Goal: Task Accomplishment & Management: Complete application form

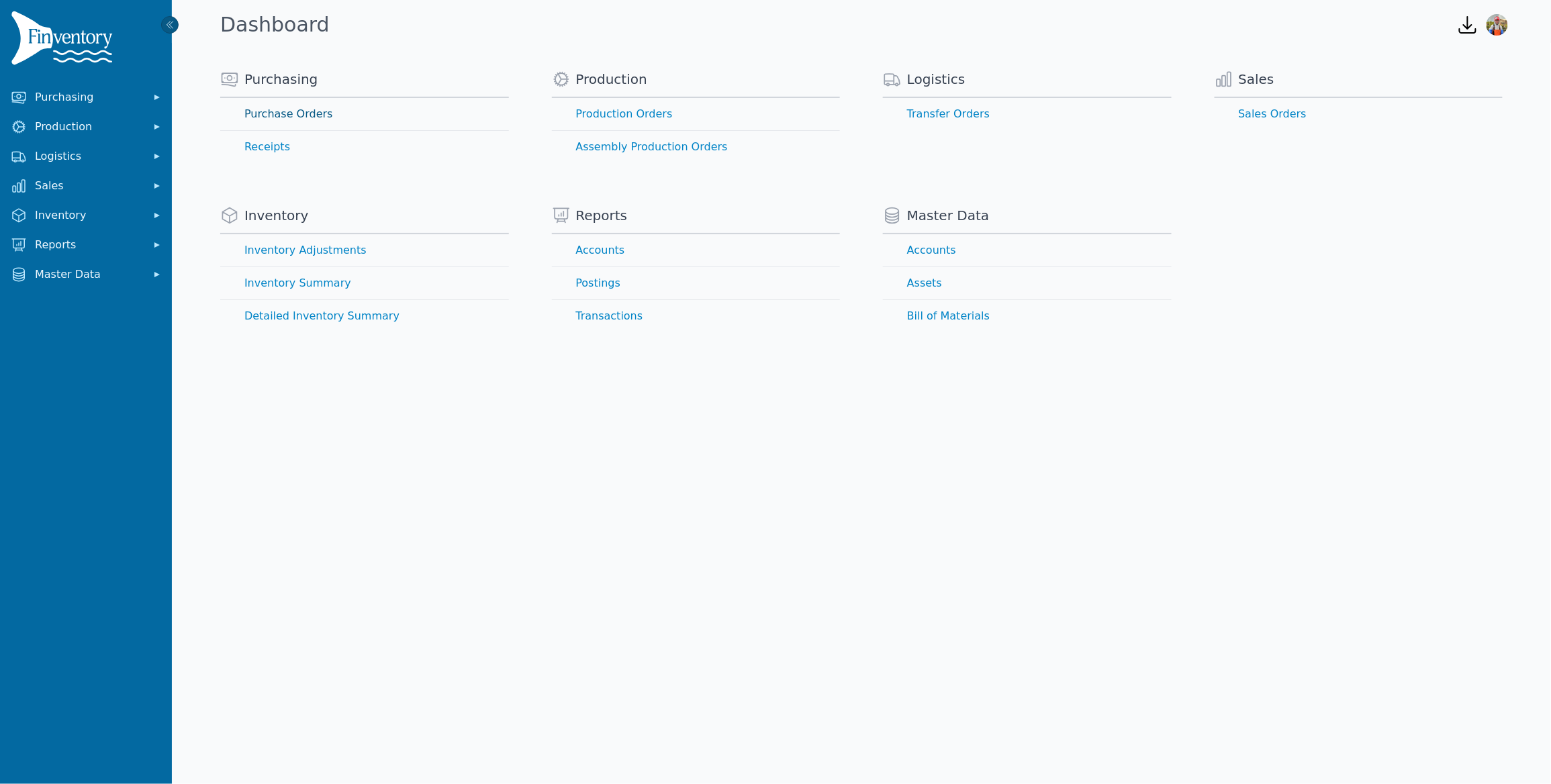
click at [299, 116] on link "Purchase Orders" at bounding box center [364, 114] width 288 height 32
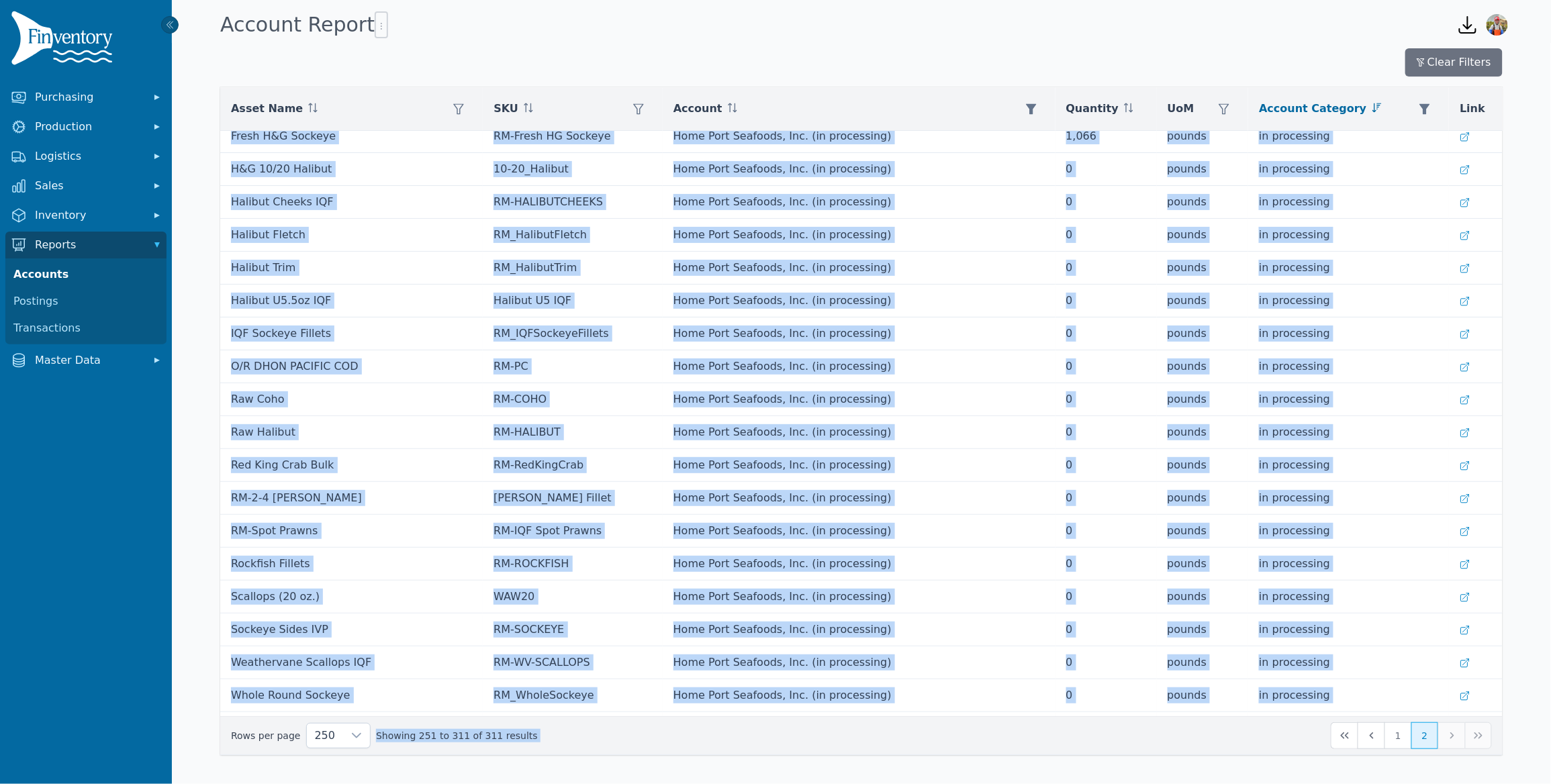
scroll to position [1434, 0]
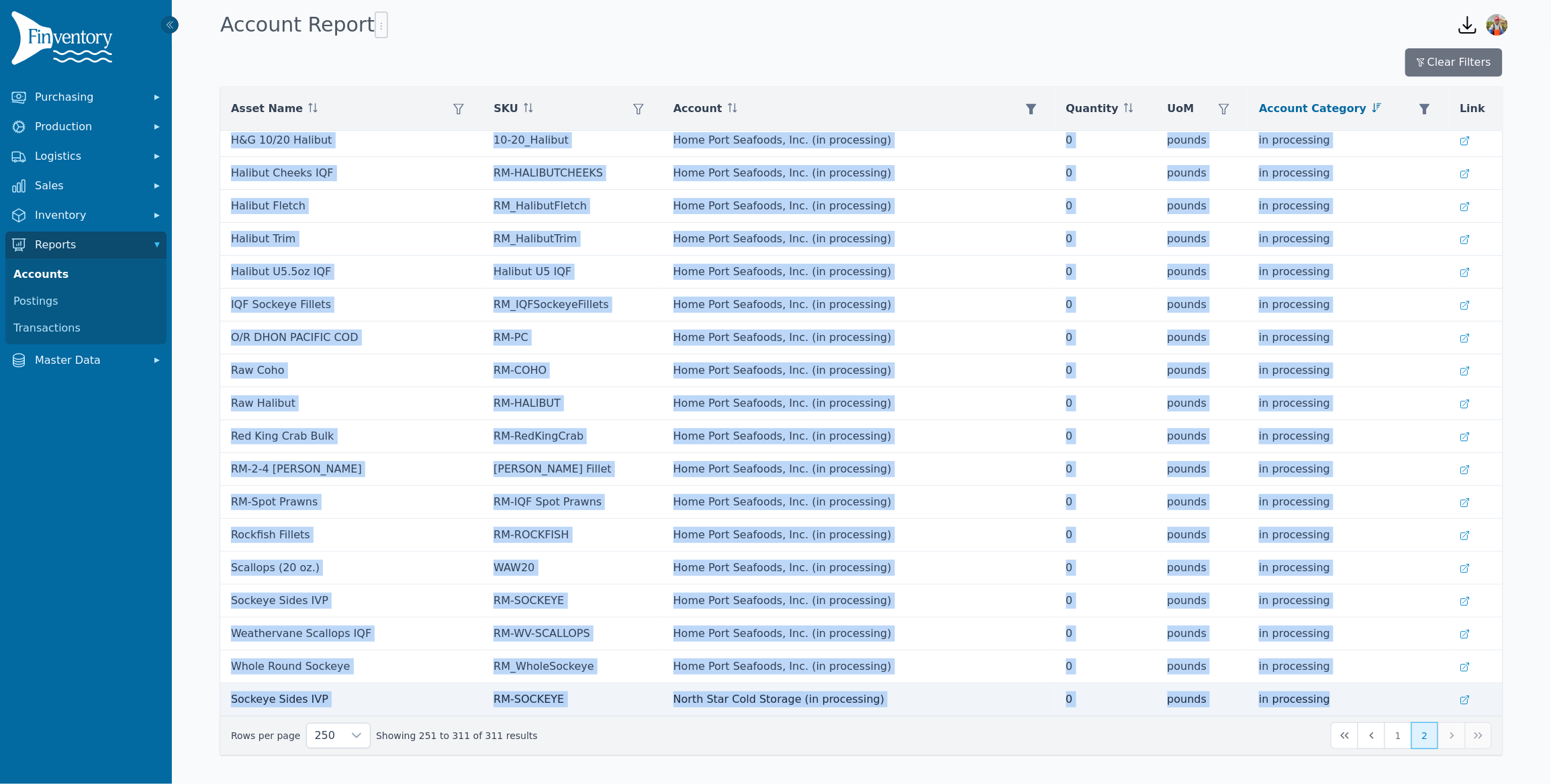
drag, startPoint x: 234, startPoint y: 146, endPoint x: 1428, endPoint y: 700, distance: 1316.3
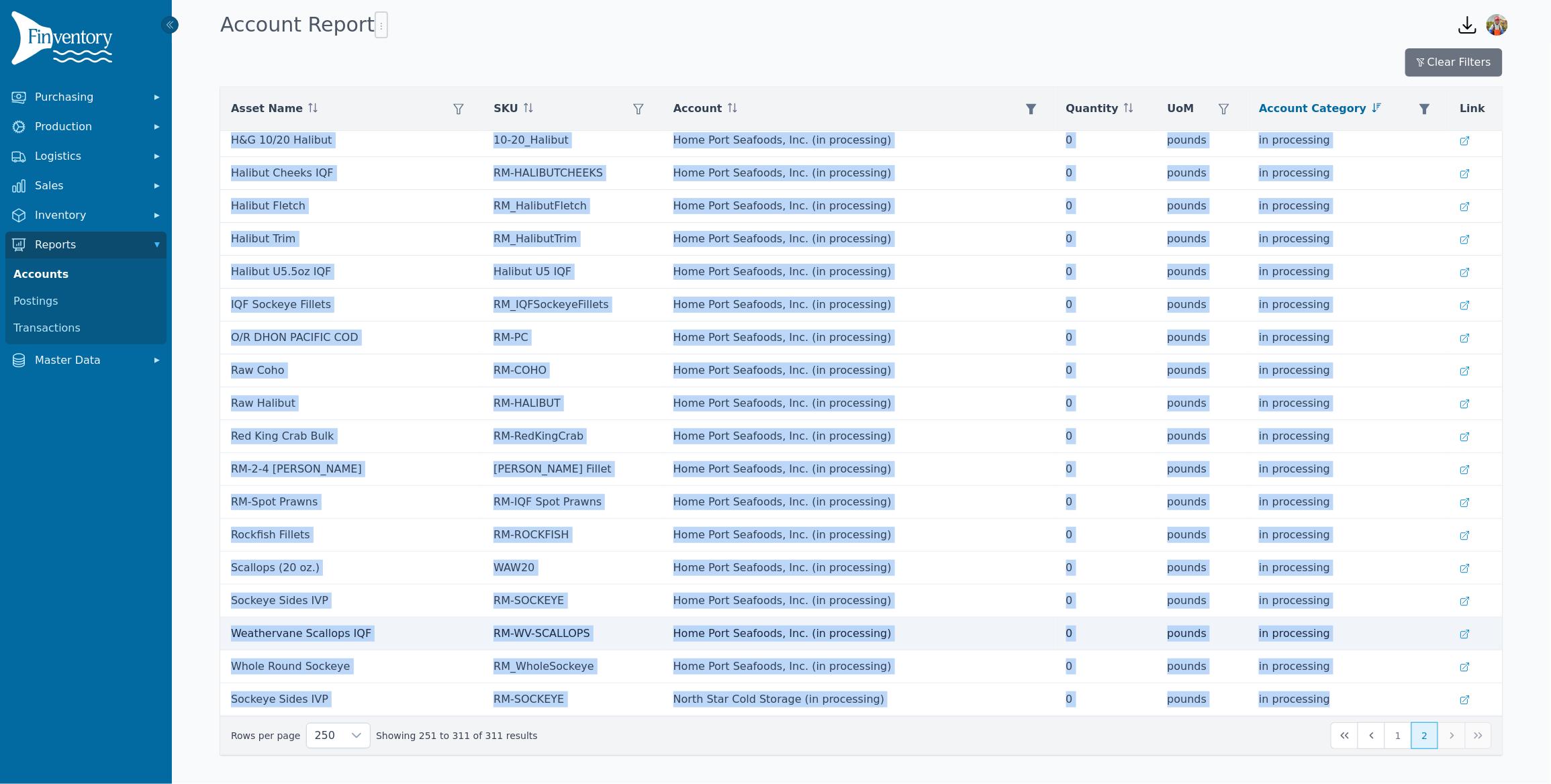
copy tbody "Spot Prawns (8 oz.) SPPRW8P Peninsula Seafoods (on hand) 0 pounds on hand Halib…"
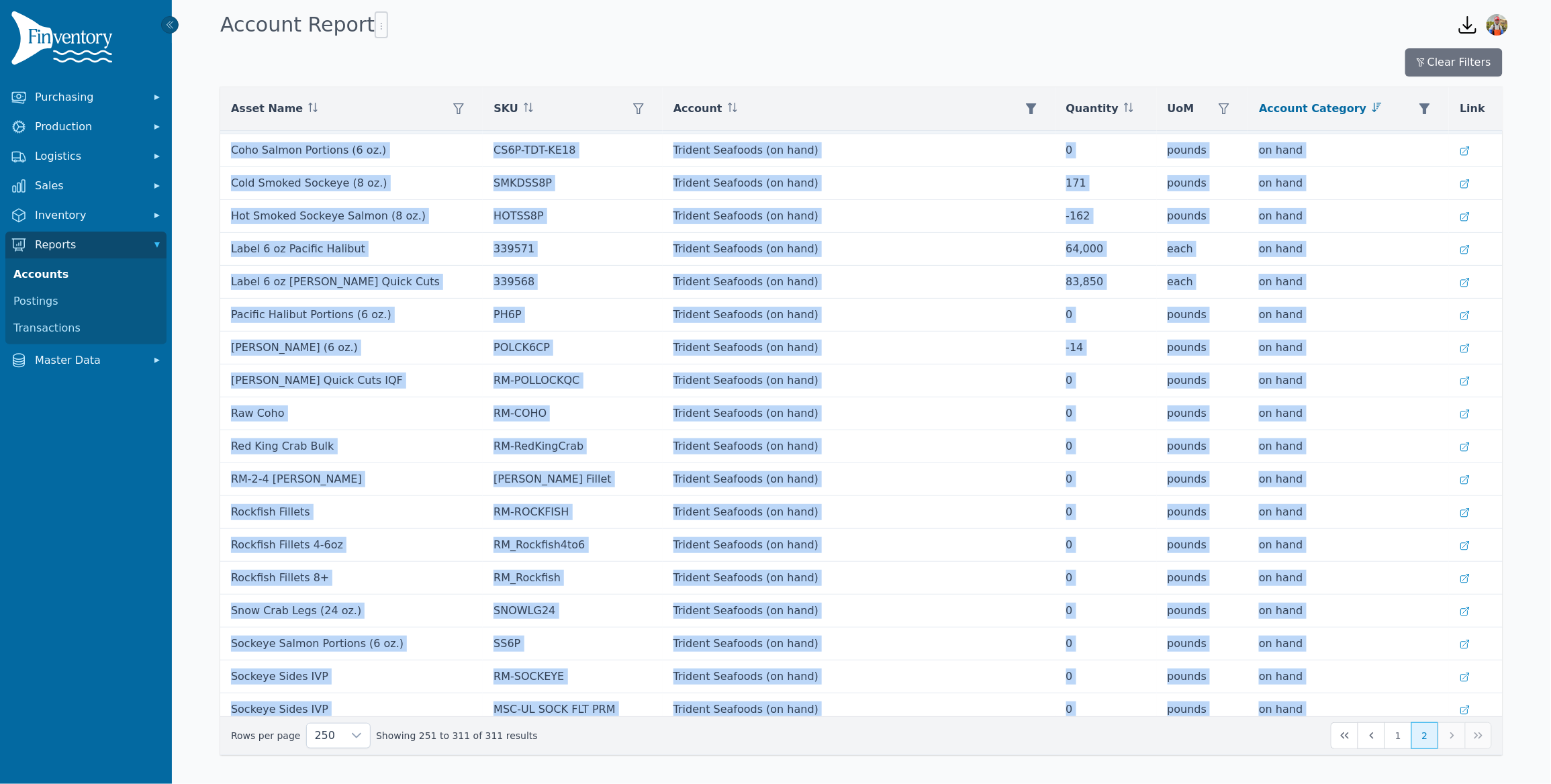
scroll to position [0, 0]
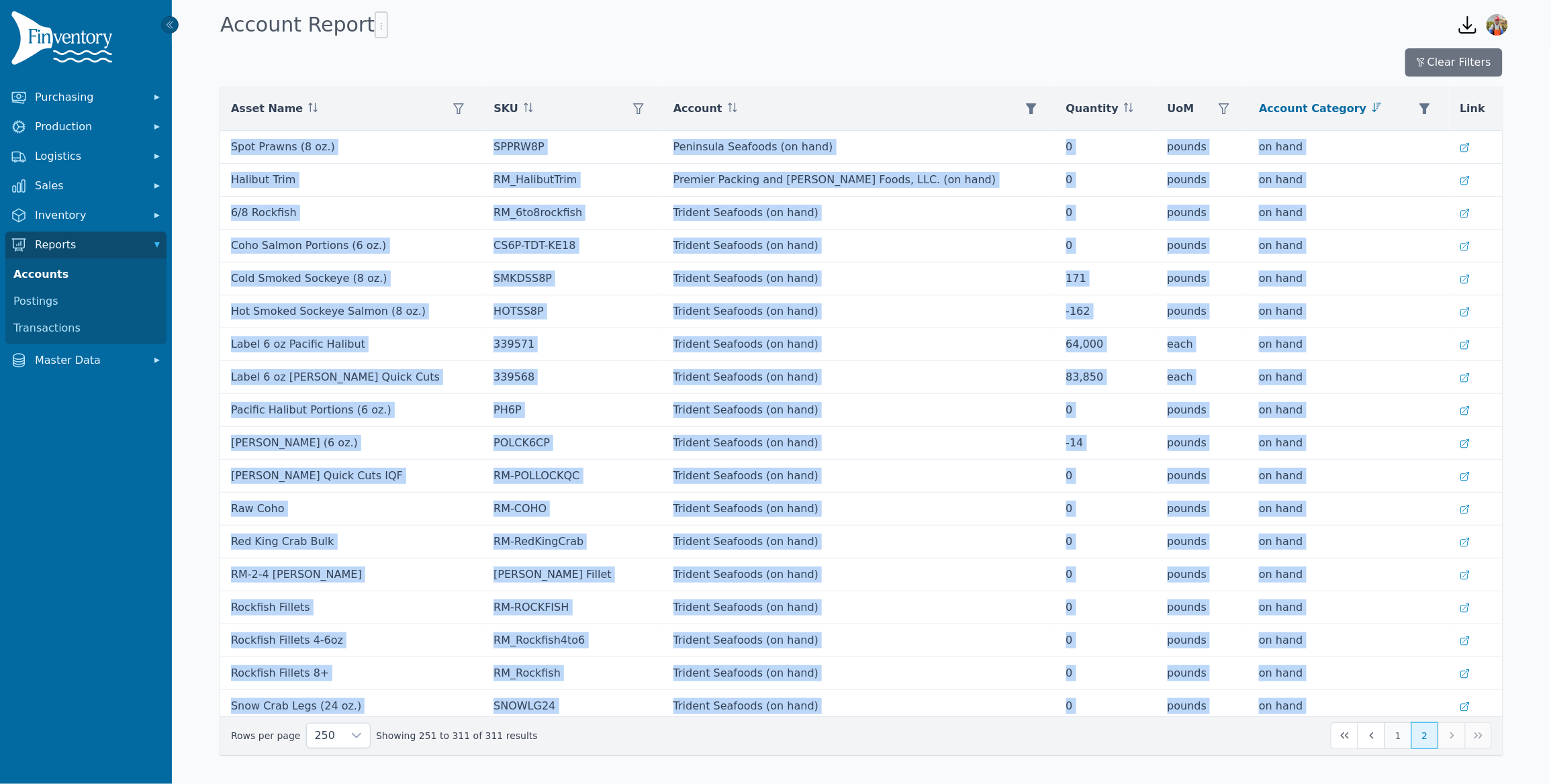
click at [1403, 739] on button "1" at bounding box center [1398, 736] width 27 height 27
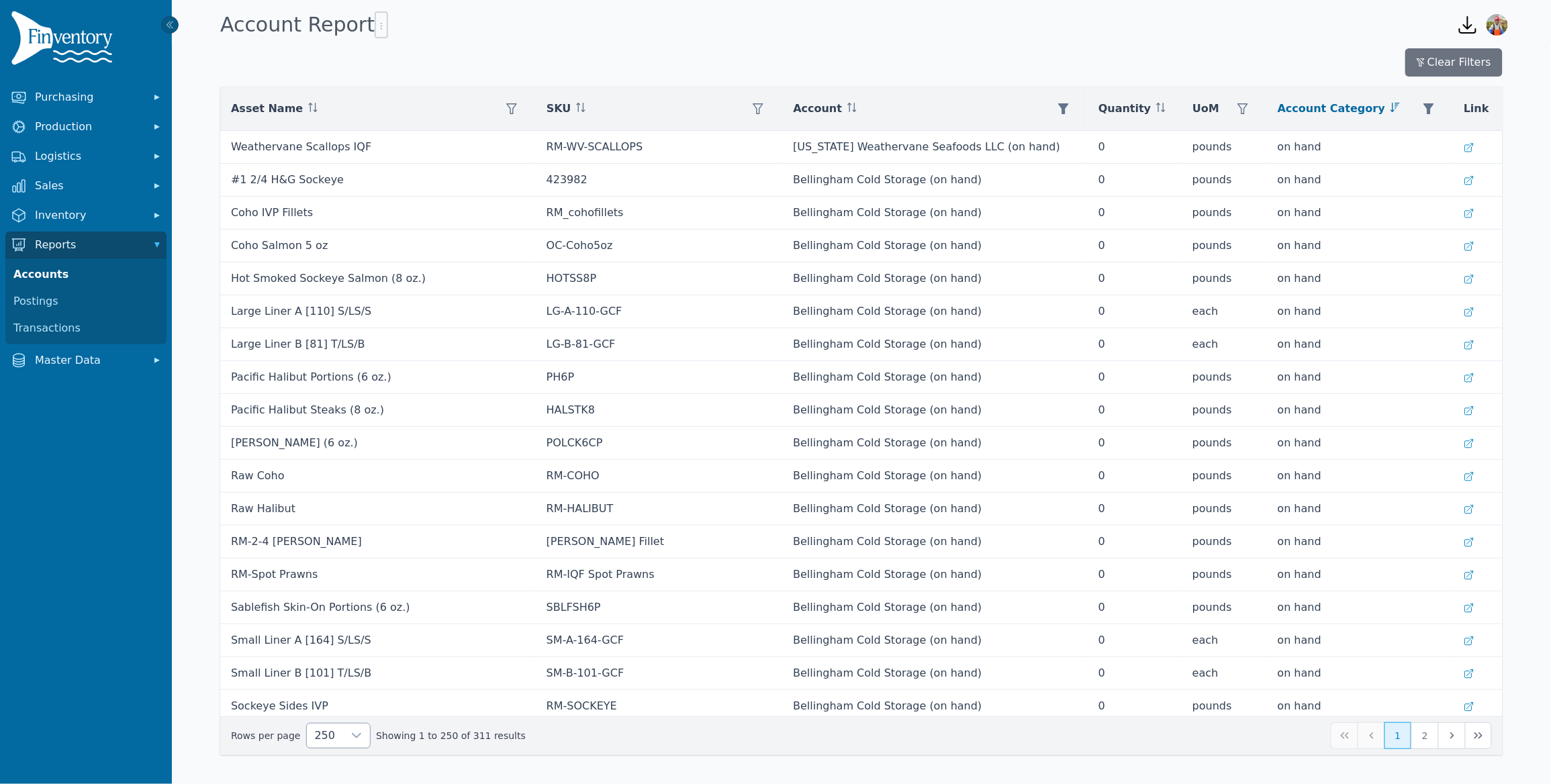
click at [343, 729] on div at bounding box center [357, 735] width 27 height 25
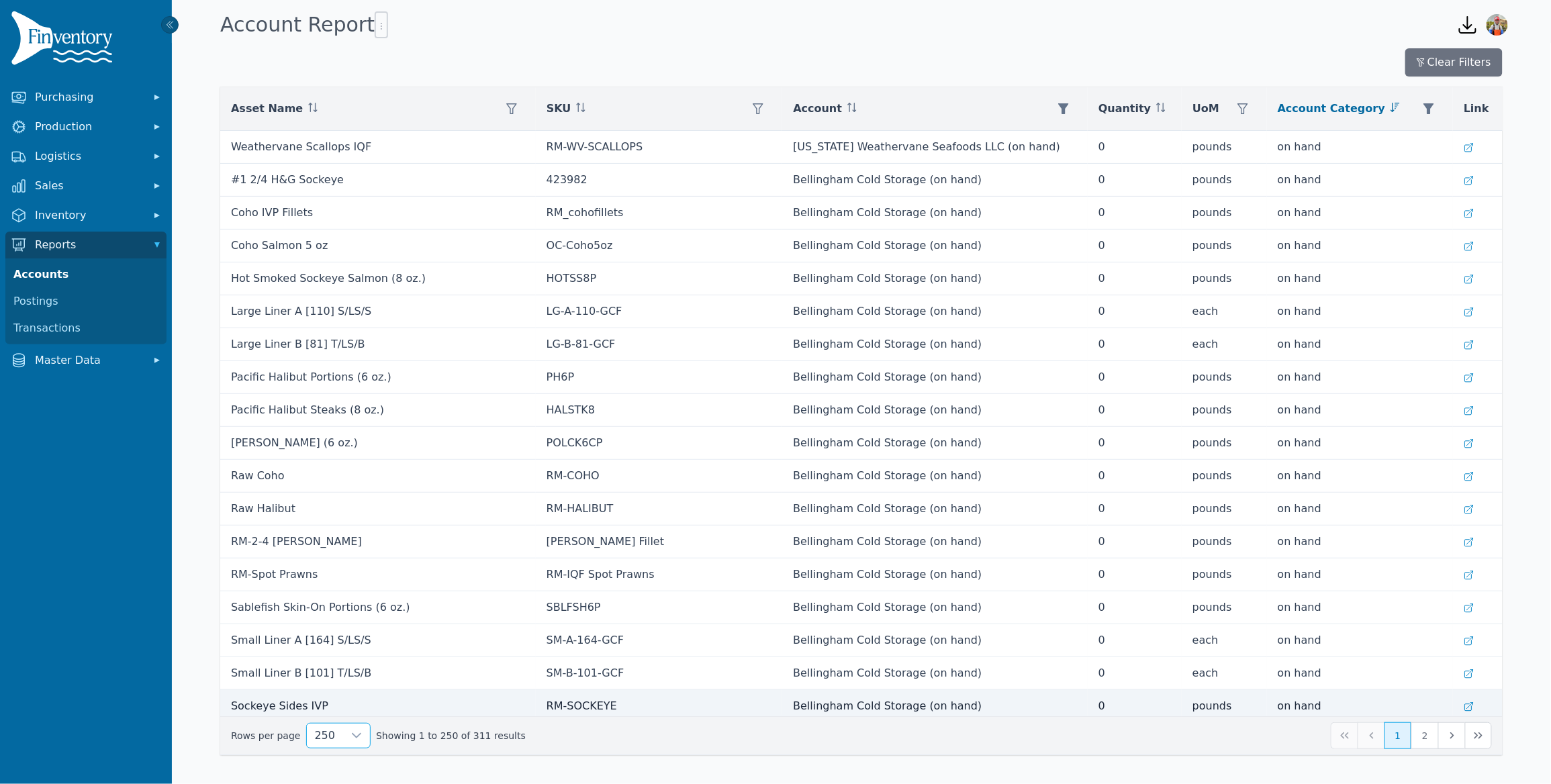
click at [337, 706] on li "250" at bounding box center [332, 705] width 57 height 27
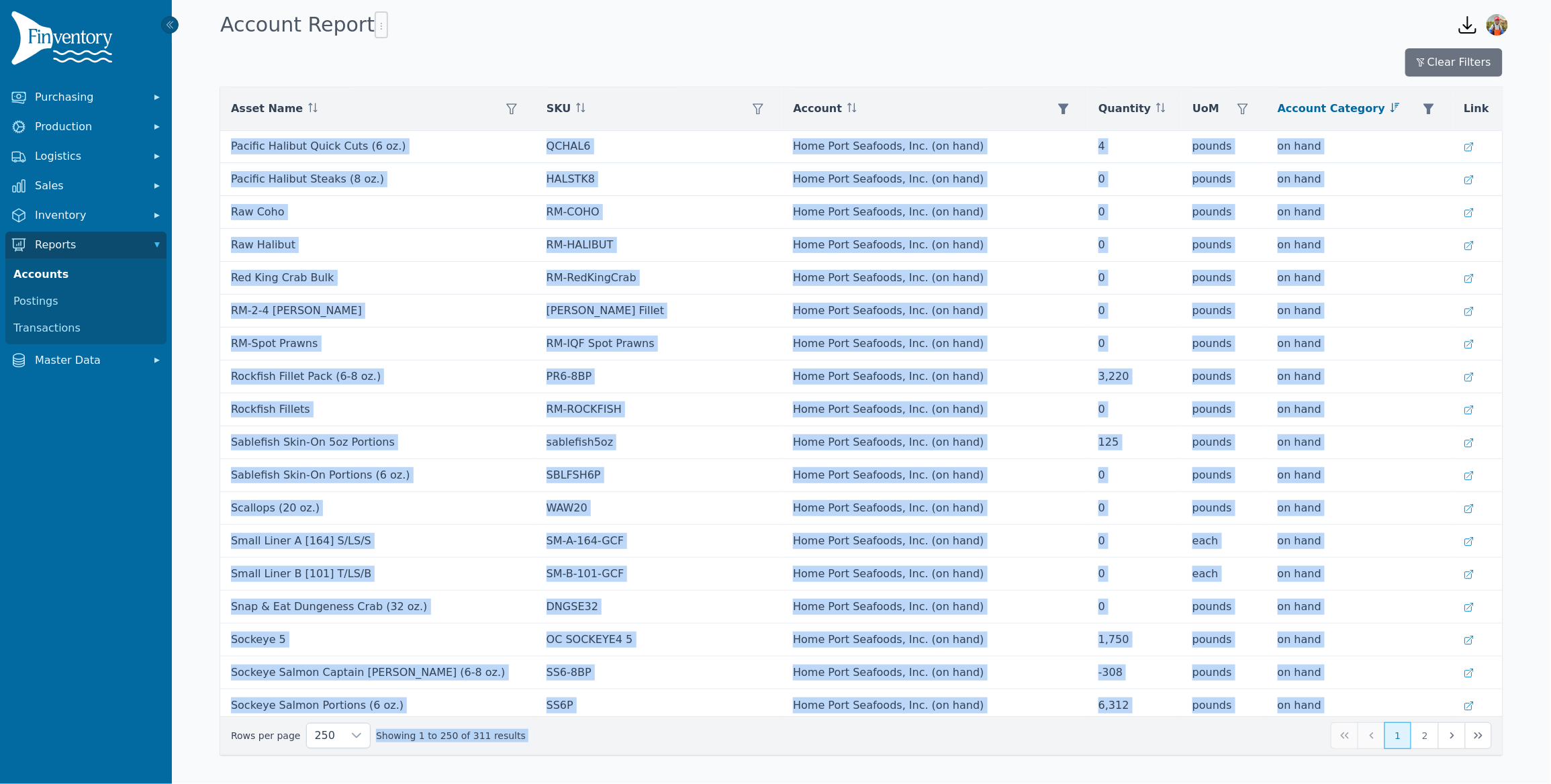
scroll to position [7692, 0]
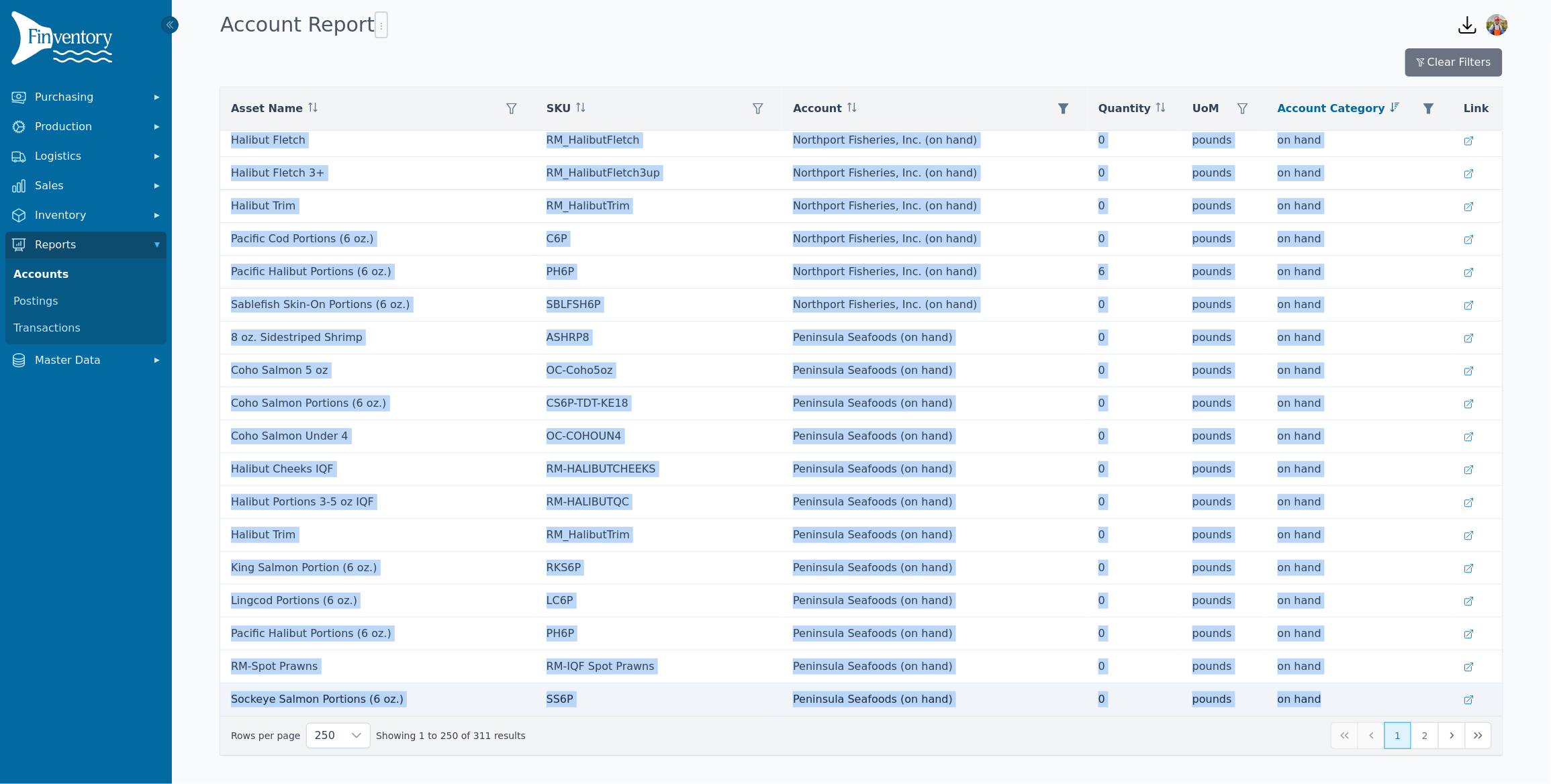
drag, startPoint x: 231, startPoint y: 146, endPoint x: 1411, endPoint y: 698, distance: 1302.7
copy tbody "Weathervane Scallops IQF RM-WV-SCALLOPS Alaska Weathervane Seafoods LLC (on han…"
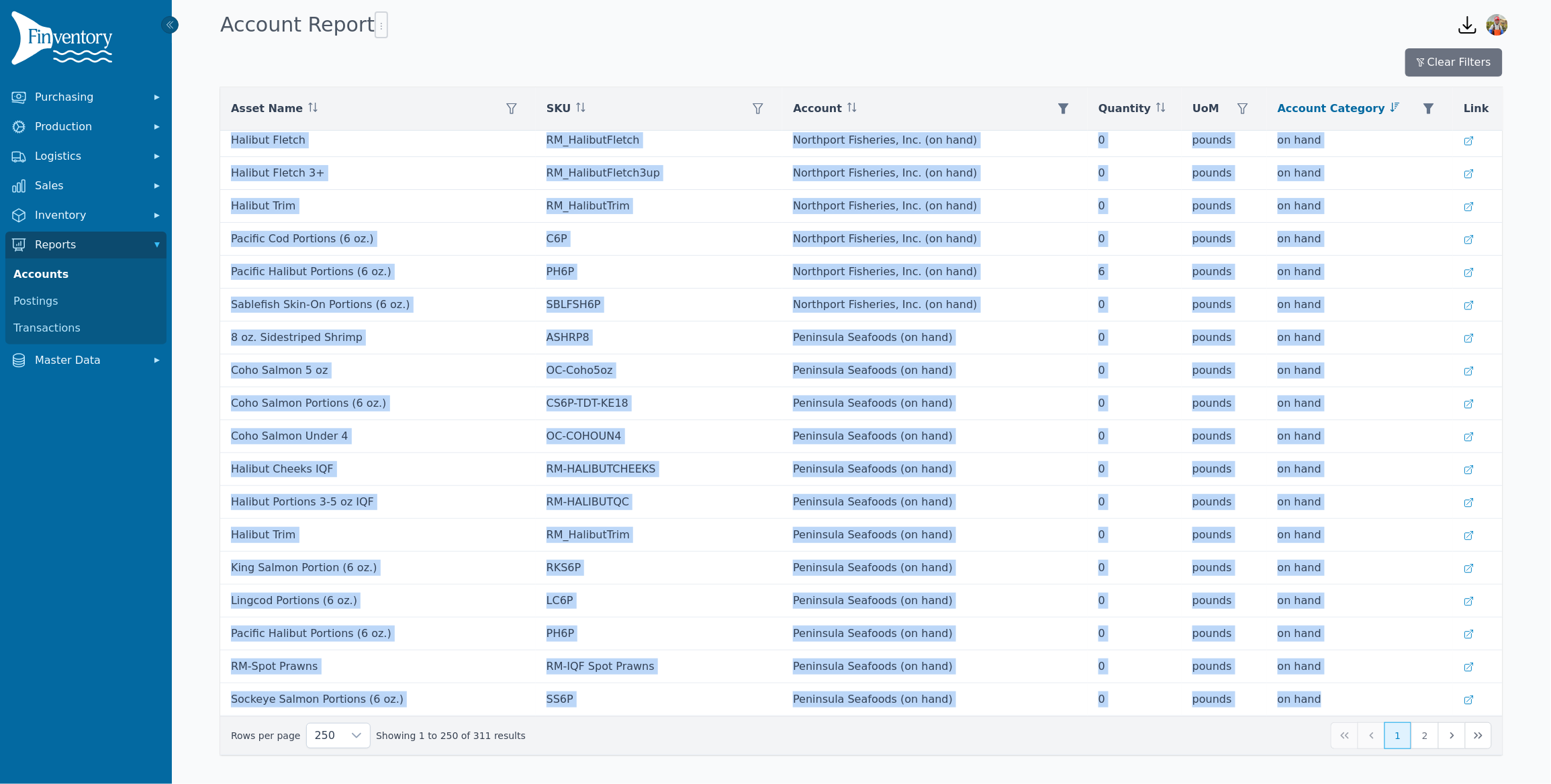
click at [1404, 747] on button "1" at bounding box center [1398, 736] width 27 height 27
click at [1417, 736] on button "2" at bounding box center [1425, 736] width 27 height 27
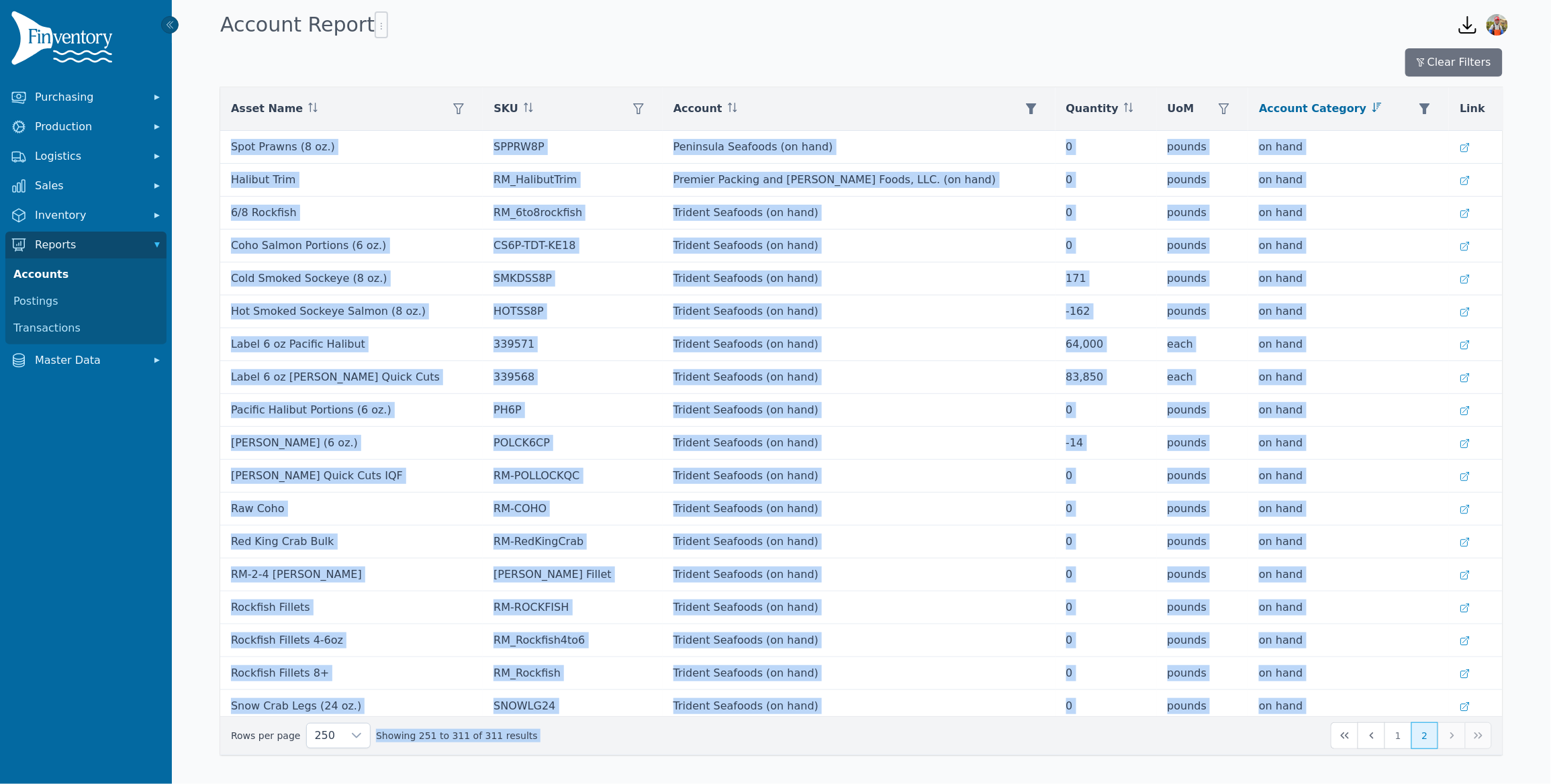
scroll to position [1434, 0]
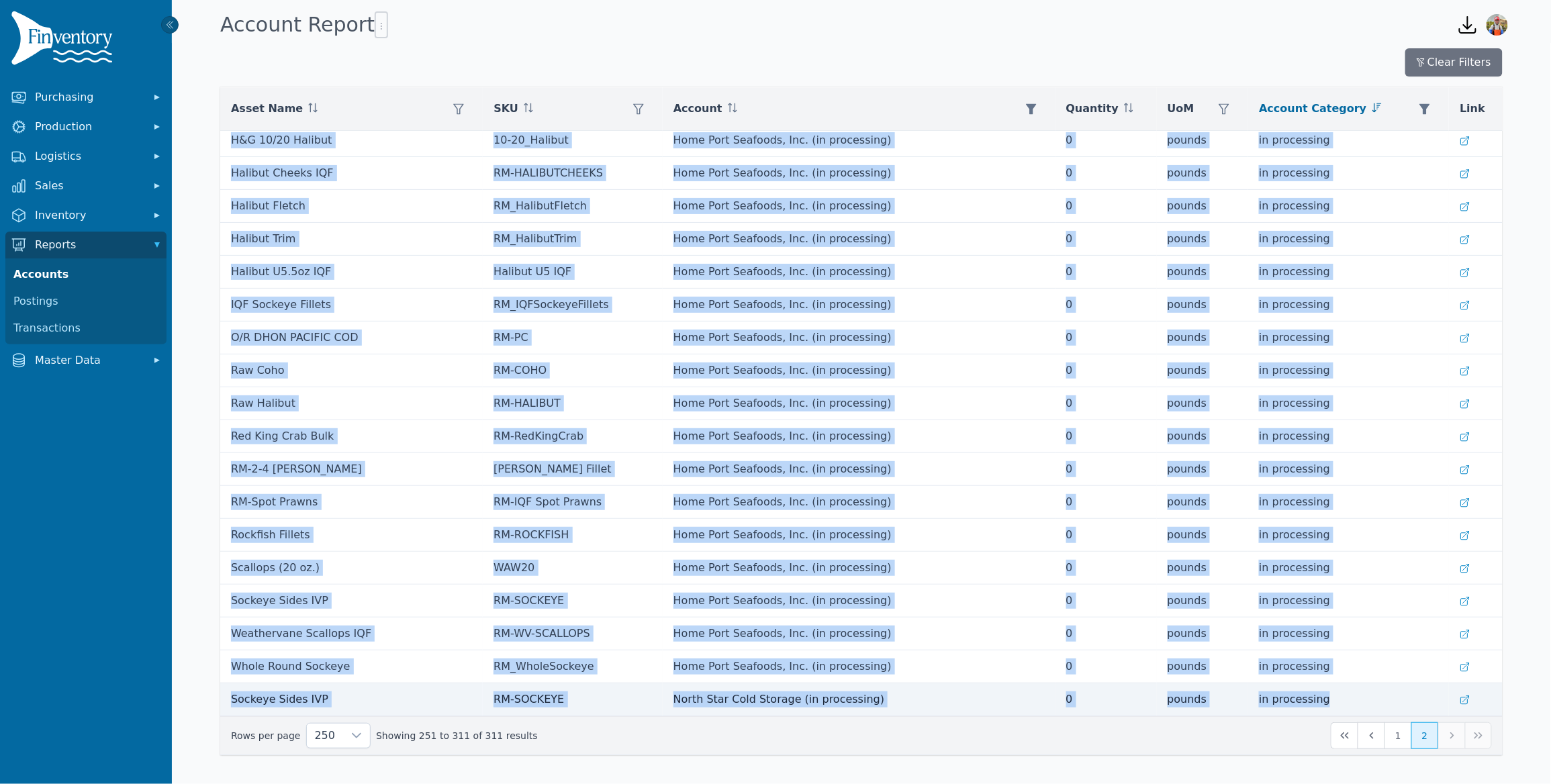
drag, startPoint x: 245, startPoint y: 151, endPoint x: 1413, endPoint y: 695, distance: 1288.5
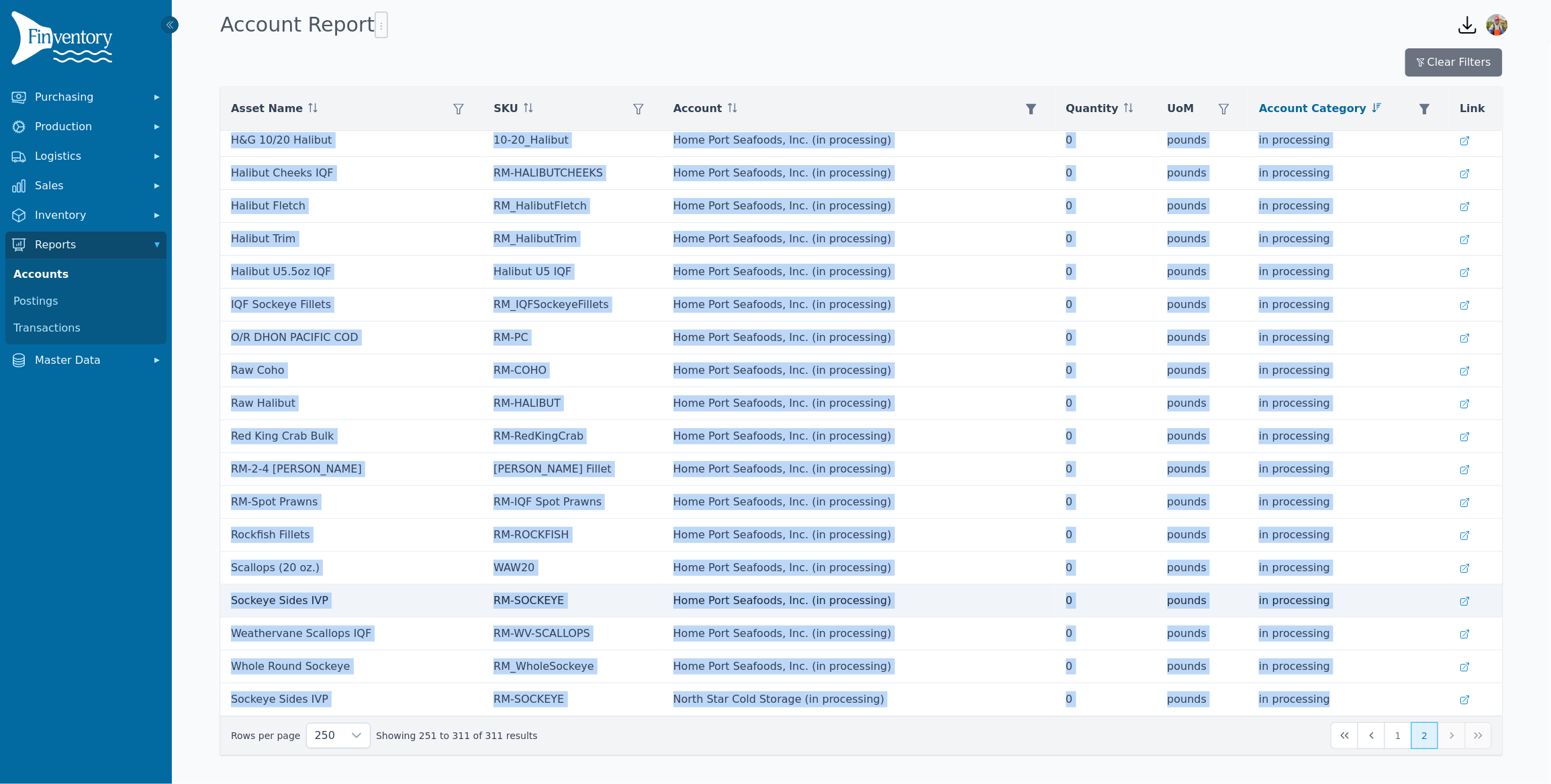
copy tbody "Spot Prawns (8 oz.) SPPRW8P Peninsula Seafoods (on hand) 0 pounds on hand Halib…"
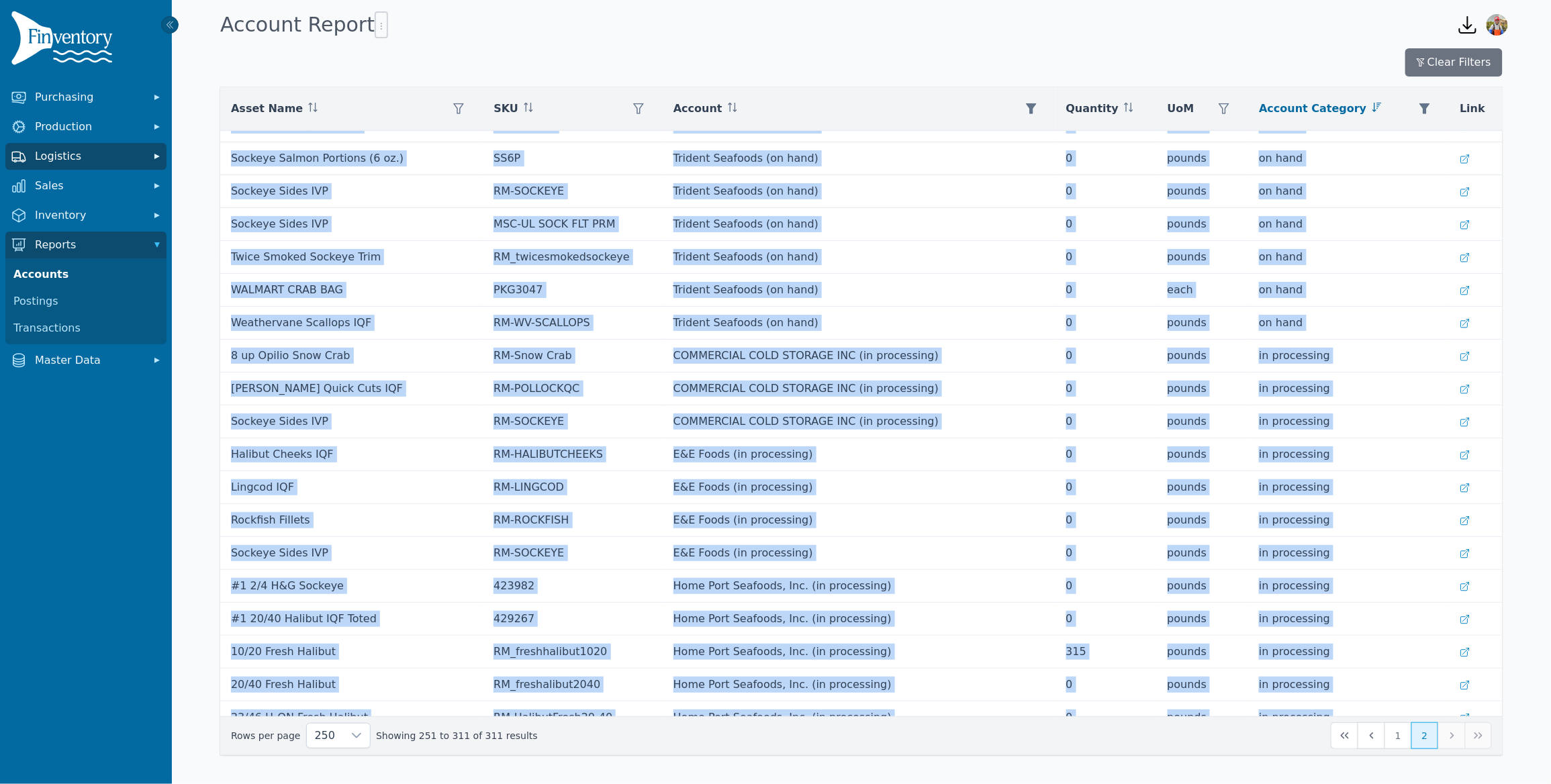
click at [77, 152] on span "Logistics" at bounding box center [88, 156] width 107 height 16
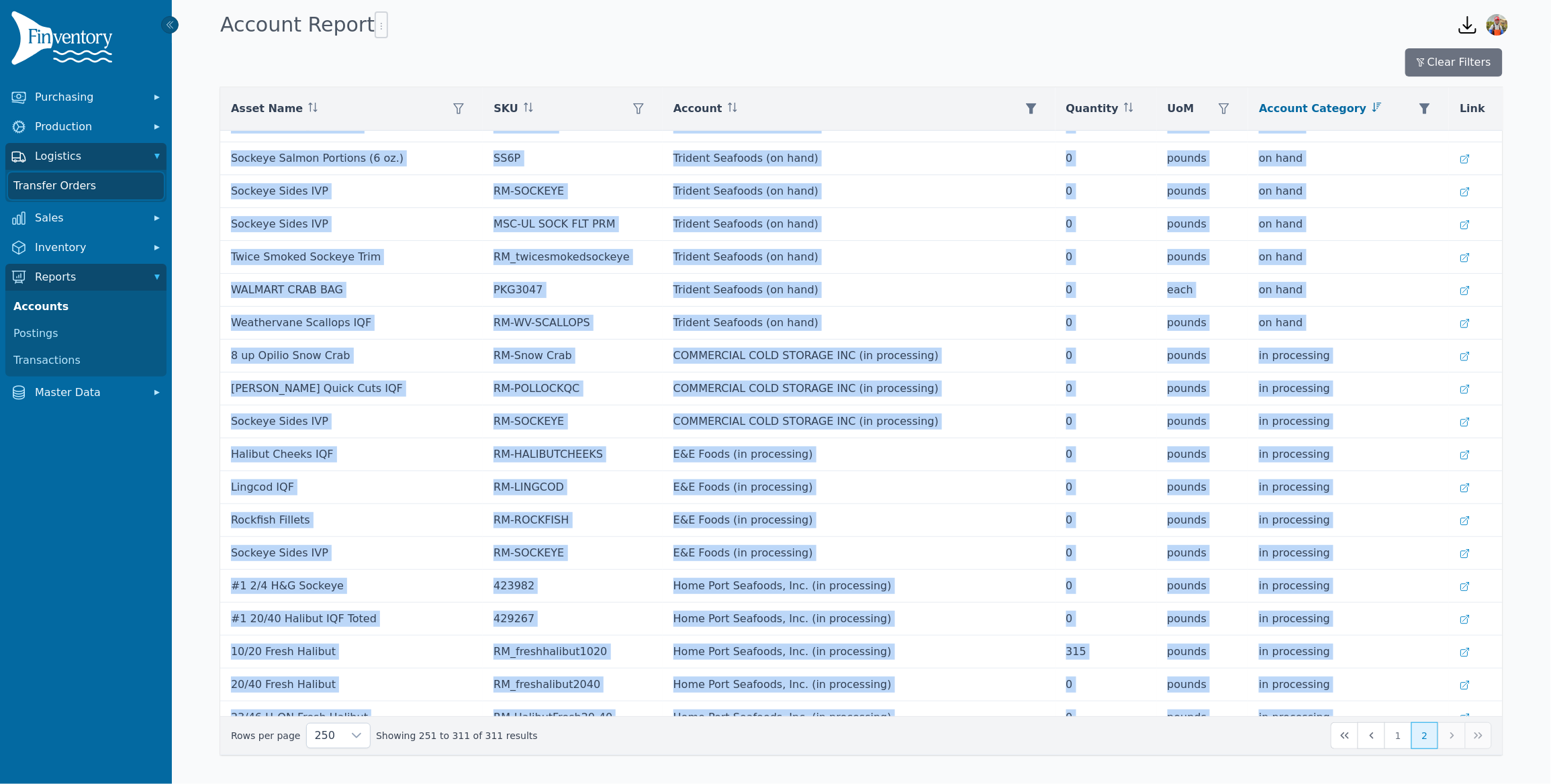
click at [75, 193] on link "Transfer Orders" at bounding box center [86, 186] width 156 height 27
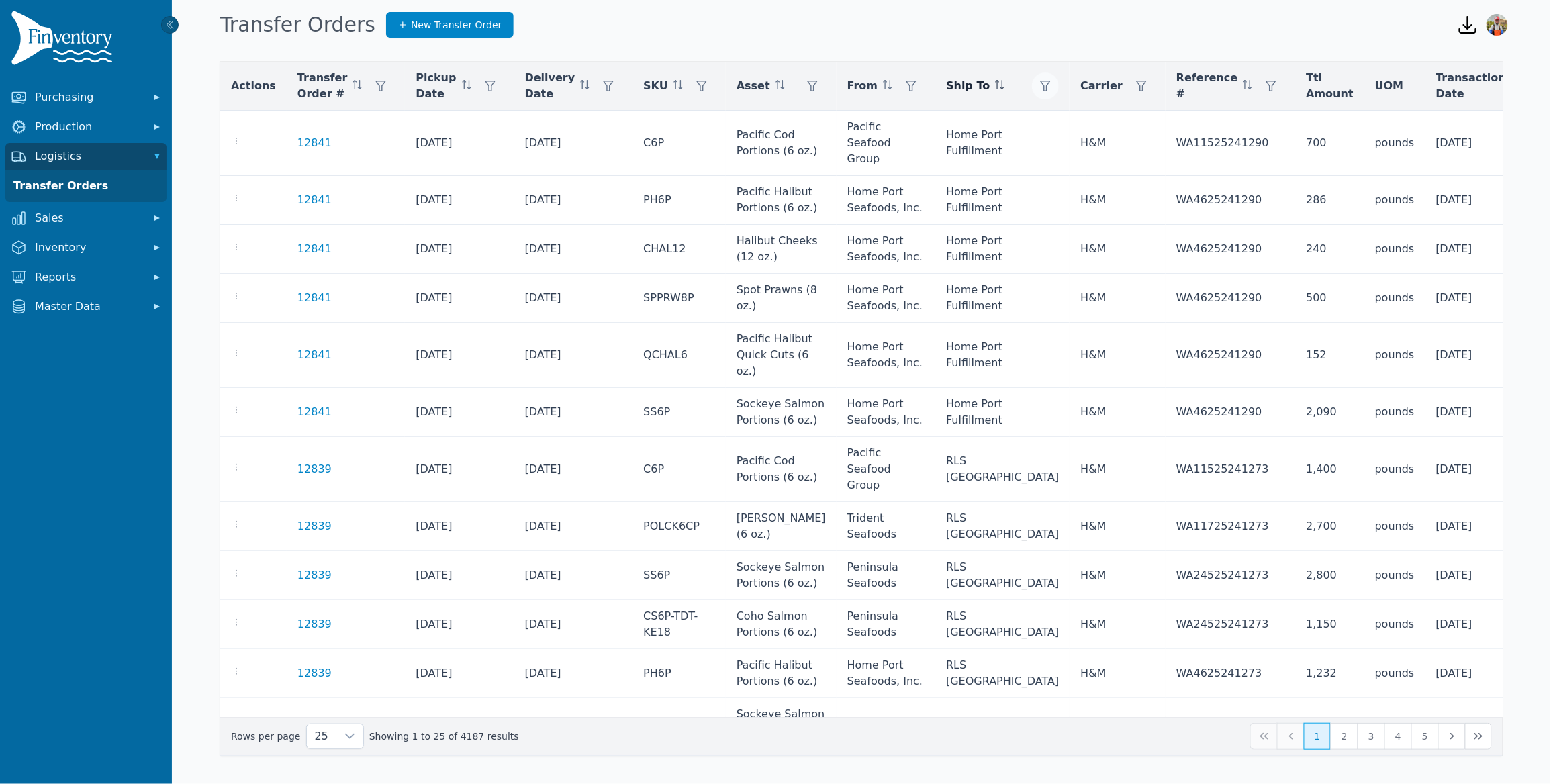
click at [1032, 84] on button "button" at bounding box center [1045, 86] width 27 height 27
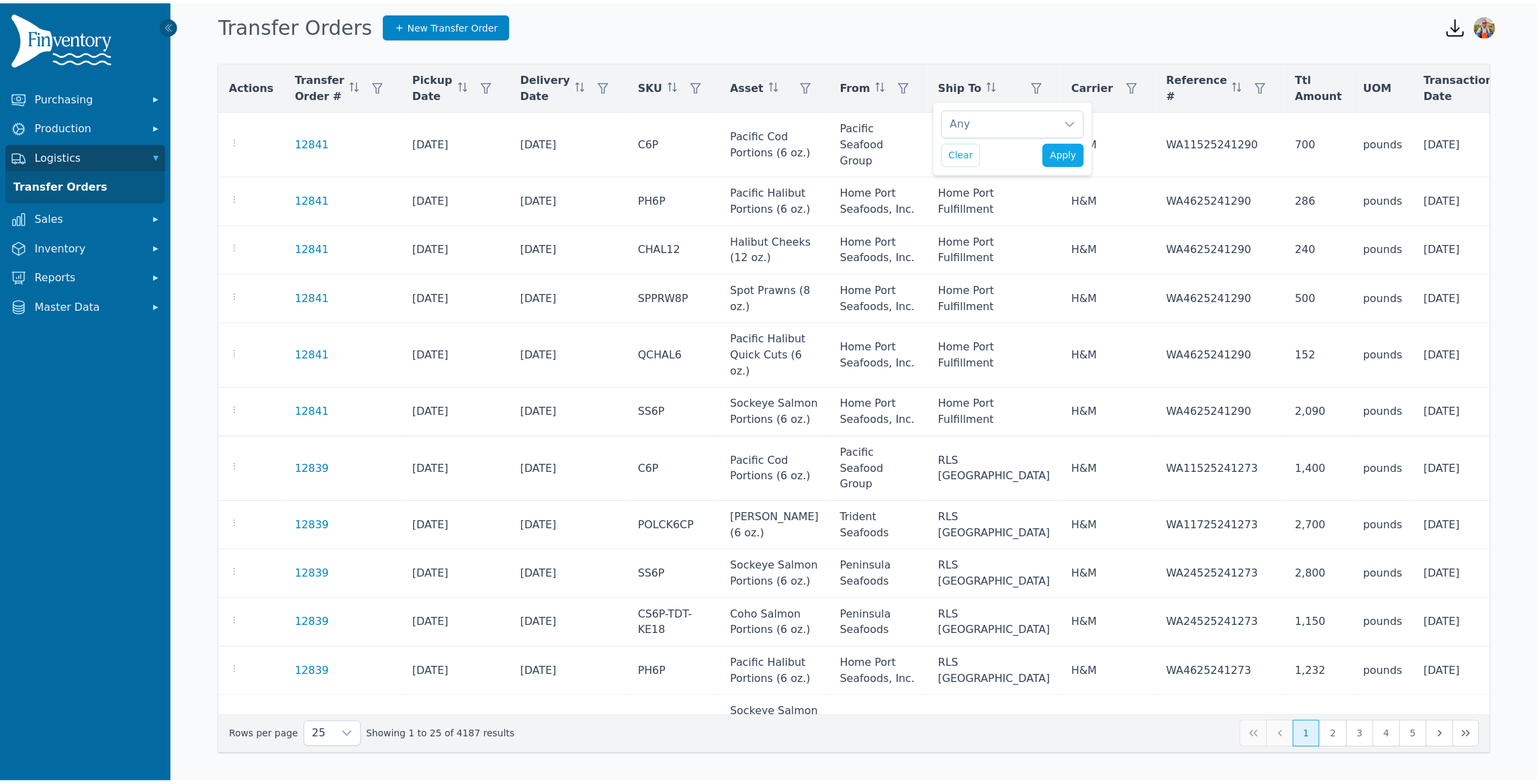
scroll to position [14, 9]
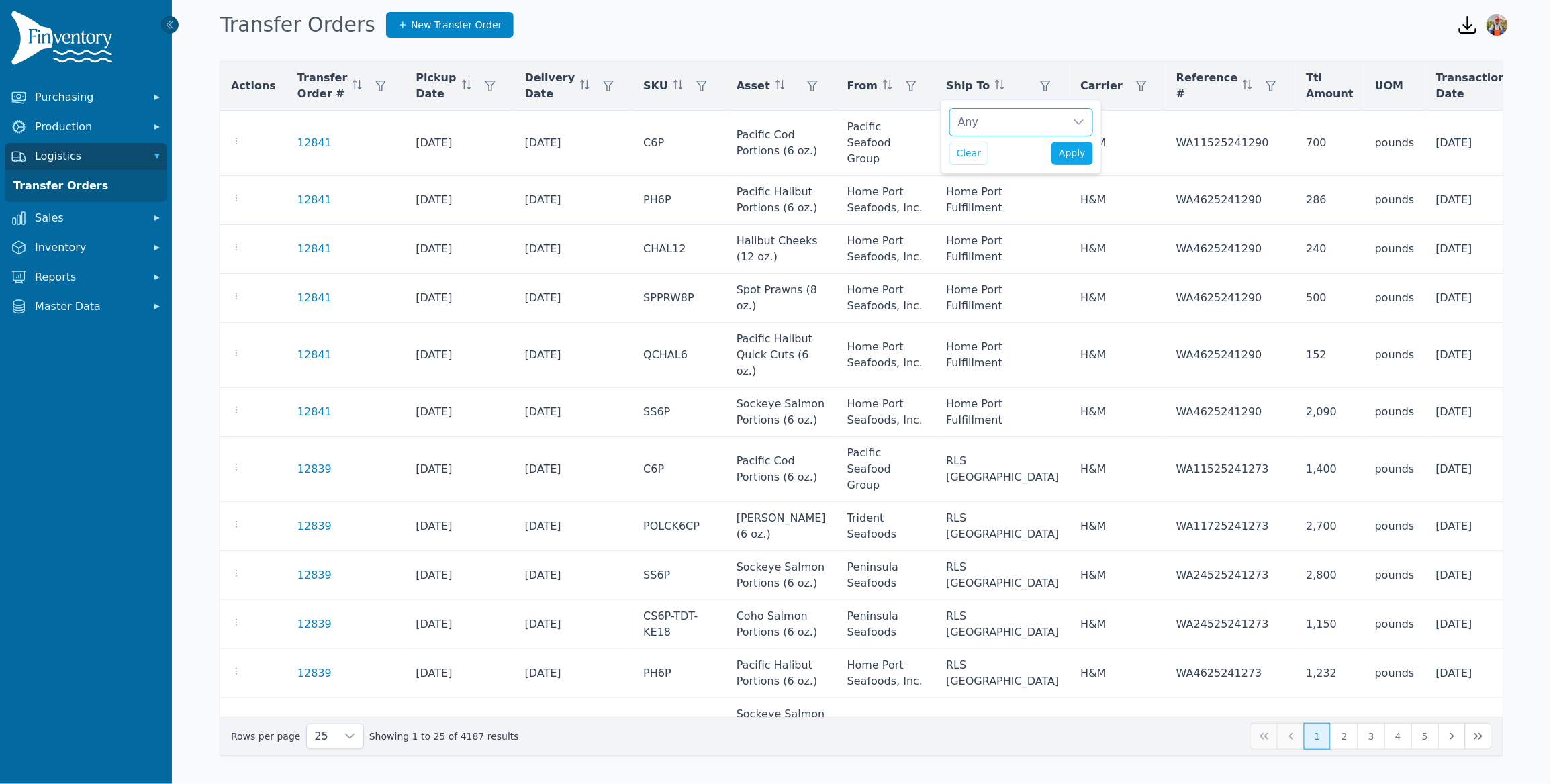
click at [980, 122] on div "Any" at bounding box center [1007, 123] width 116 height 27
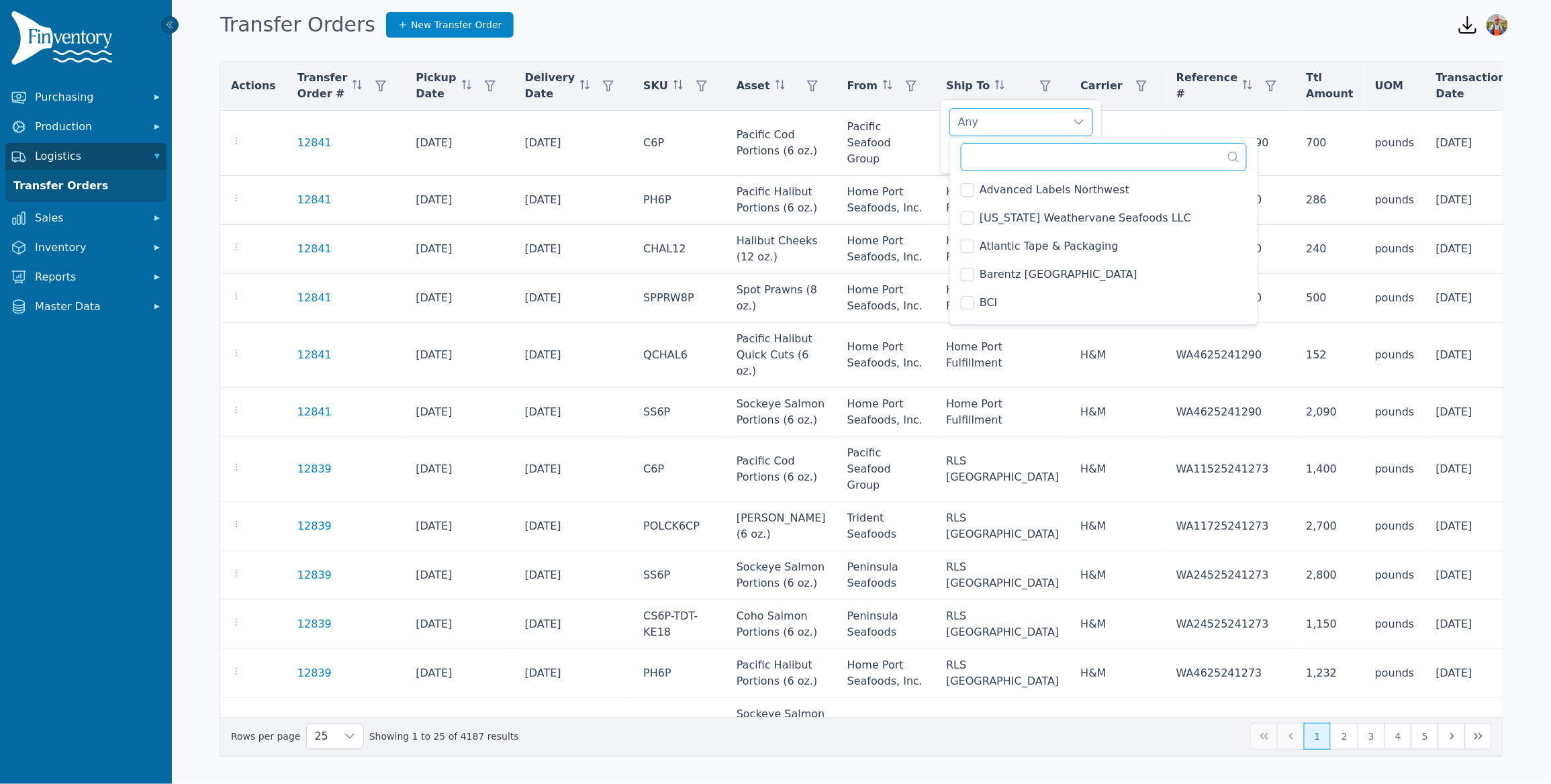
click at [997, 156] on input "text" at bounding box center [1103, 156] width 286 height 28
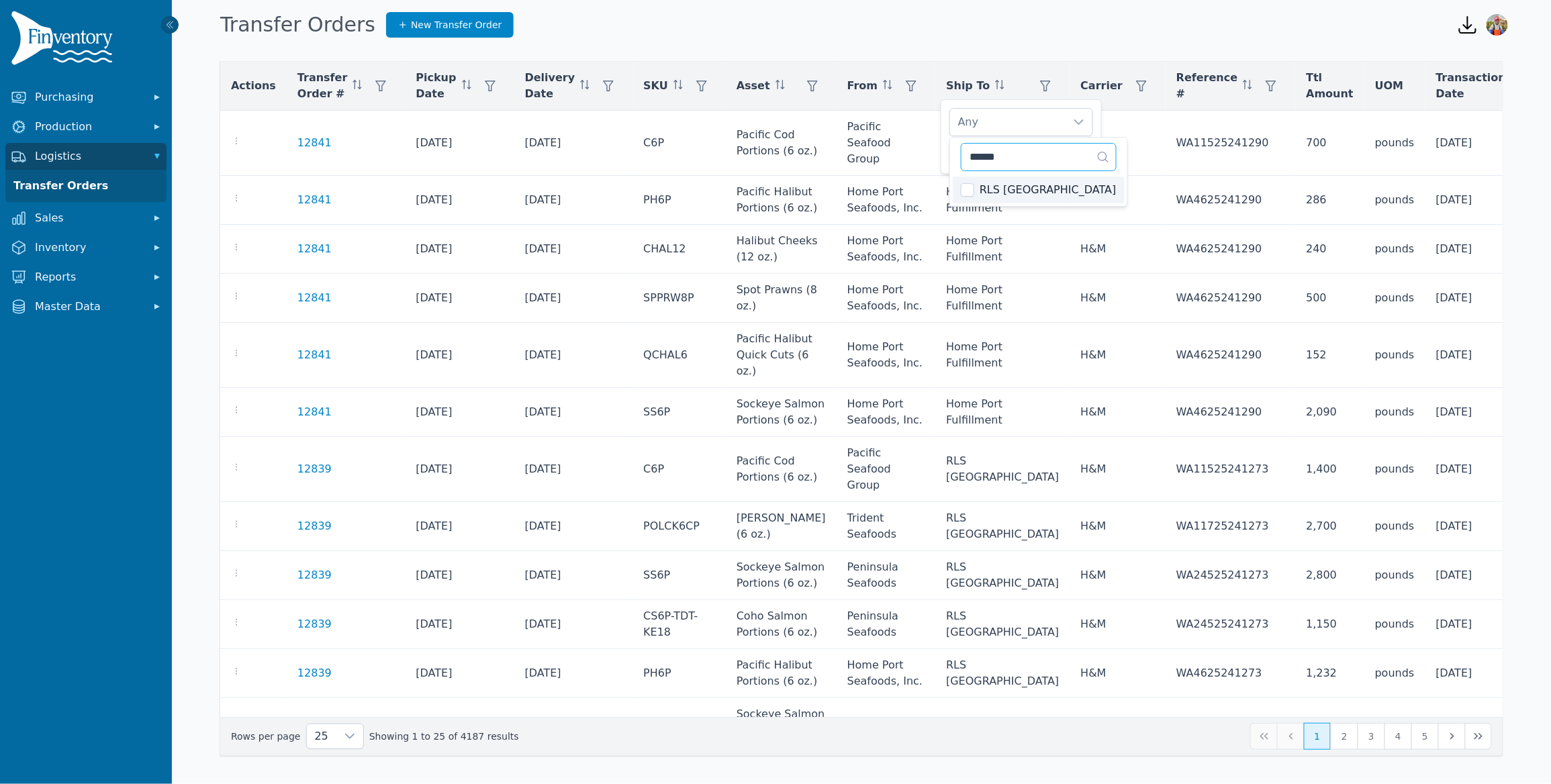
type input "******"
click at [950, 147] on div "****** 1 results are available" at bounding box center [1038, 156] width 176 height 36
click at [944, 145] on div "RLS NJ Clear Apply" at bounding box center [1021, 136] width 161 height 75
click at [1072, 150] on span "Apply" at bounding box center [1073, 153] width 27 height 14
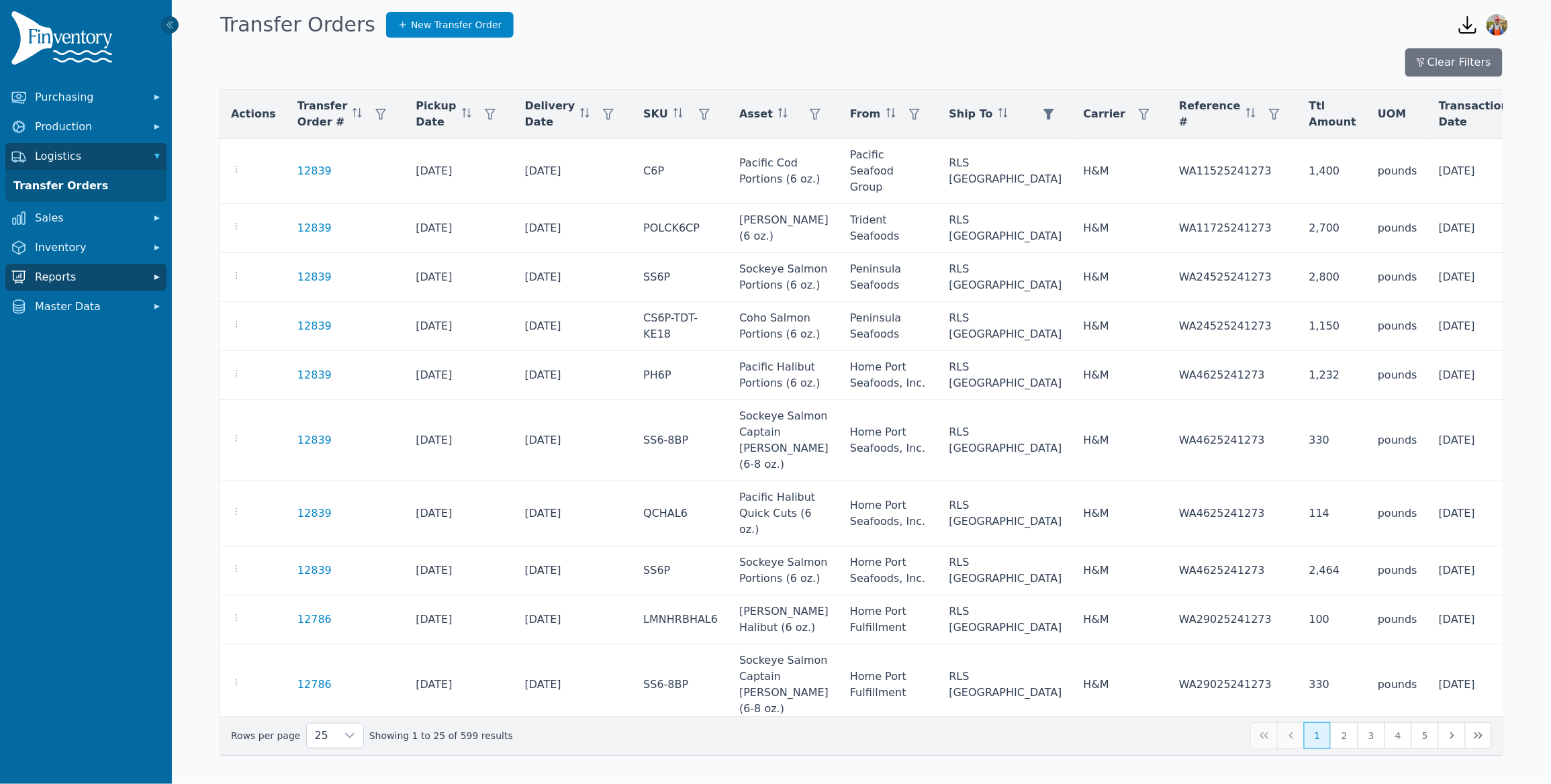
click at [65, 265] on button "Reports" at bounding box center [86, 277] width 161 height 27
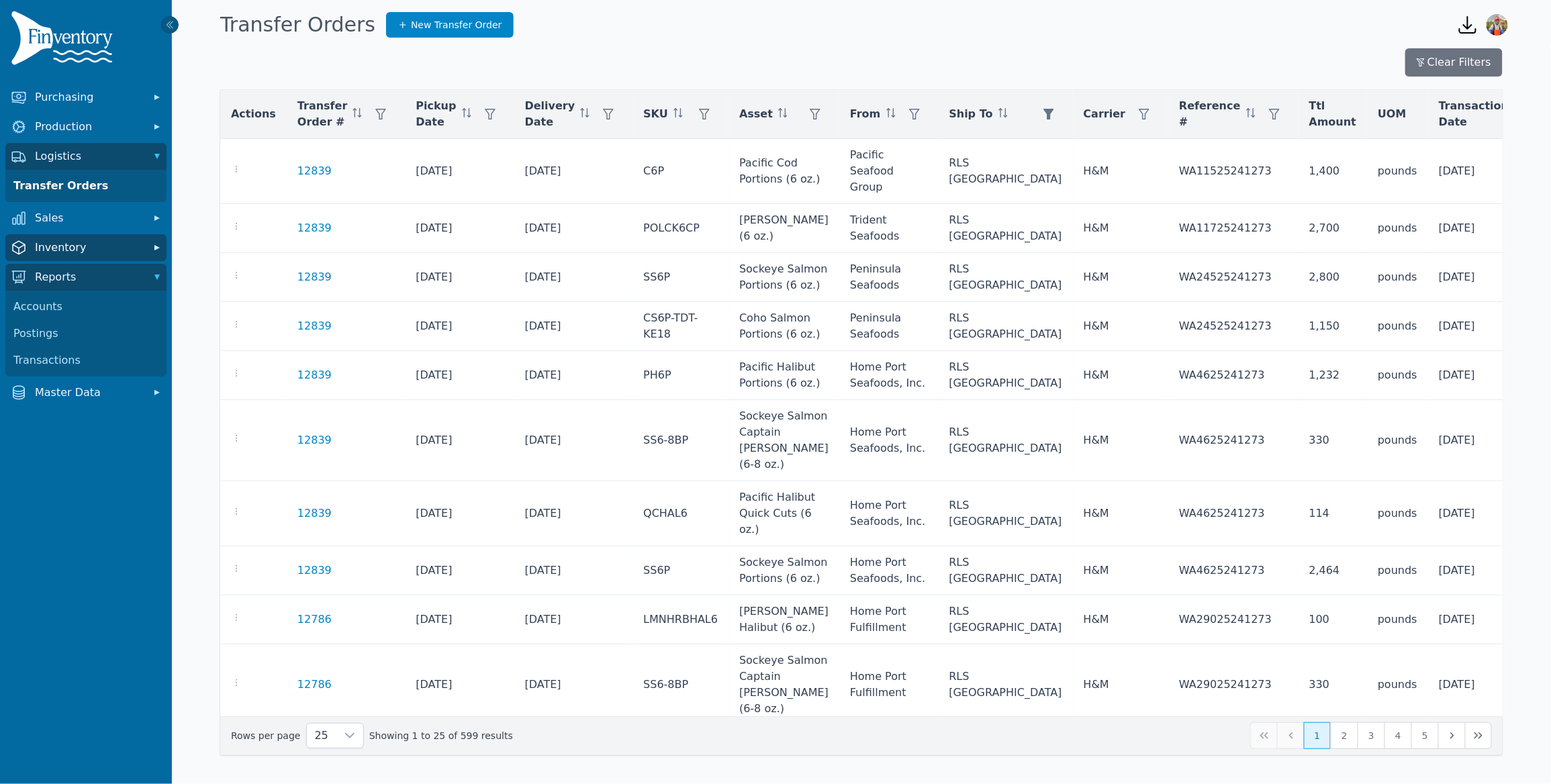
click at [68, 250] on span "Inventory" at bounding box center [88, 247] width 107 height 16
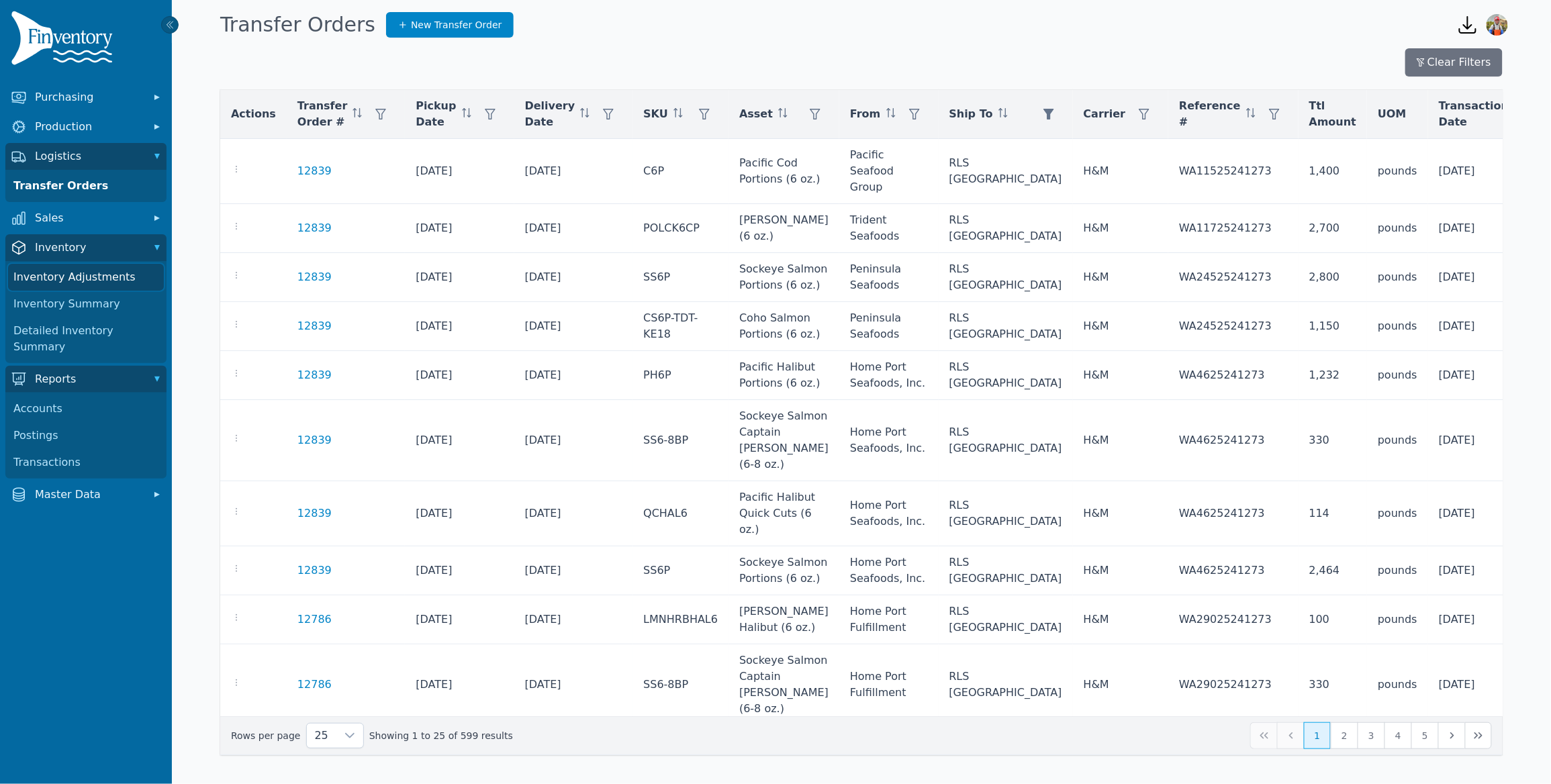
click at [68, 283] on link "Inventory Adjustments" at bounding box center [86, 277] width 156 height 27
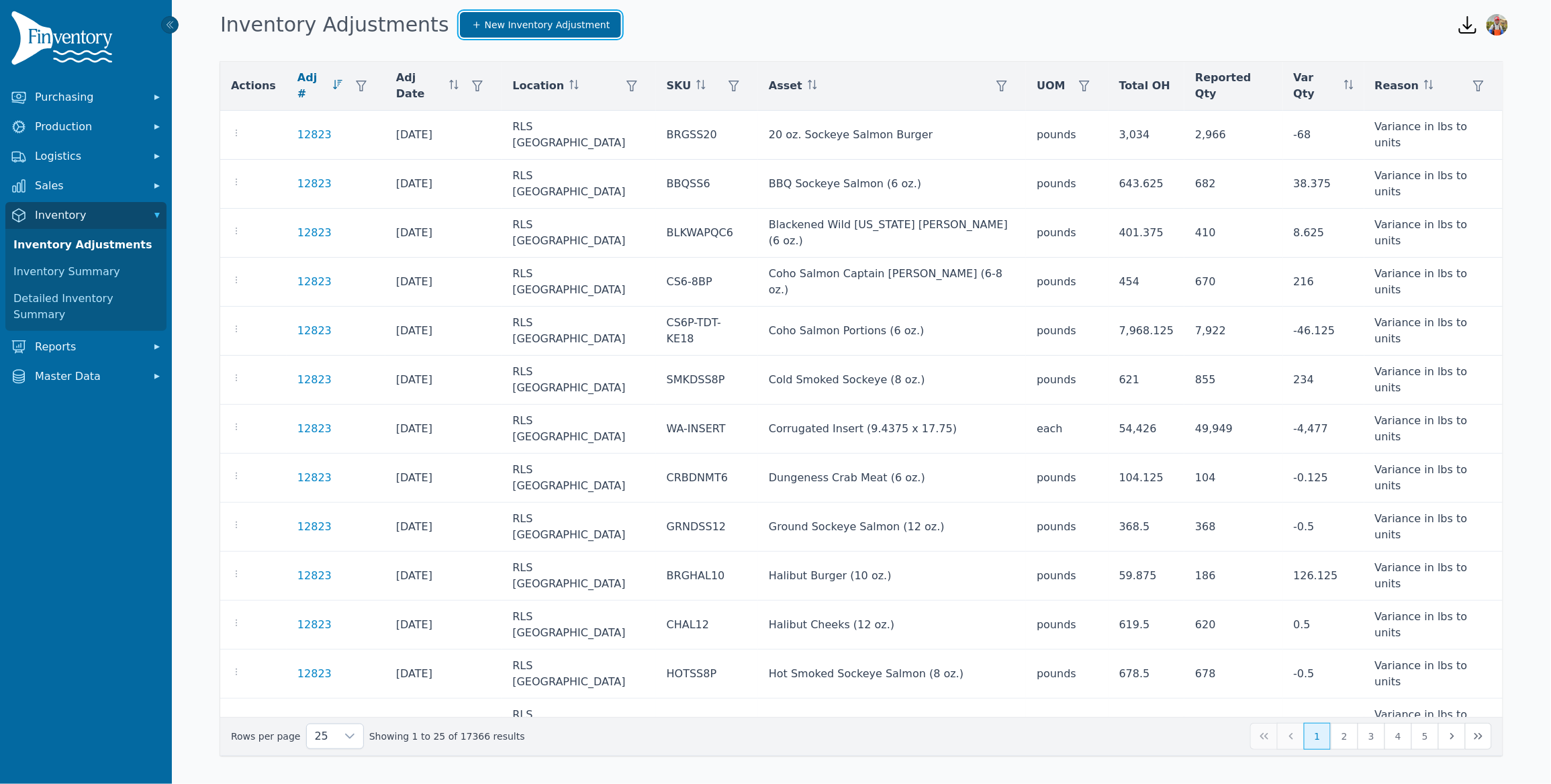
click at [485, 22] on span "New Inventory Adjustment" at bounding box center [548, 25] width 126 height 14
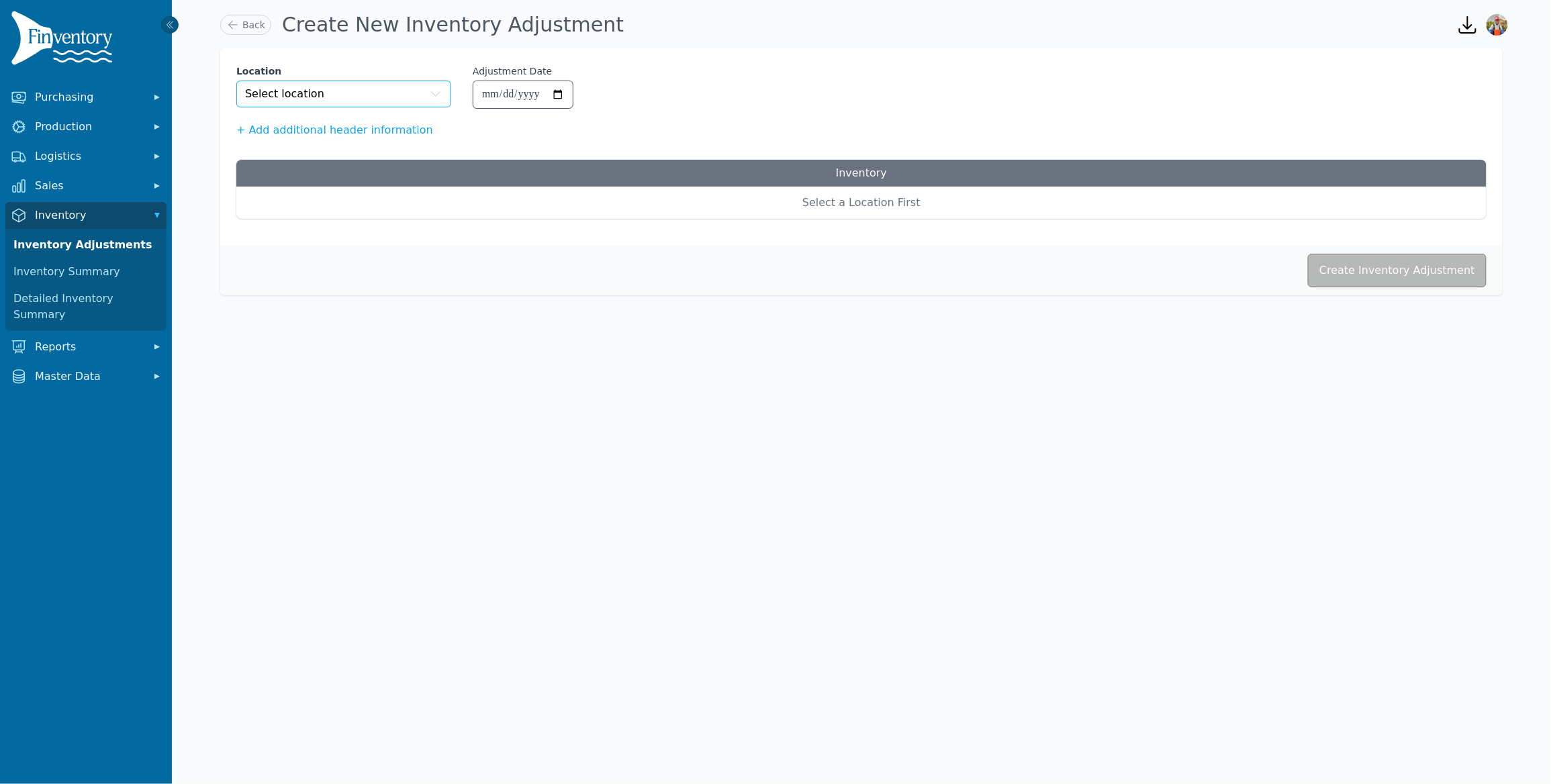
click at [304, 97] on span "Select location" at bounding box center [284, 94] width 79 height 16
type input "****"
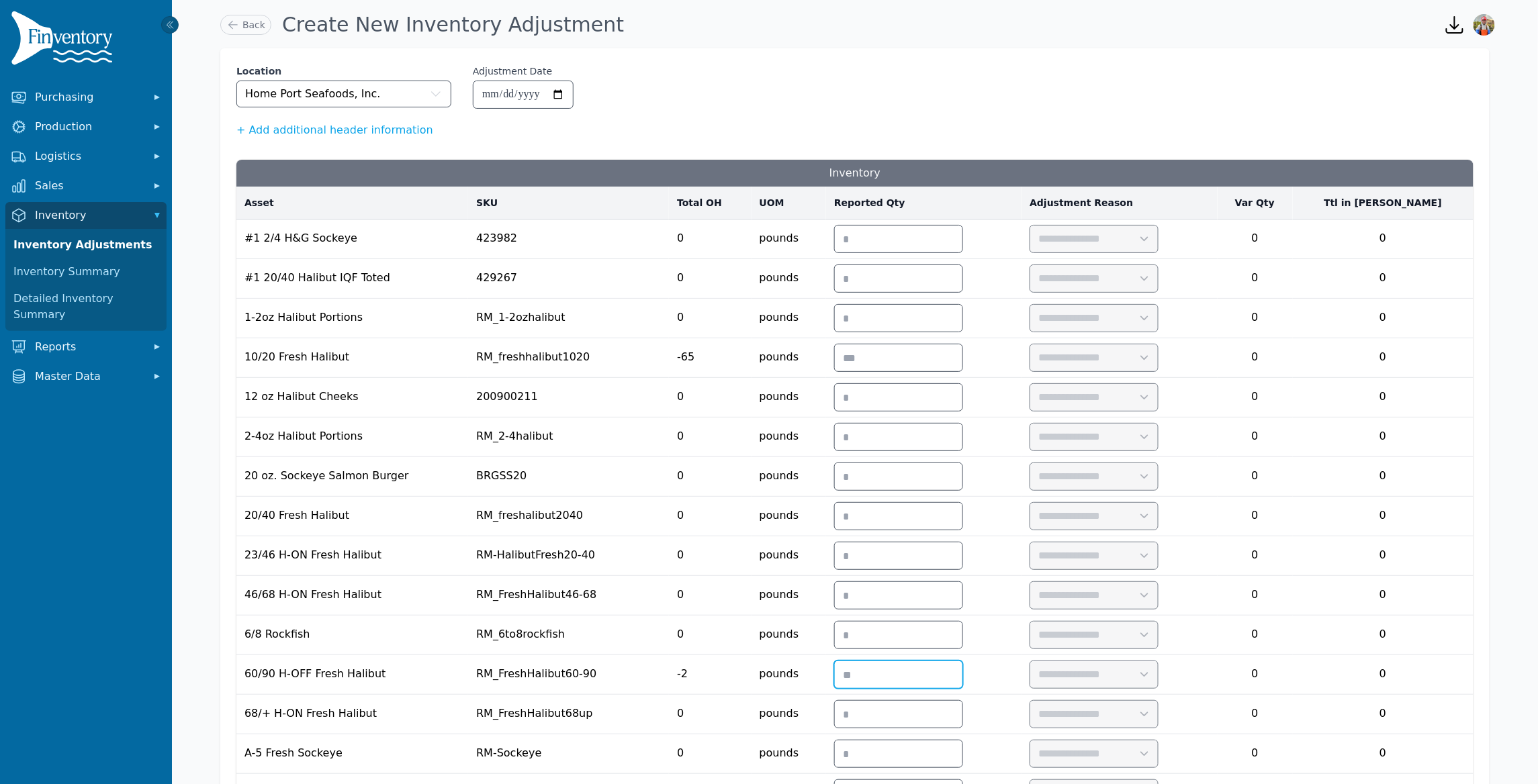
click at [956, 688] on input "number" at bounding box center [898, 675] width 127 height 27
type input "*"
click at [1154, 678] on select "**********" at bounding box center [1093, 675] width 126 height 27
click at [1096, 669] on select "**********" at bounding box center [1093, 675] width 126 height 27
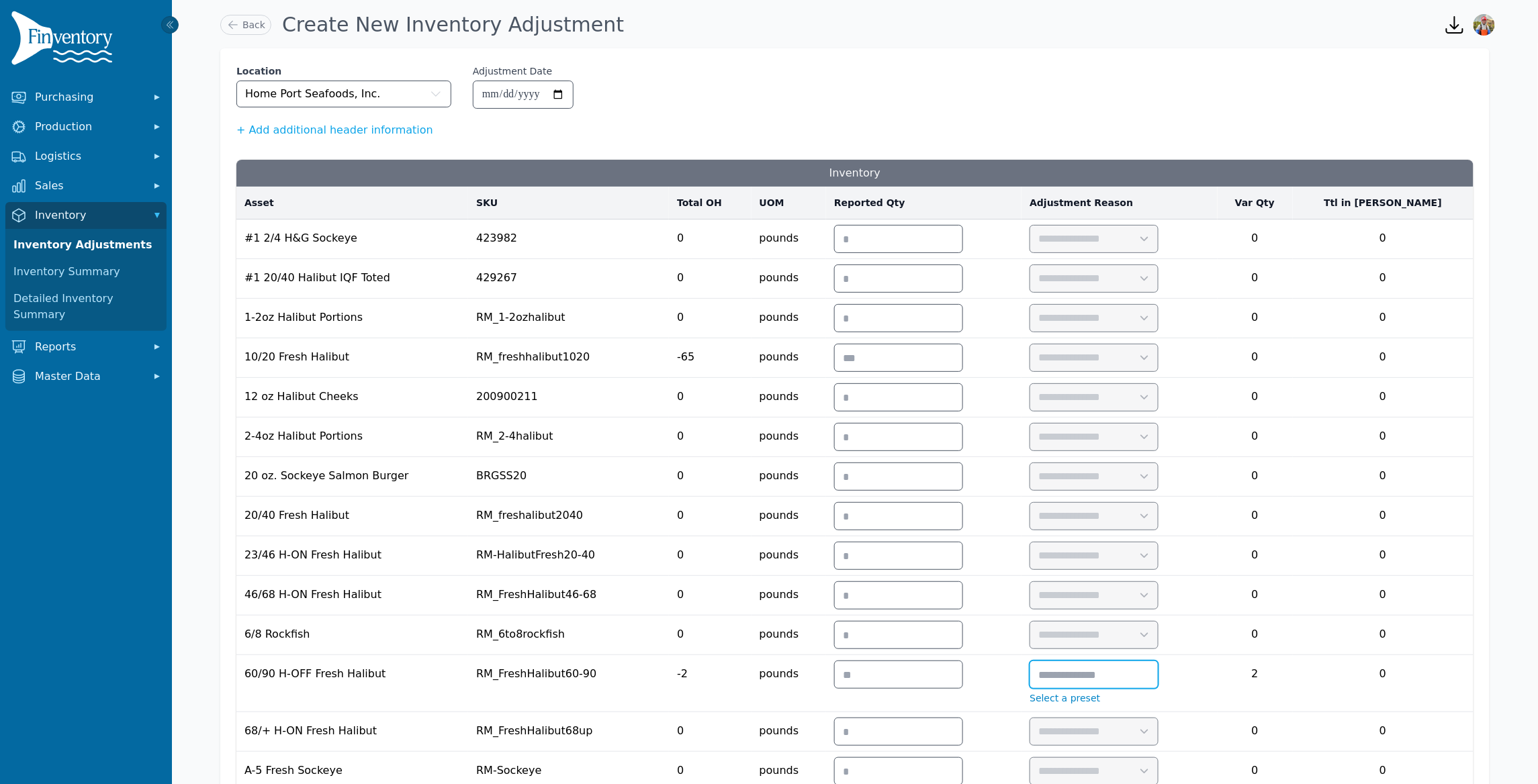
click at [1154, 688] on input "text" at bounding box center [1094, 675] width 127 height 27
click at [1153, 682] on input "text" at bounding box center [1094, 675] width 127 height 27
type input "**********"
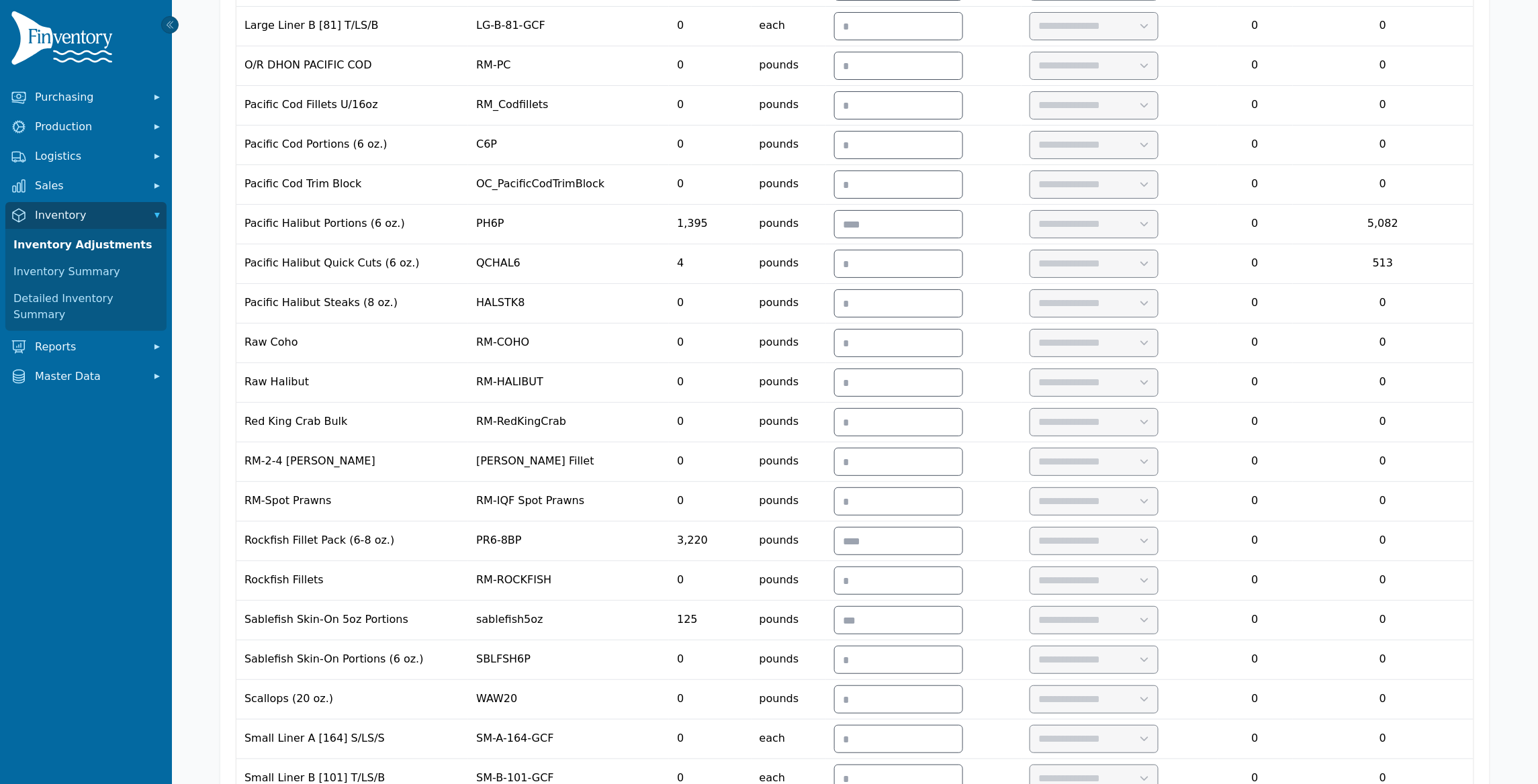
scroll to position [2631, 0]
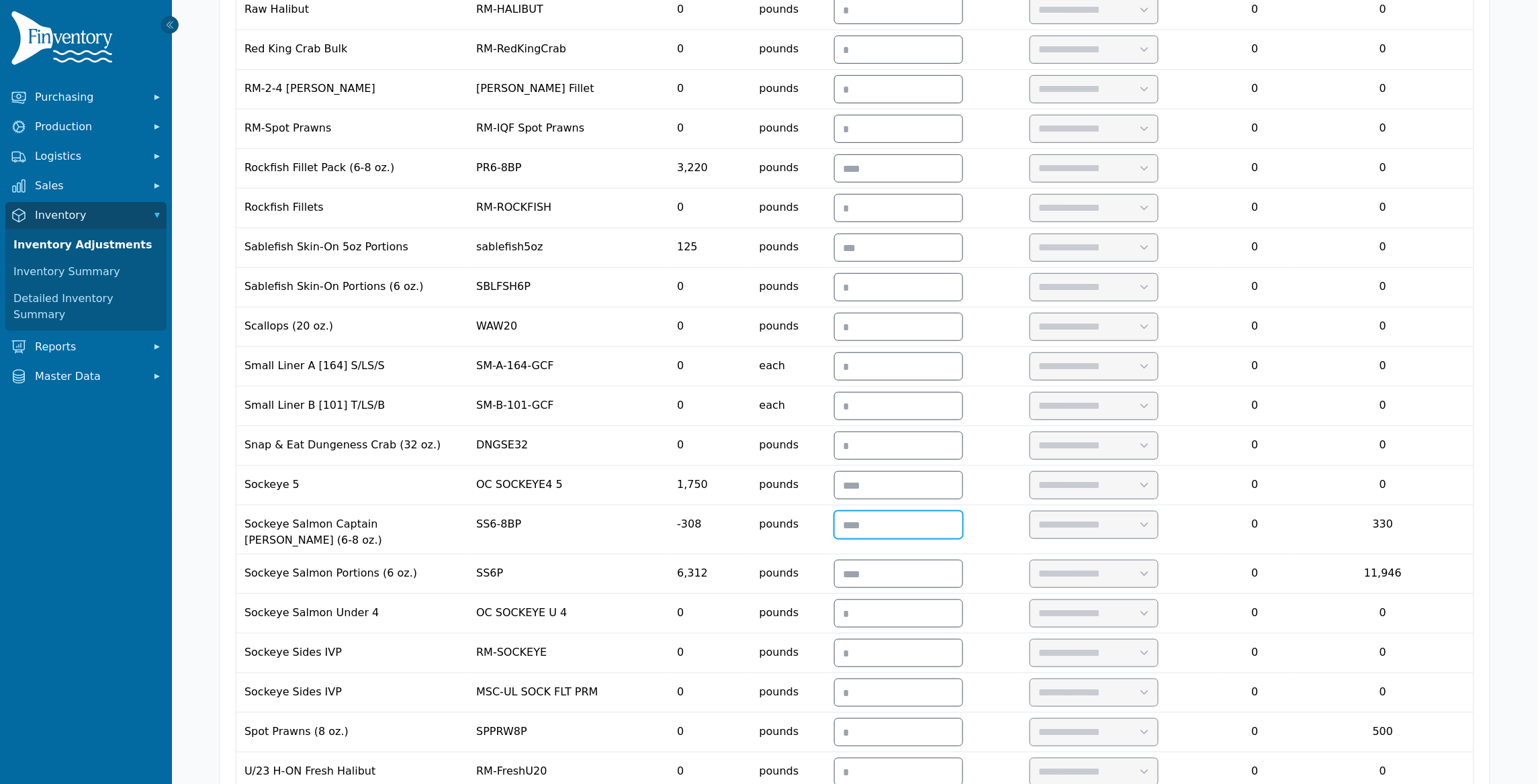
click at [944, 538] on input "number" at bounding box center [898, 525] width 127 height 27
type input "**"
click at [1107, 538] on select "**********" at bounding box center [1093, 525] width 126 height 27
select select "**********"
click at [1096, 538] on select "**********" at bounding box center [1093, 525] width 126 height 27
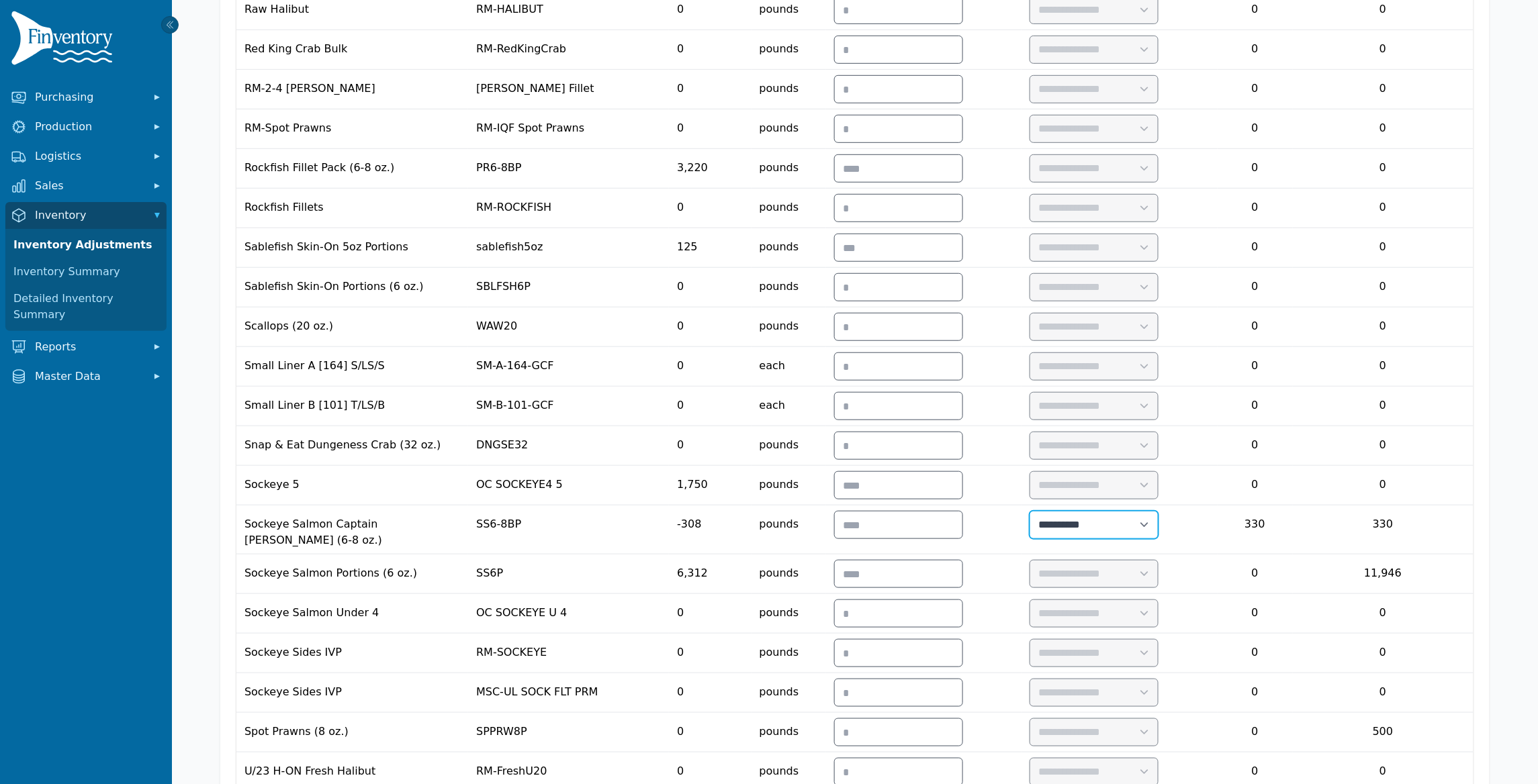
click at [1157, 538] on select "**********" at bounding box center [1093, 525] width 126 height 27
click at [1096, 538] on select "**********" at bounding box center [1093, 525] width 126 height 27
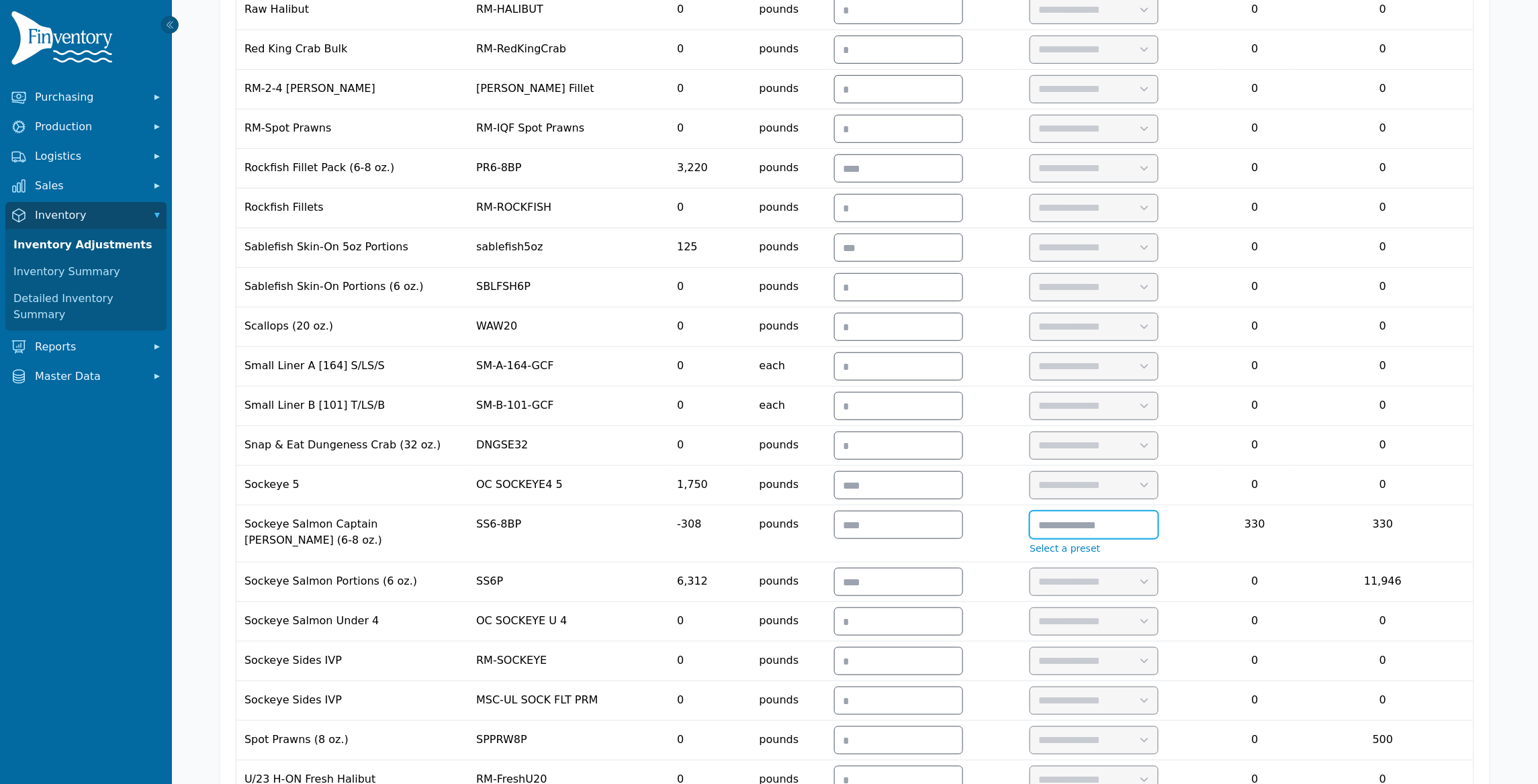
click at [1155, 538] on input "text" at bounding box center [1094, 525] width 127 height 27
type input "**********"
drag, startPoint x: 1219, startPoint y: 566, endPoint x: 1007, endPoint y: 557, distance: 212.2
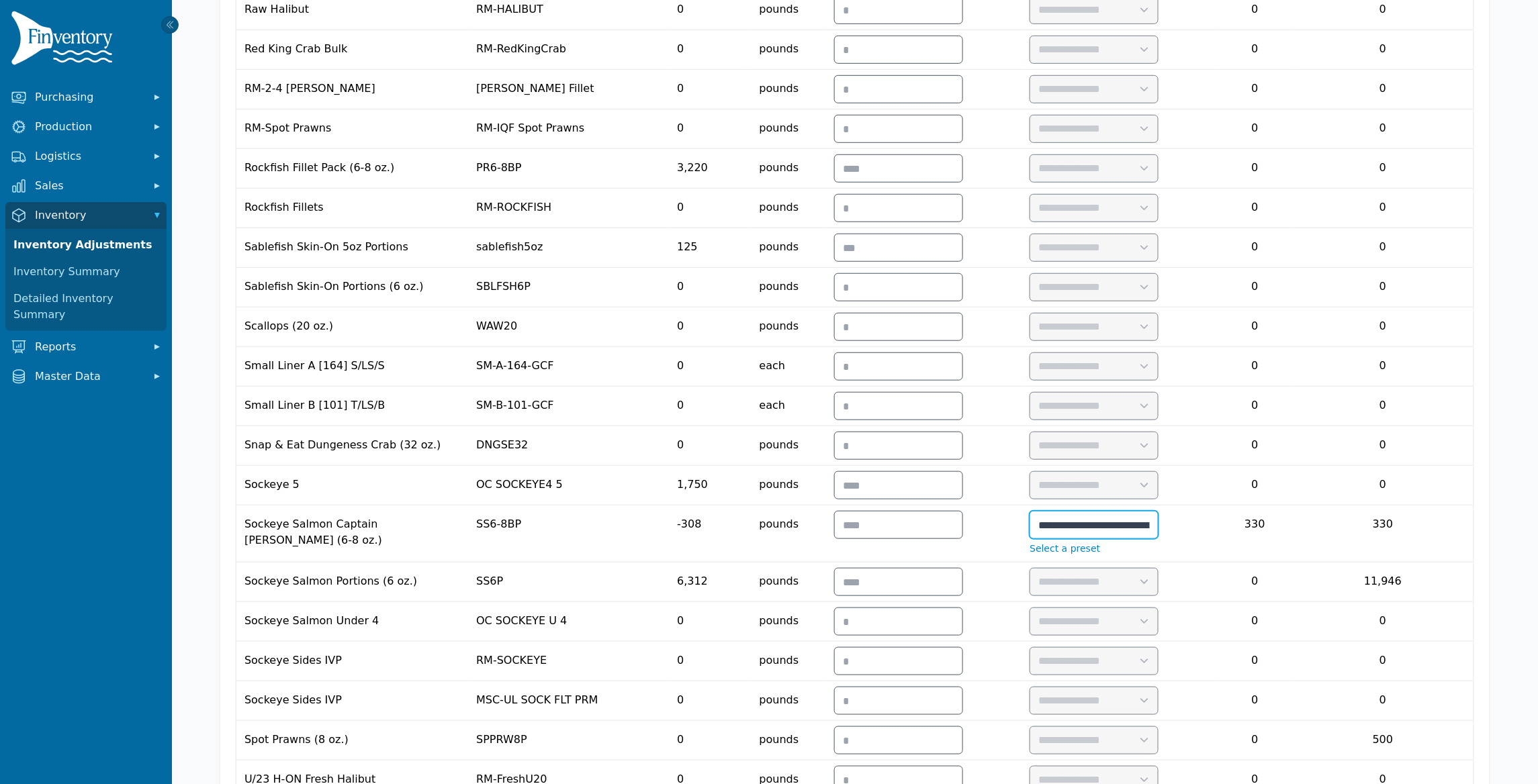
click at [1007, 557] on tr "**********" at bounding box center [855, 534] width 1237 height 57
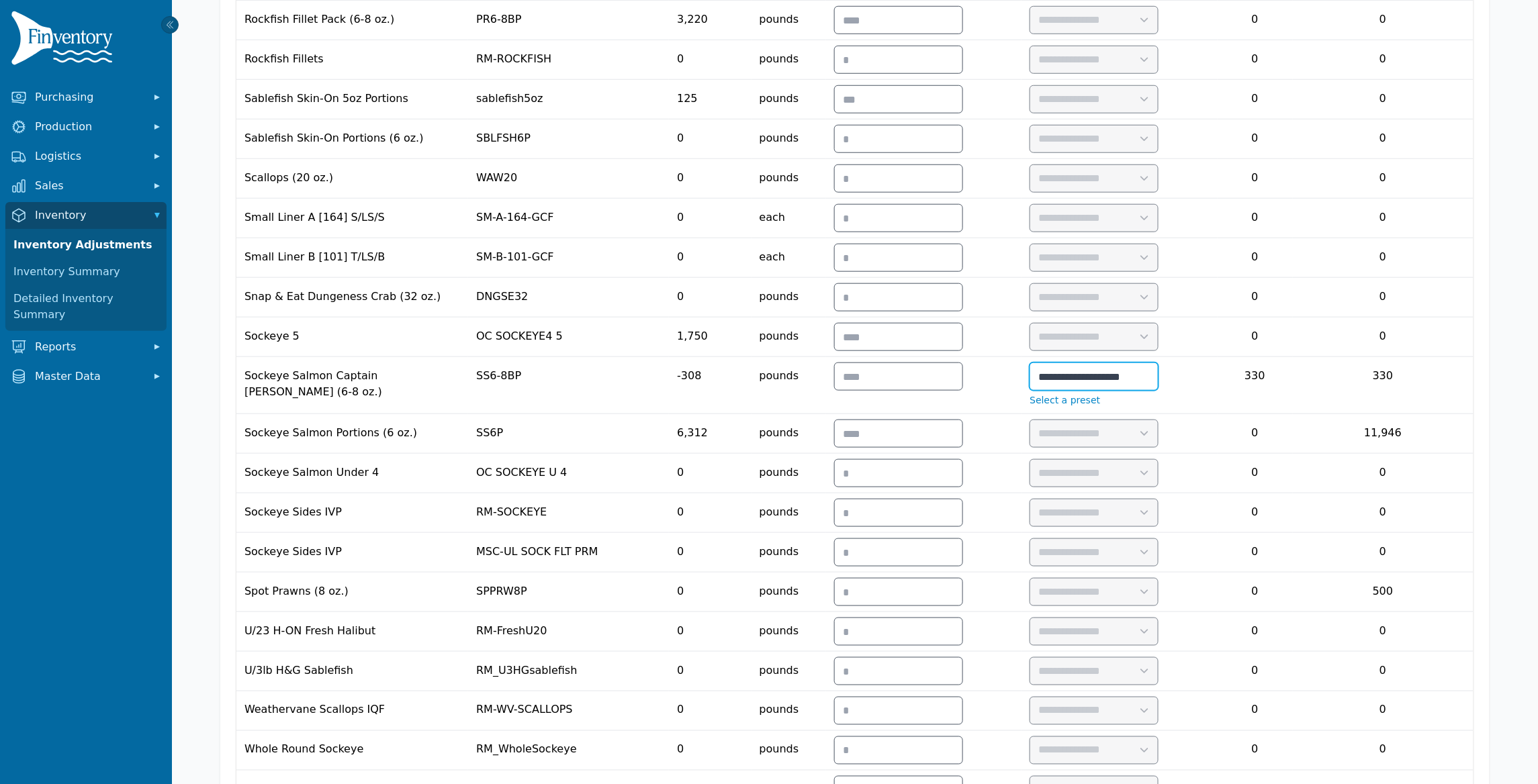
scroll to position [2956, 0]
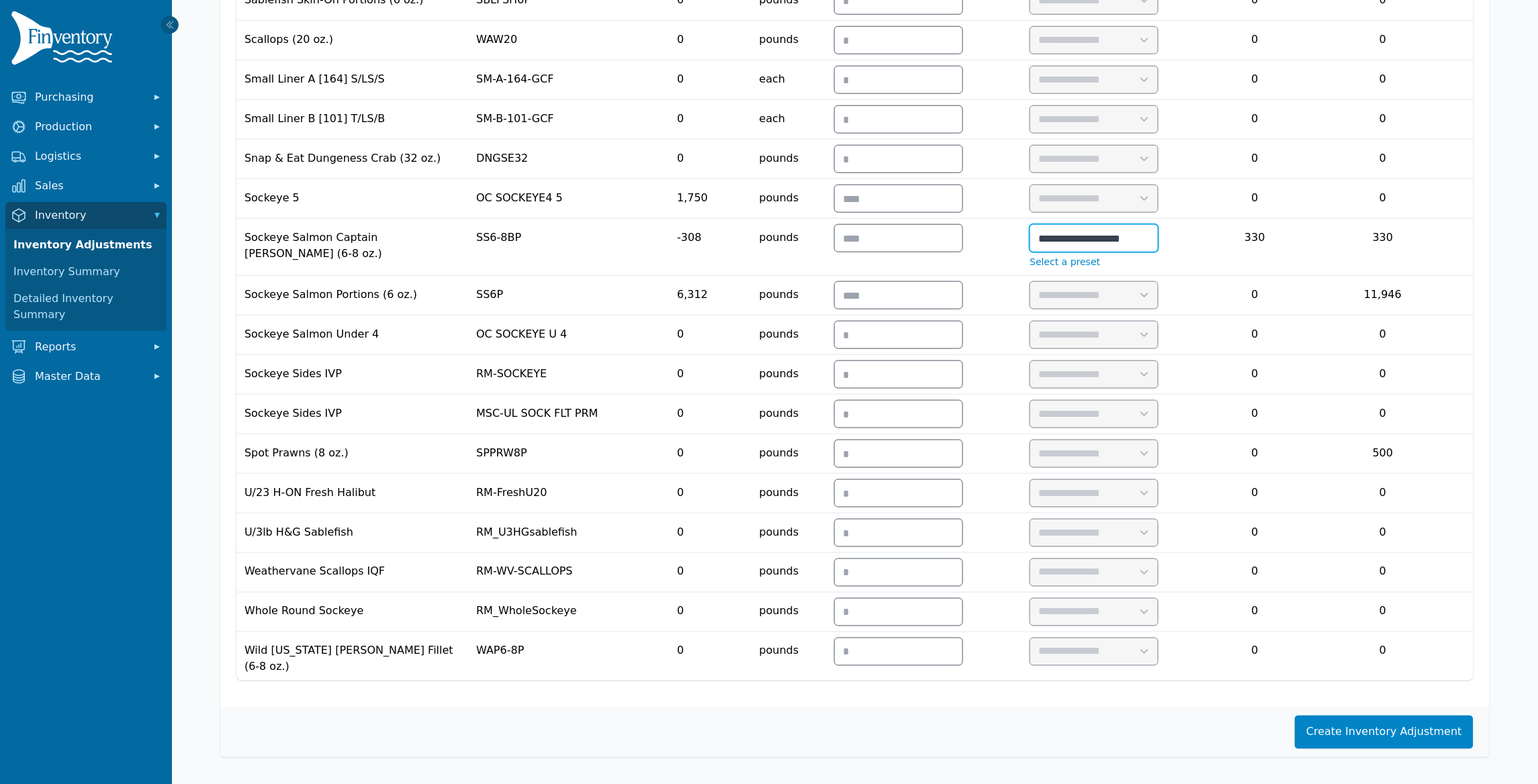
type input "**********"
click at [1402, 741] on button "Create Inventory Adjustment" at bounding box center [1384, 732] width 178 height 34
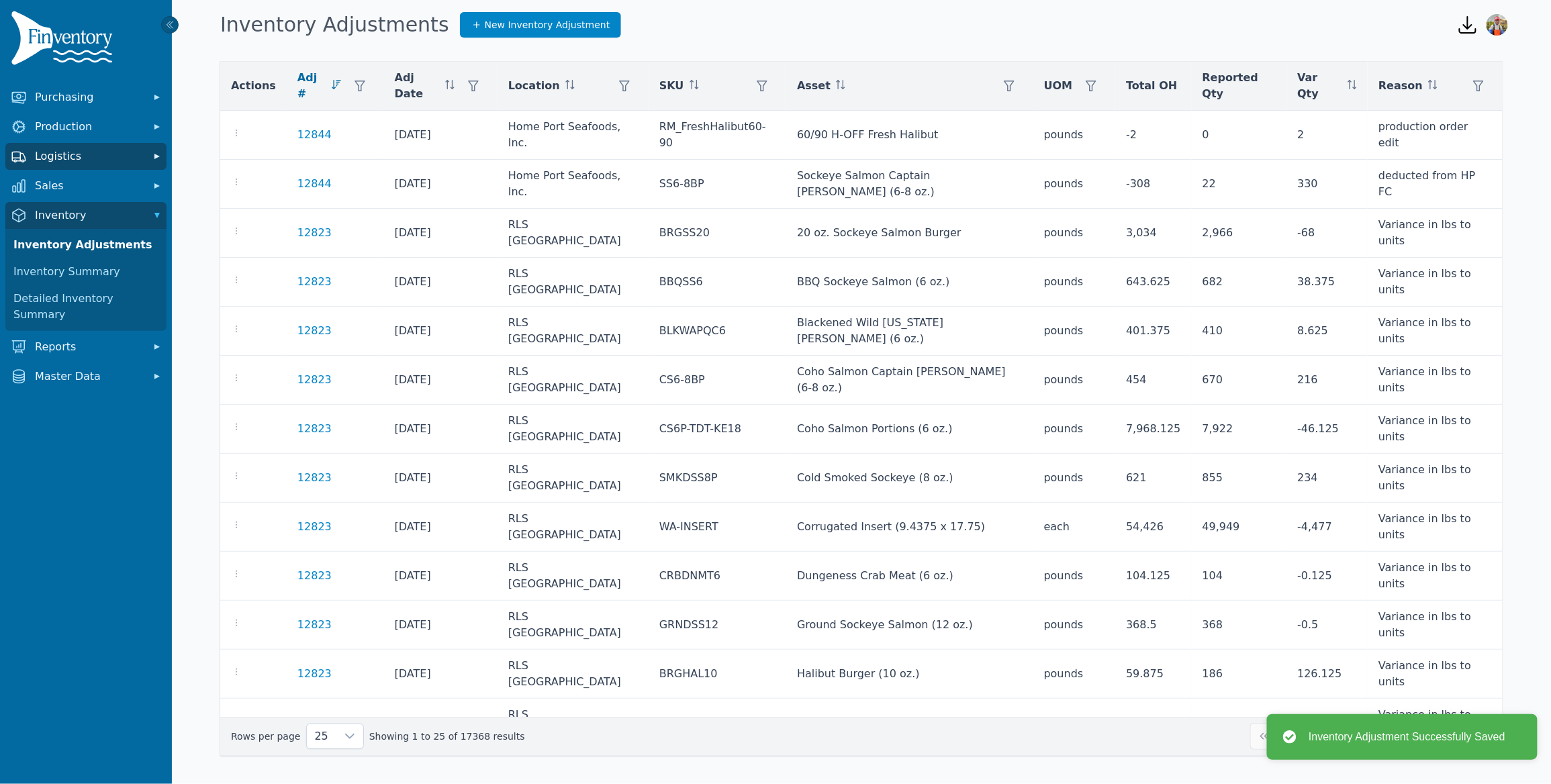
click at [78, 156] on span "Logistics" at bounding box center [88, 156] width 107 height 16
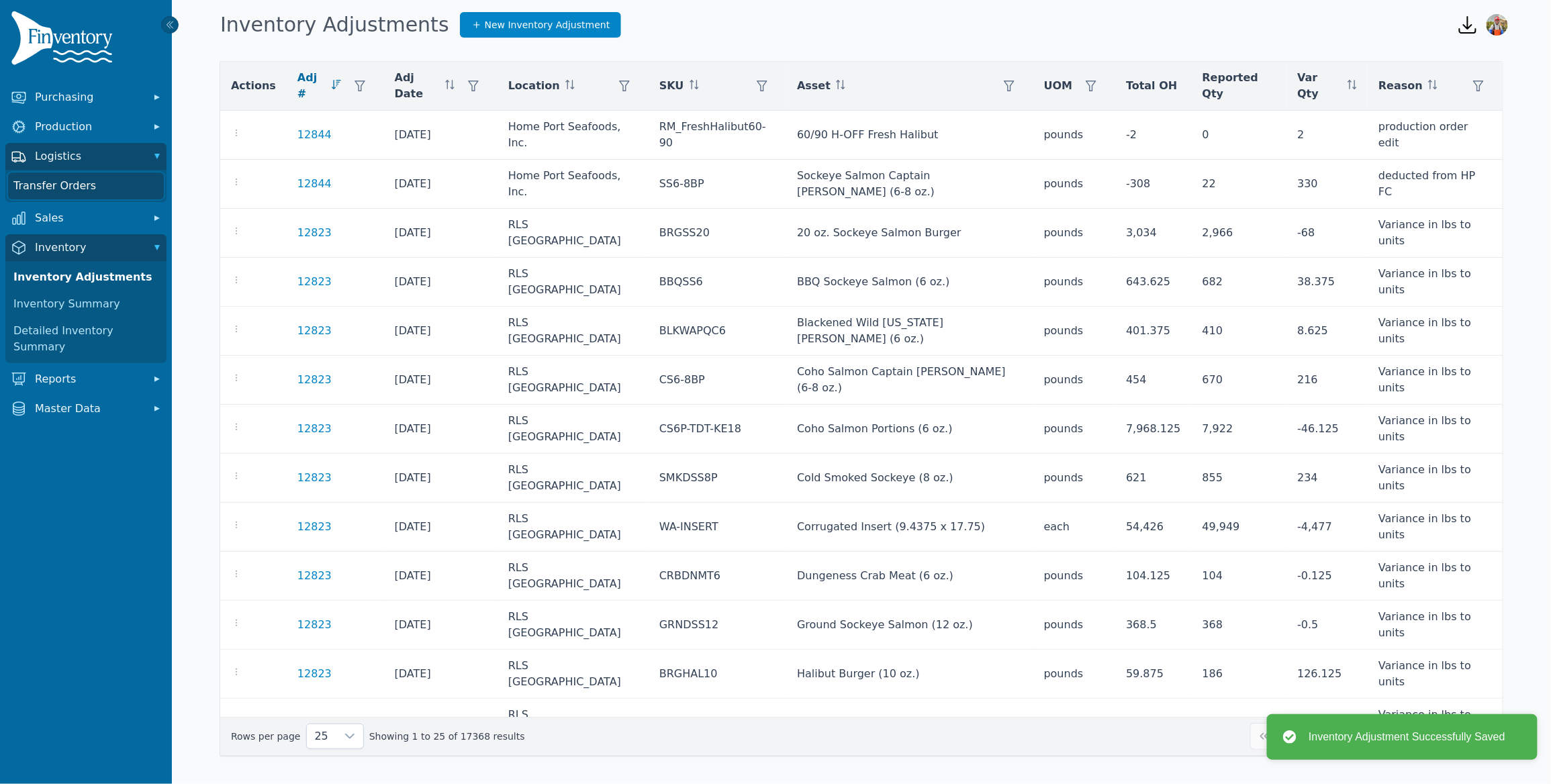
click at [78, 183] on link "Transfer Orders" at bounding box center [86, 186] width 156 height 27
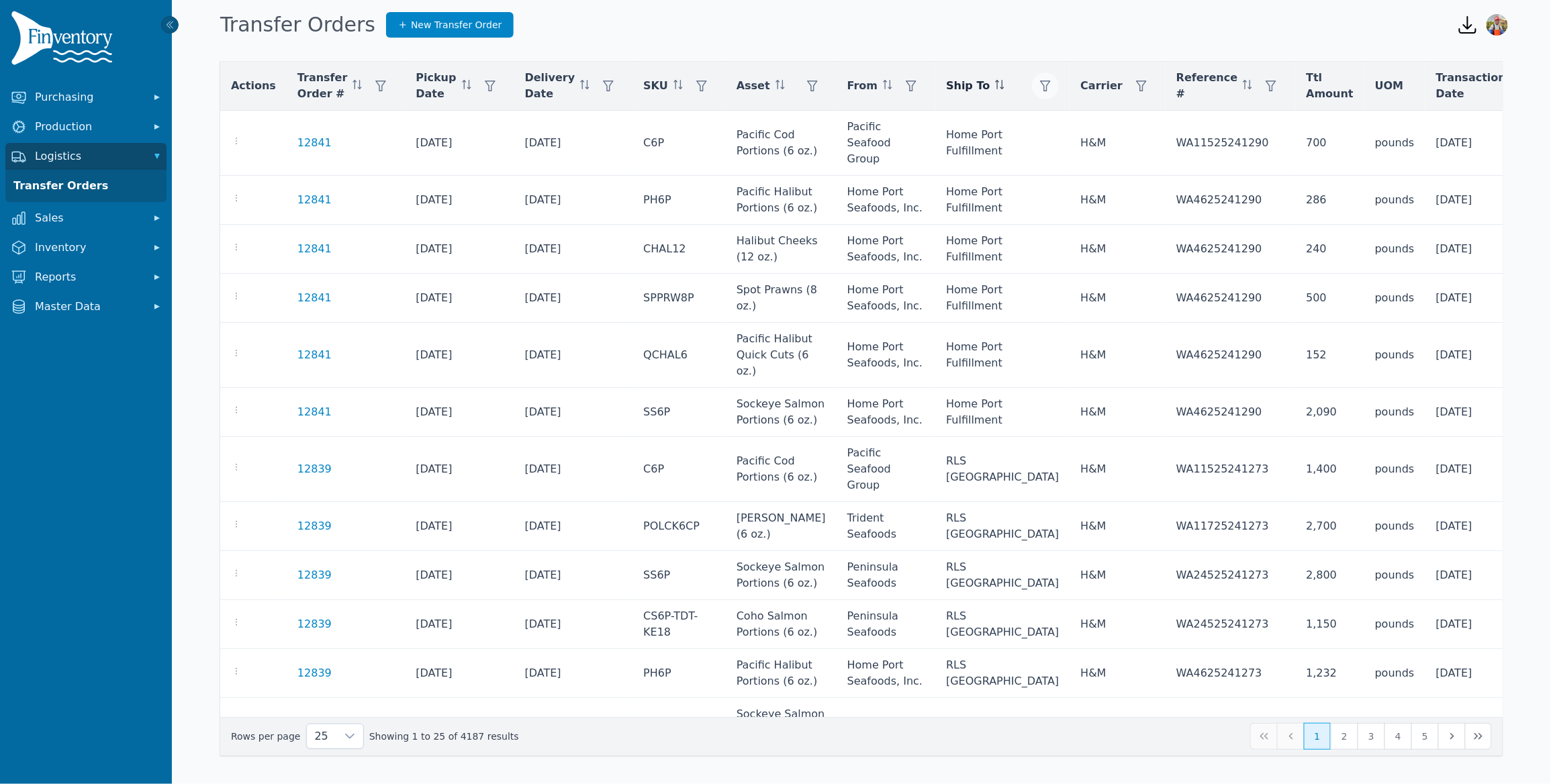
click at [1032, 78] on button "button" at bounding box center [1045, 86] width 27 height 27
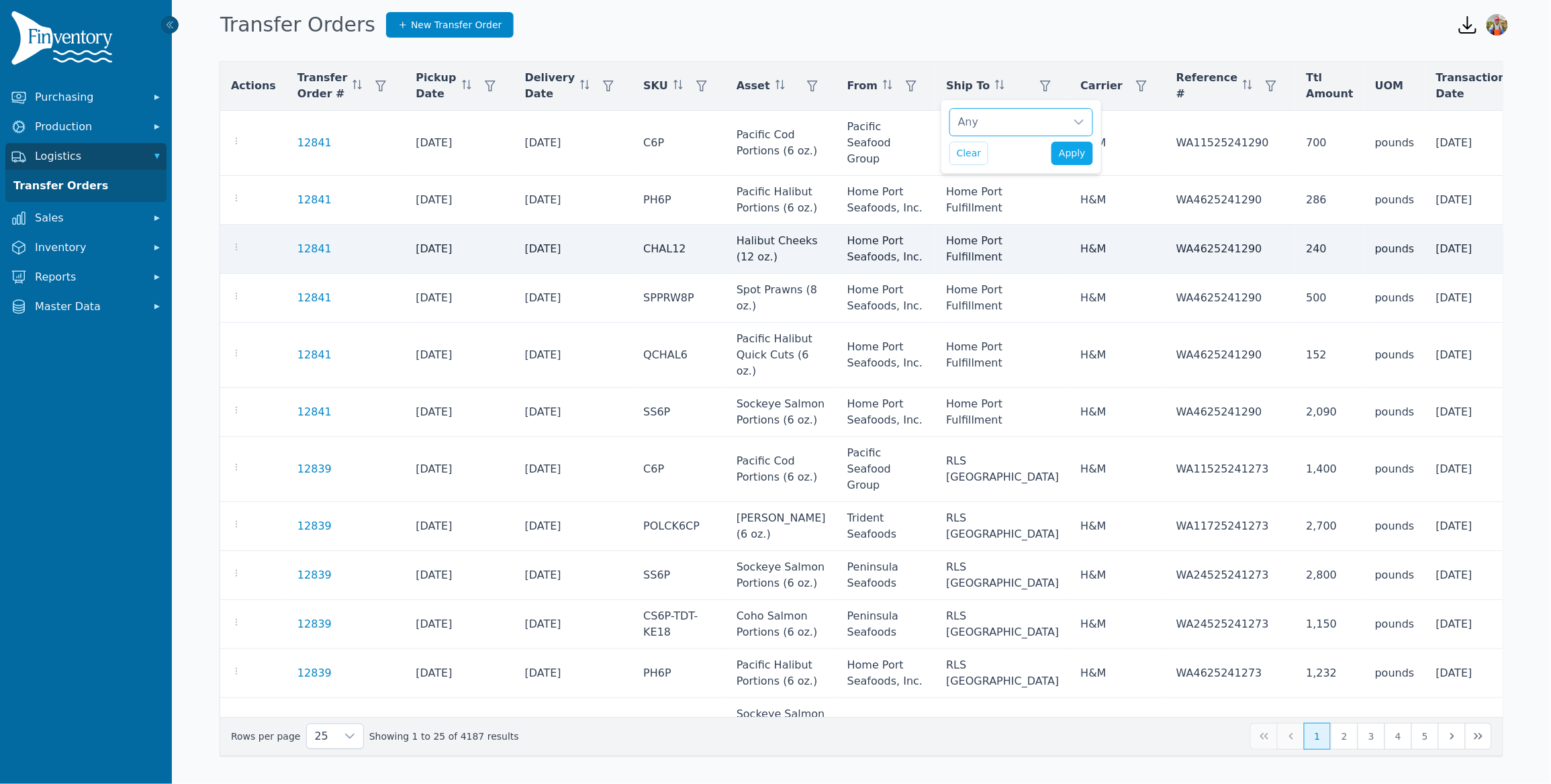
scroll to position [14, 9]
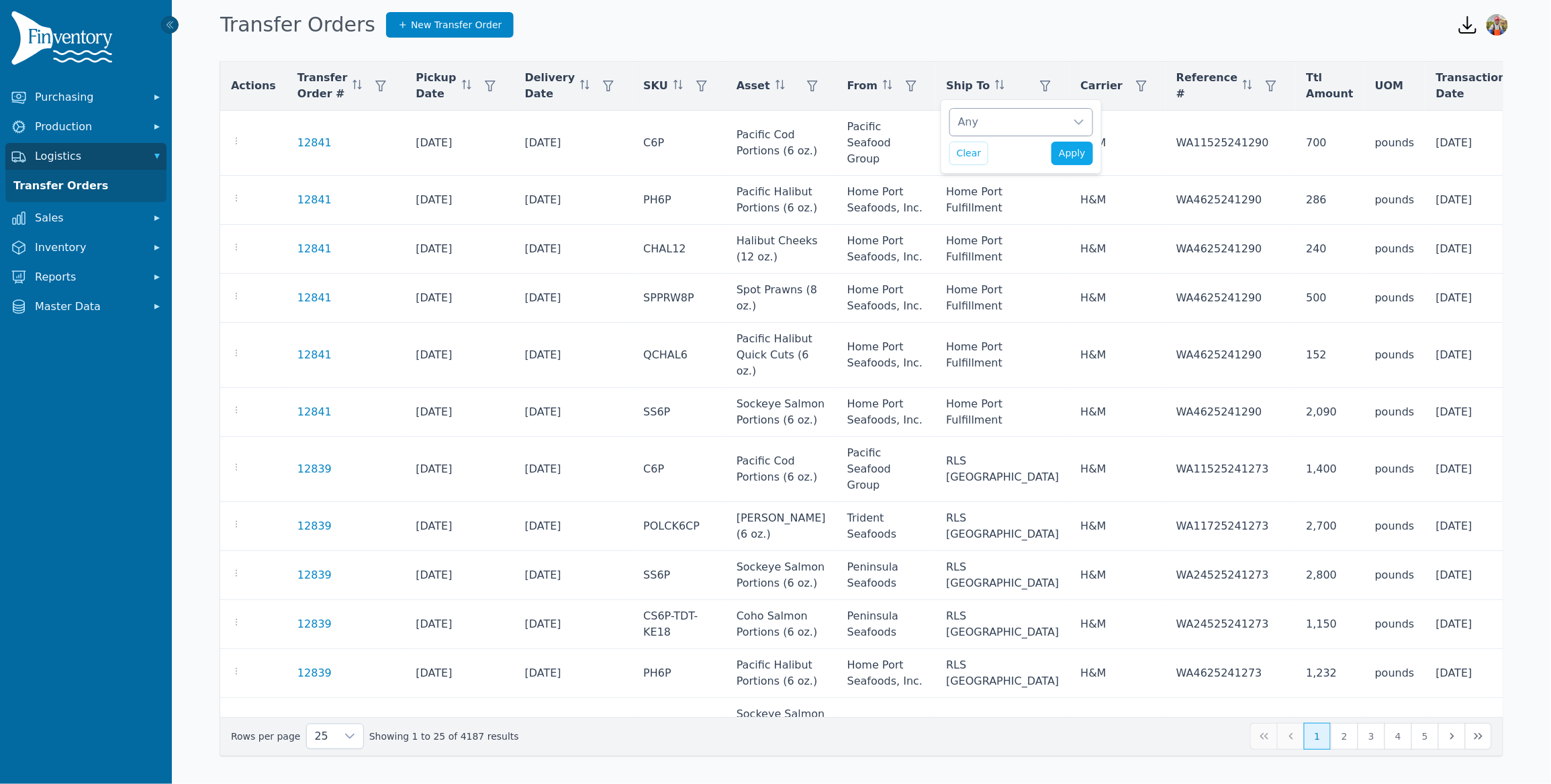
click at [1002, 118] on div "Any" at bounding box center [1007, 123] width 116 height 27
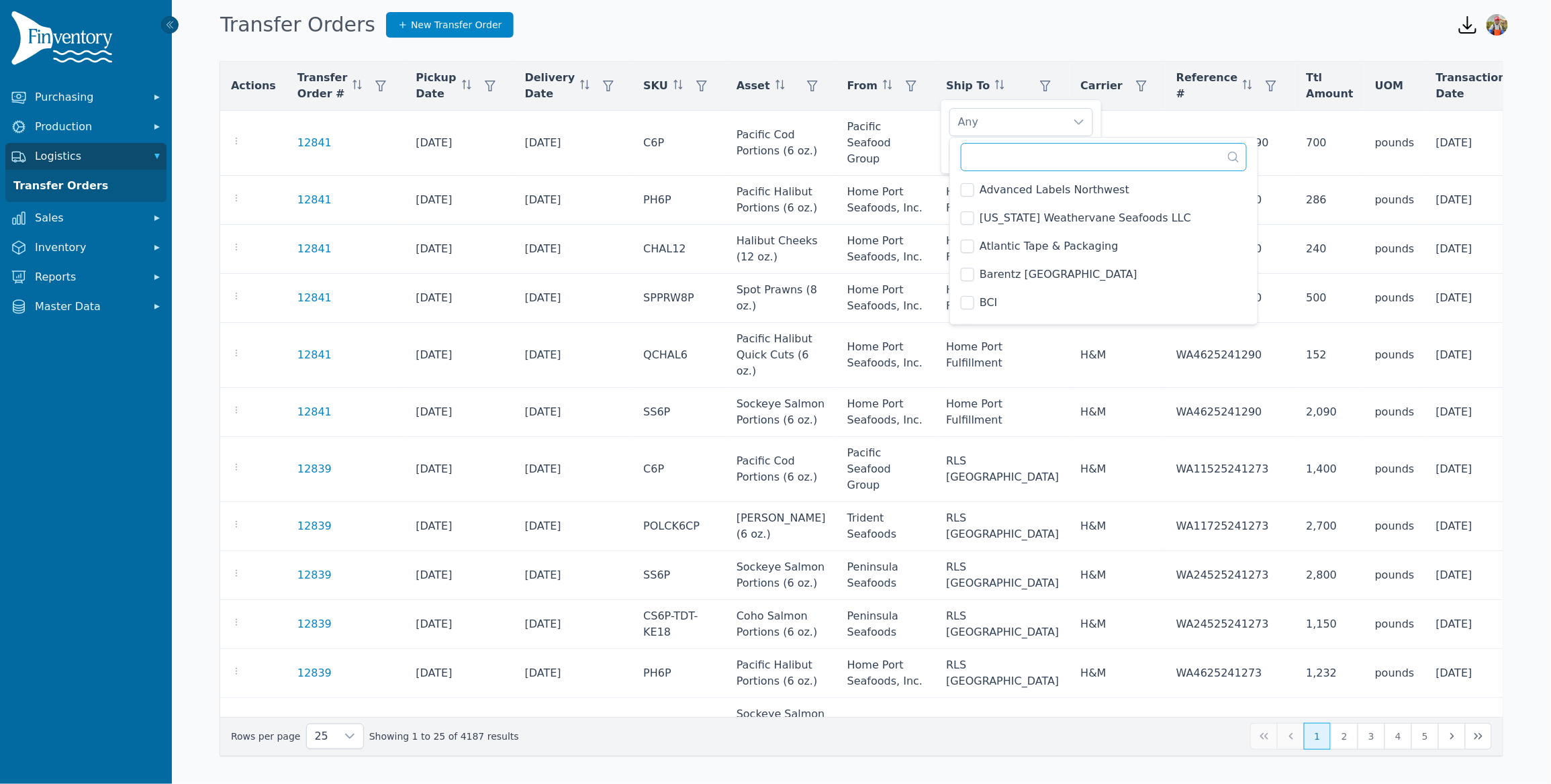
click at [1016, 155] on input "text" at bounding box center [1103, 156] width 286 height 28
type input "*"
type input "****"
click at [1004, 240] on span "[PERSON_NAME] FL" at bounding box center [1032, 246] width 105 height 16
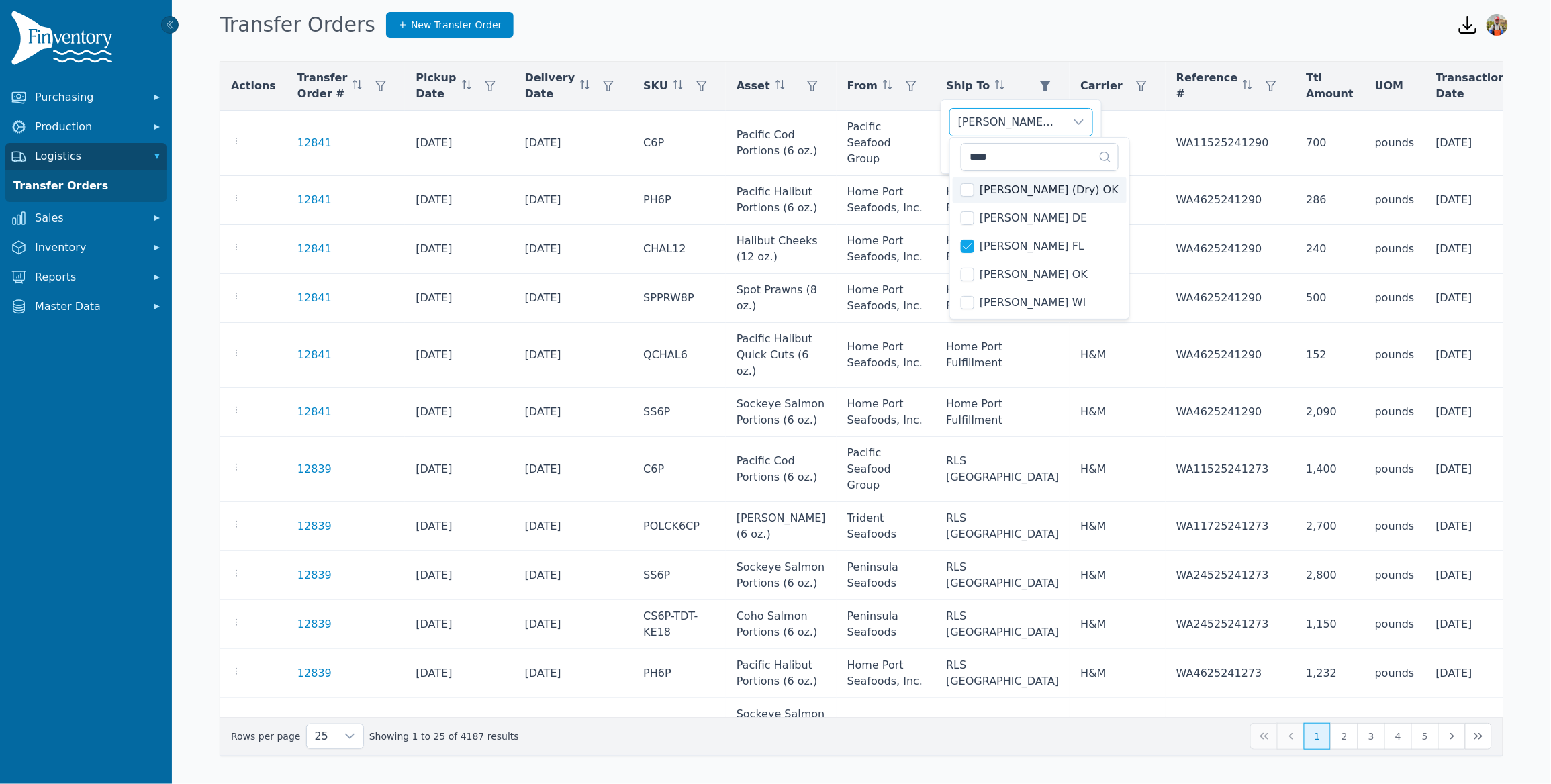
click at [944, 141] on div "Burris FL Clear Apply" at bounding box center [1021, 136] width 161 height 75
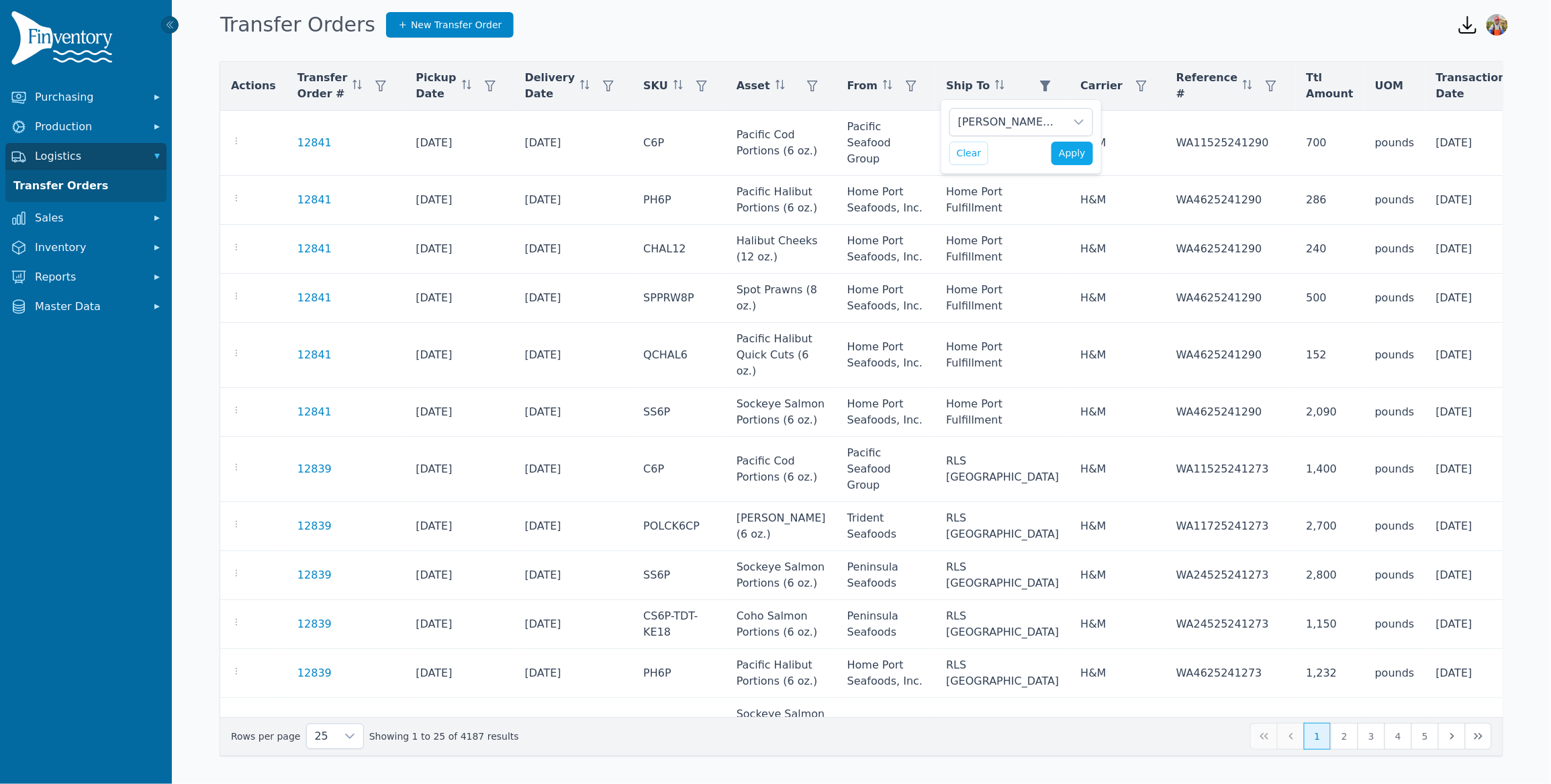
click at [1095, 152] on div "Burris FL Clear Apply" at bounding box center [1021, 136] width 161 height 75
click at [1083, 151] on span "Apply" at bounding box center [1073, 153] width 27 height 14
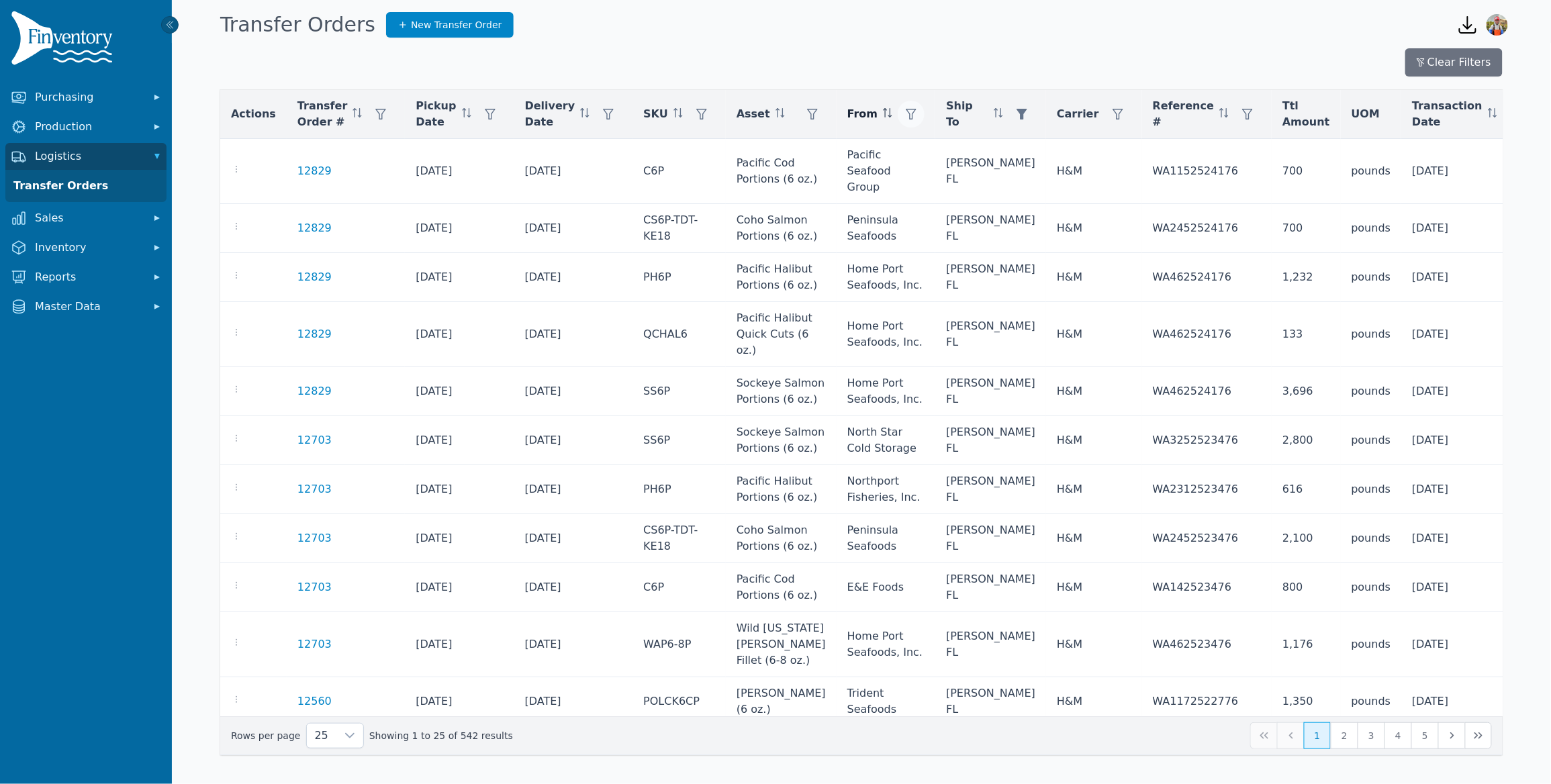
click at [906, 109] on icon "button" at bounding box center [911, 115] width 11 height 11
click at [882, 150] on div "Any" at bounding box center [916, 151] width 116 height 27
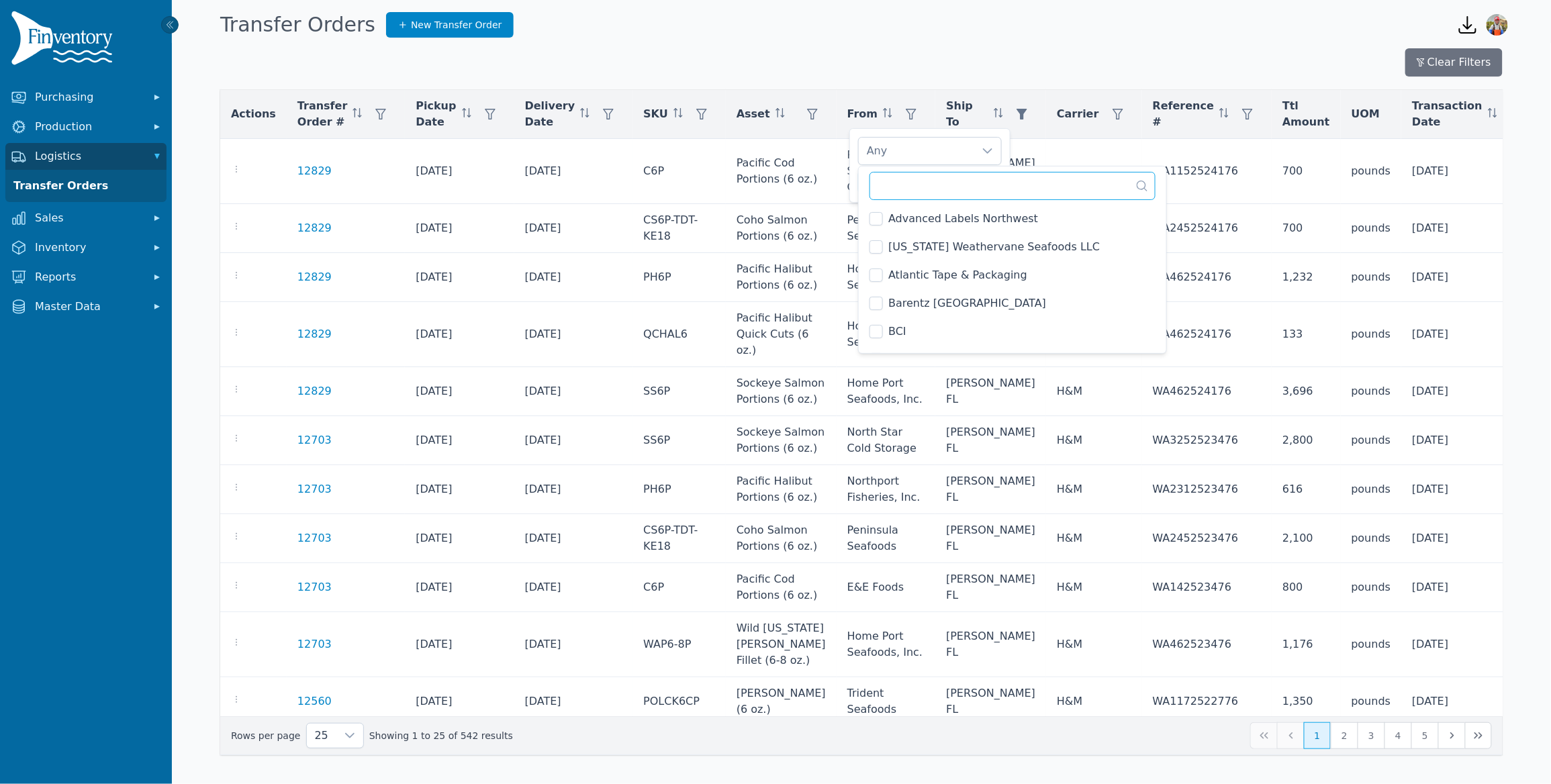
click at [908, 174] on input "text" at bounding box center [1012, 186] width 286 height 28
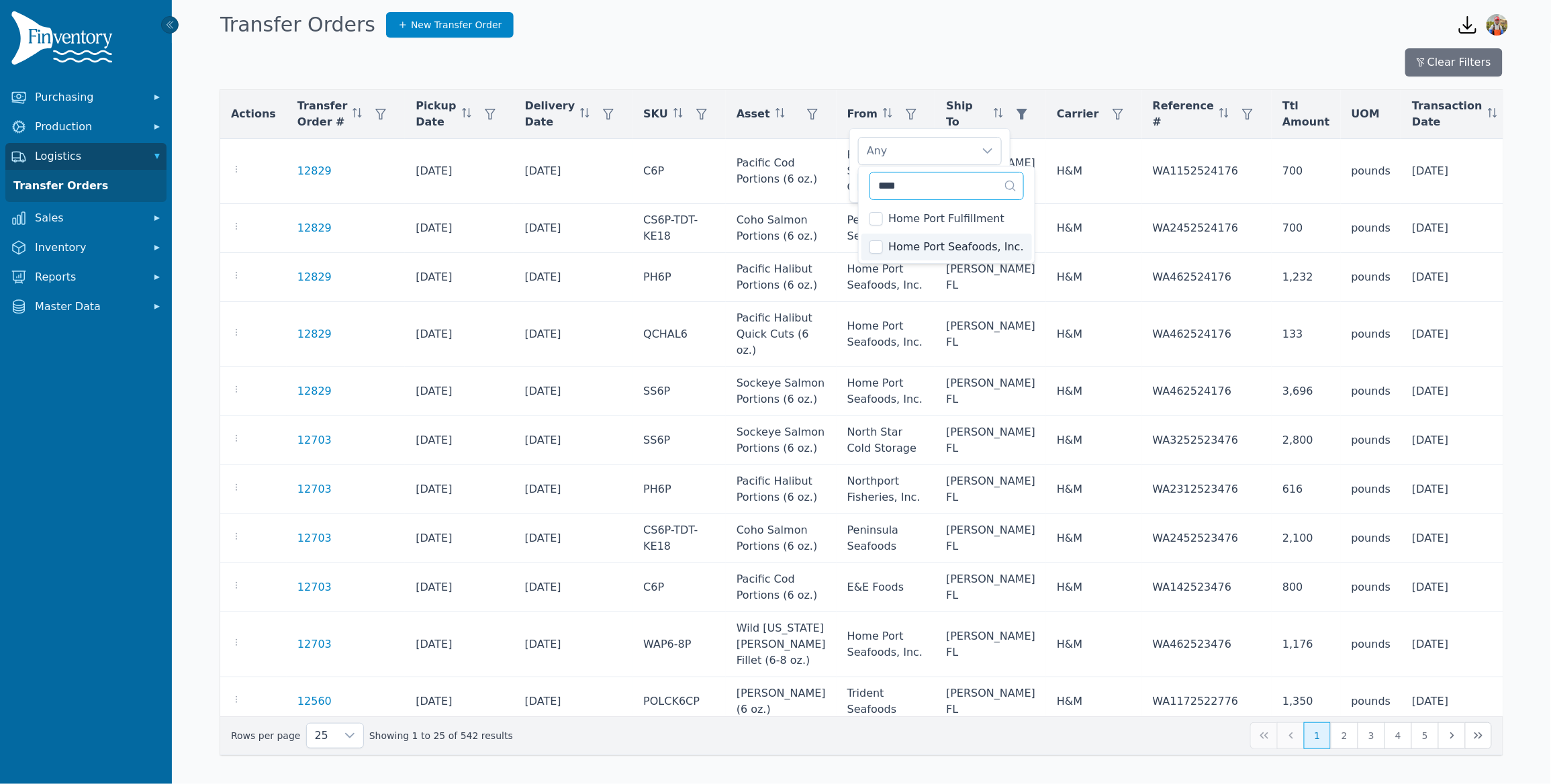
type input "****"
click at [851, 180] on div "Home Port Seafoods, Inc. Clear Apply" at bounding box center [929, 166] width 161 height 75
click at [995, 178] on button "Apply" at bounding box center [981, 182] width 42 height 24
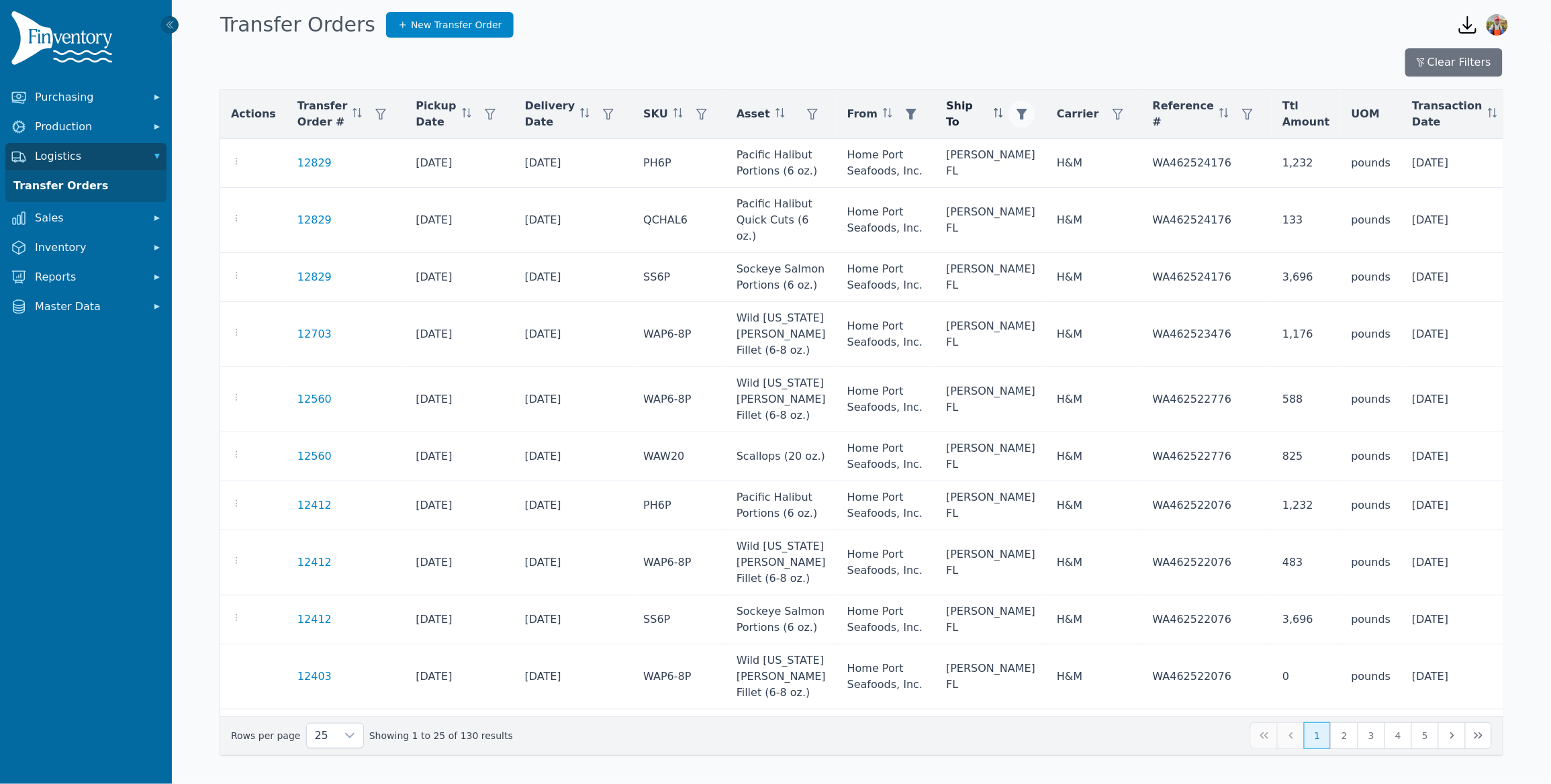
click at [1008, 122] on button "button" at bounding box center [1022, 115] width 27 height 27
click at [960, 154] on div "[PERSON_NAME] FL" at bounding box center [1007, 151] width 116 height 27
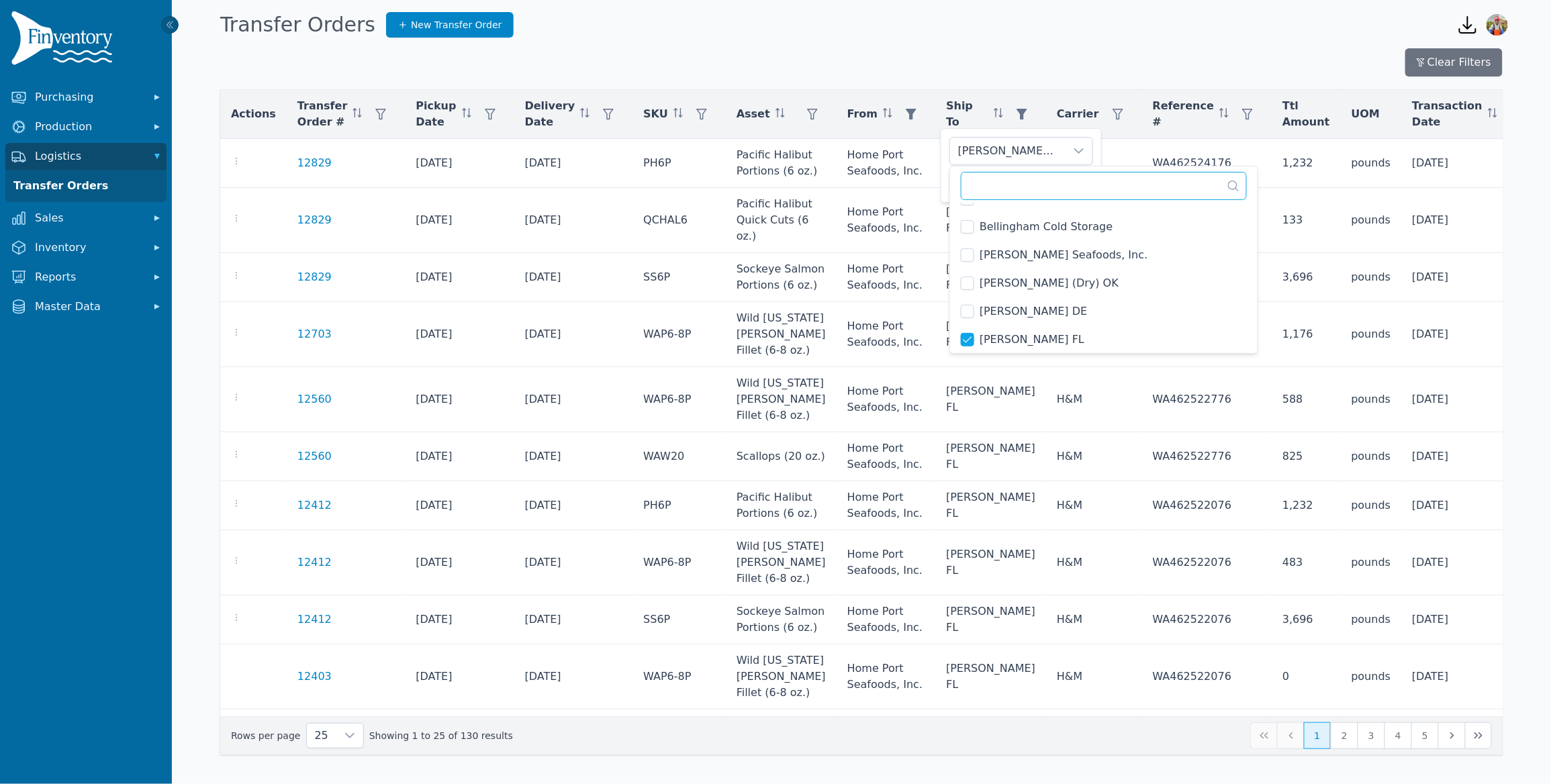
click at [986, 188] on input "text" at bounding box center [1103, 186] width 286 height 28
click at [1020, 189] on input "text" at bounding box center [1103, 186] width 286 height 28
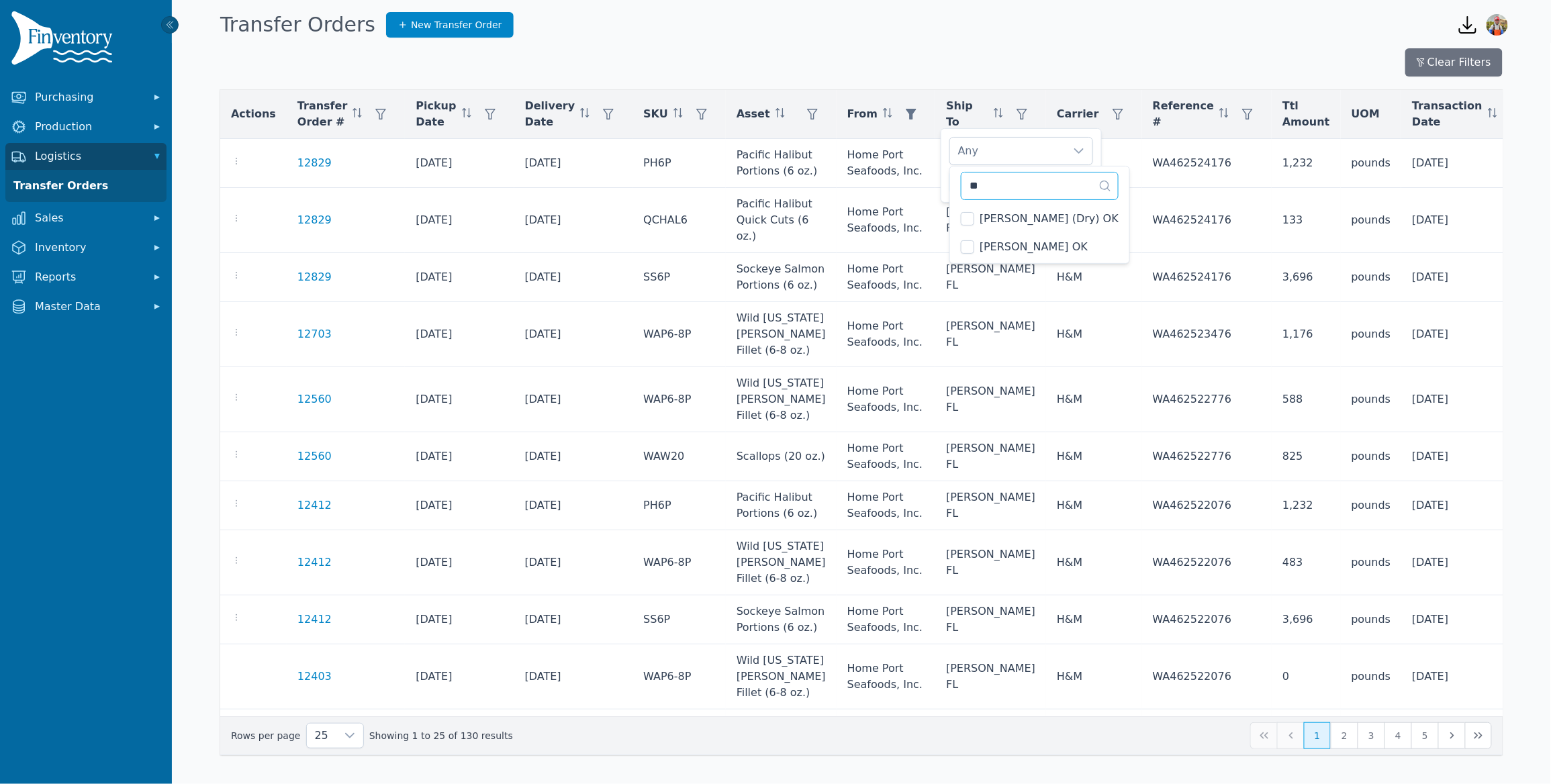
scroll to position [0, 0]
type input "**"
click at [959, 244] on li "[PERSON_NAME] OK" at bounding box center [1039, 247] width 174 height 27
click at [946, 159] on div "Burris OK Clear Apply" at bounding box center [1021, 166] width 161 height 75
click at [1066, 178] on span "Apply" at bounding box center [1073, 182] width 27 height 14
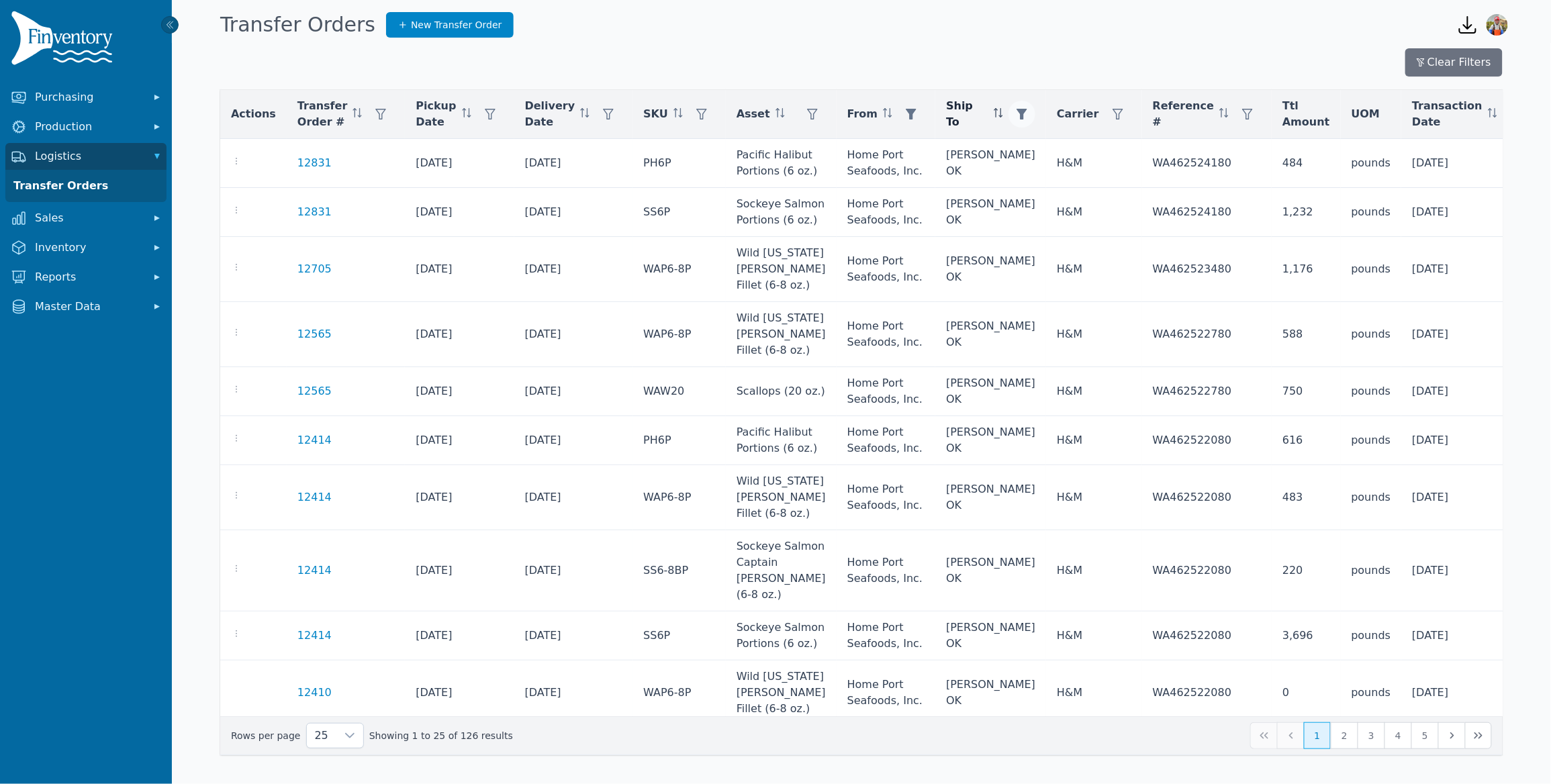
click at [1016, 116] on icon "button" at bounding box center [1022, 115] width 11 height 11
click at [1022, 168] on div "Burris OK Clear Apply" at bounding box center [1021, 166] width 161 height 75
click at [1020, 143] on div "[PERSON_NAME] OK" at bounding box center [1007, 151] width 116 height 27
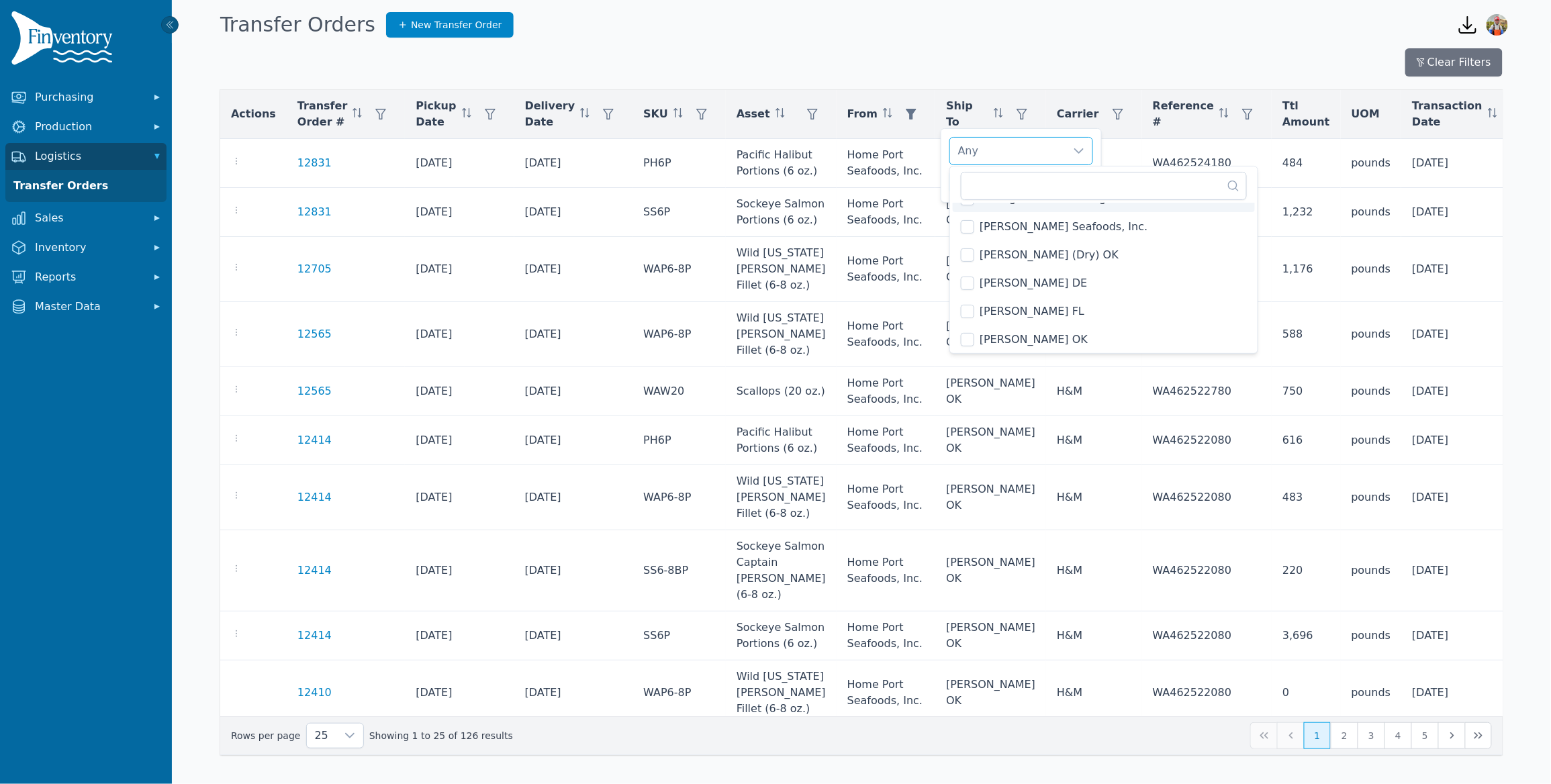
scroll to position [144, 0]
click at [1030, 188] on input "text" at bounding box center [1103, 186] width 286 height 28
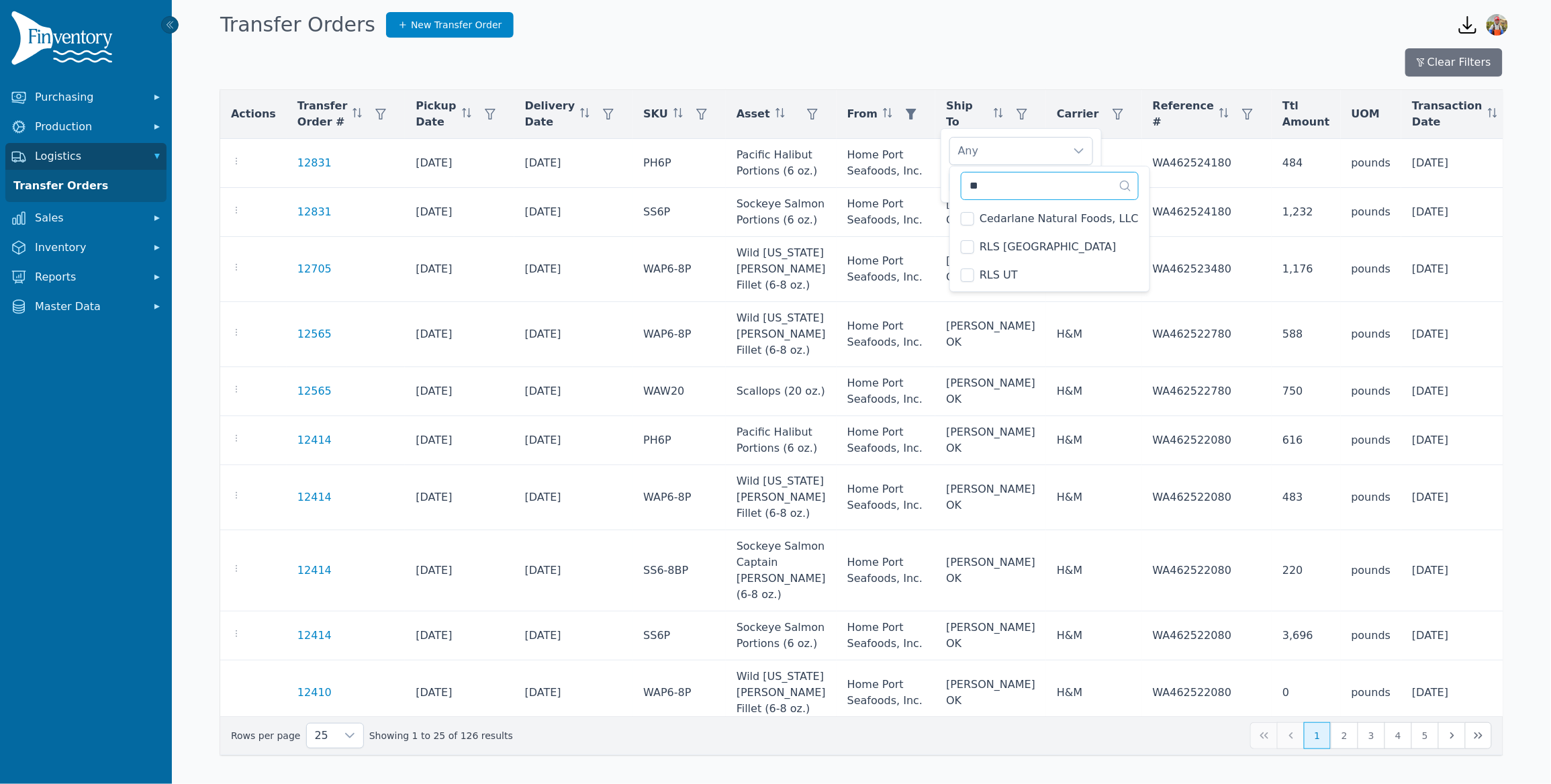
scroll to position [0, 0]
type input "***"
click at [946, 186] on div "RLS UT Clear Apply" at bounding box center [1021, 166] width 161 height 75
click at [1080, 178] on span "Apply" at bounding box center [1073, 182] width 27 height 14
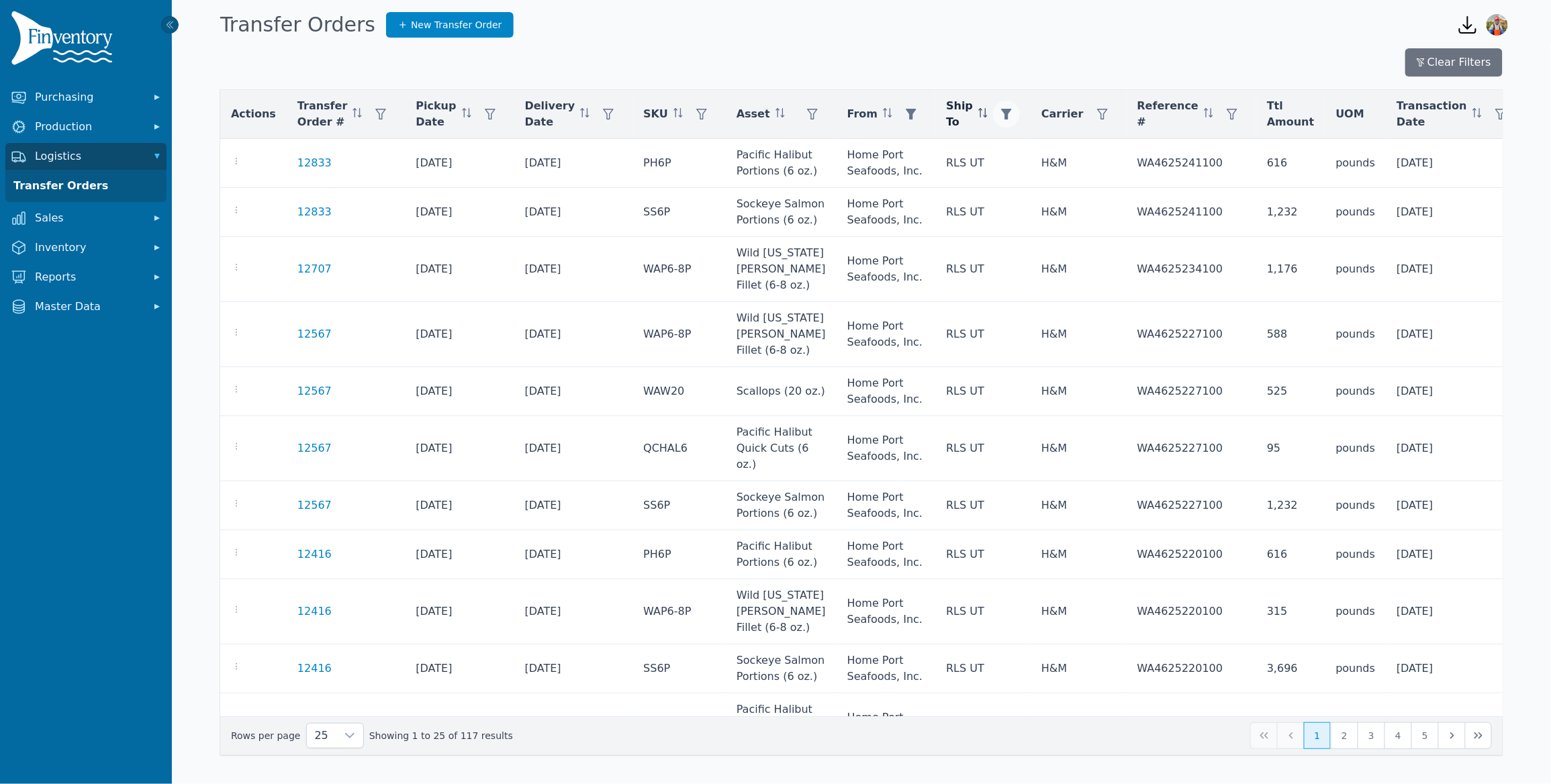
click at [1001, 115] on icon "button" at bounding box center [1006, 115] width 11 height 11
click at [973, 156] on div "RLS UT" at bounding box center [1007, 151] width 116 height 27
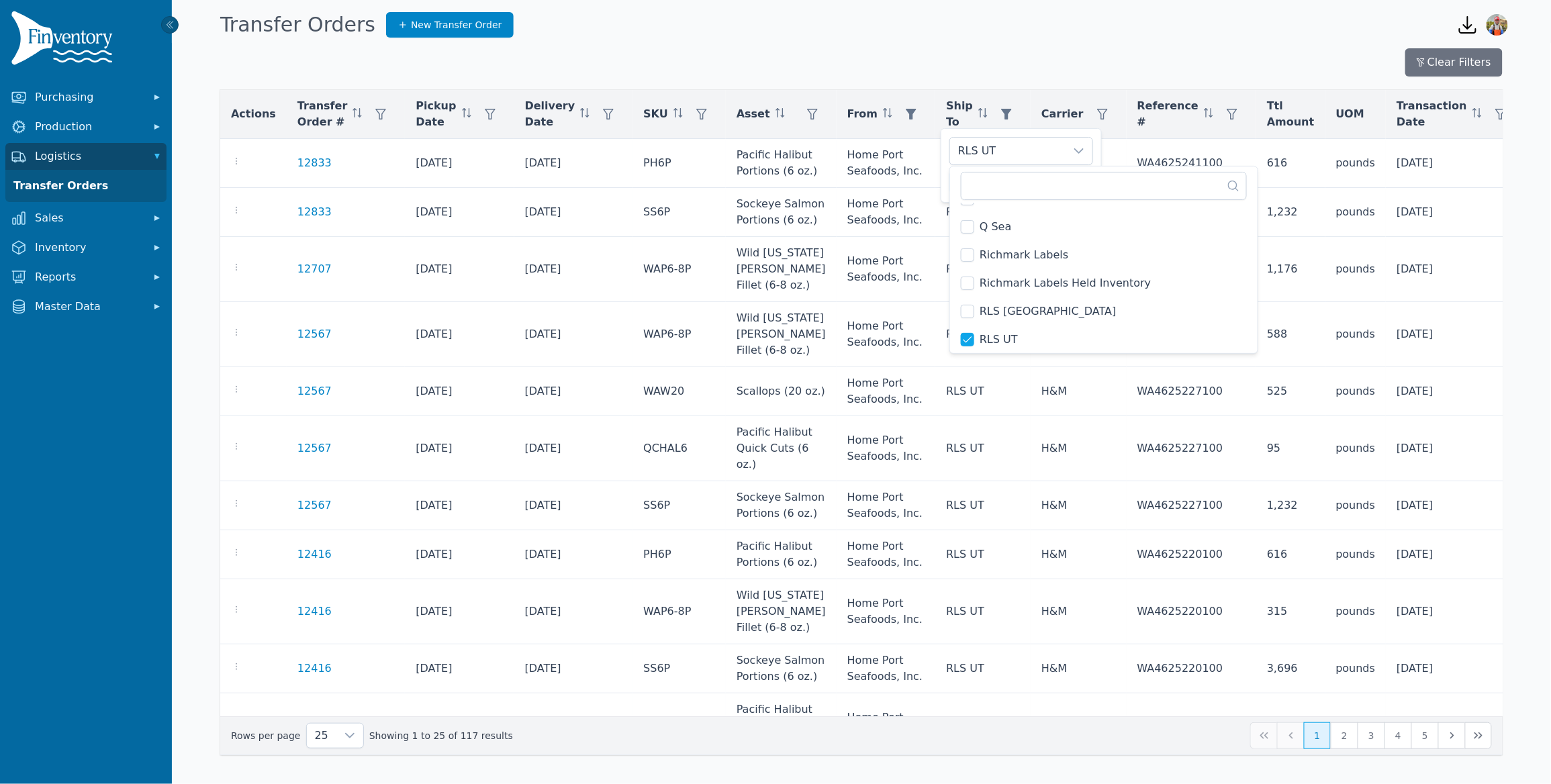
click at [996, 202] on li "Pure Buttons" at bounding box center [1103, 199] width 302 height 27
click at [974, 209] on div "Pure Buttons" at bounding box center [967, 216] width 14 height 14
click at [980, 317] on span "RLS UT" at bounding box center [999, 320] width 38 height 16
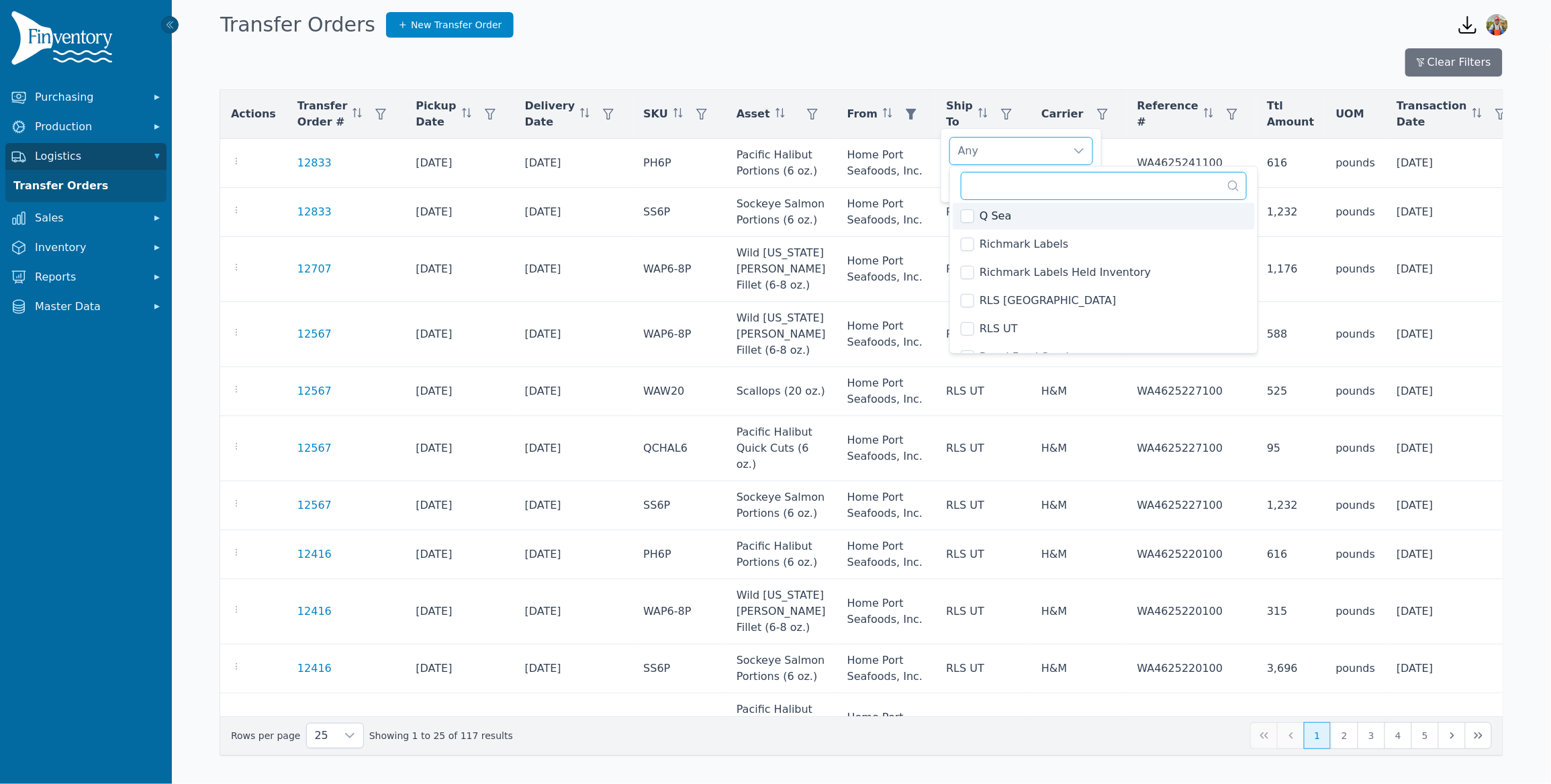
click at [1011, 183] on input "text" at bounding box center [1103, 186] width 286 height 28
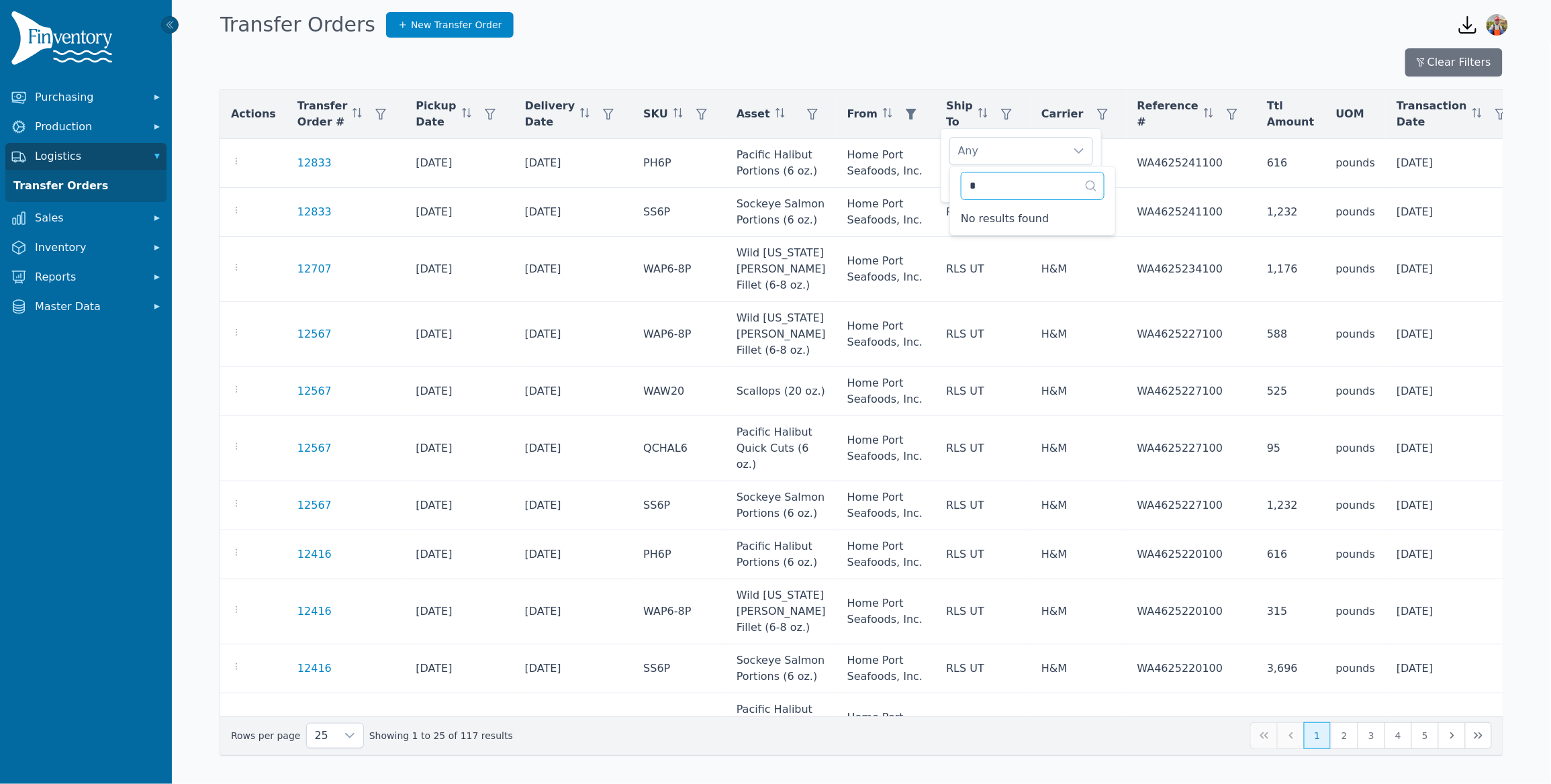
scroll to position [0, 0]
type input "*"
type input "***"
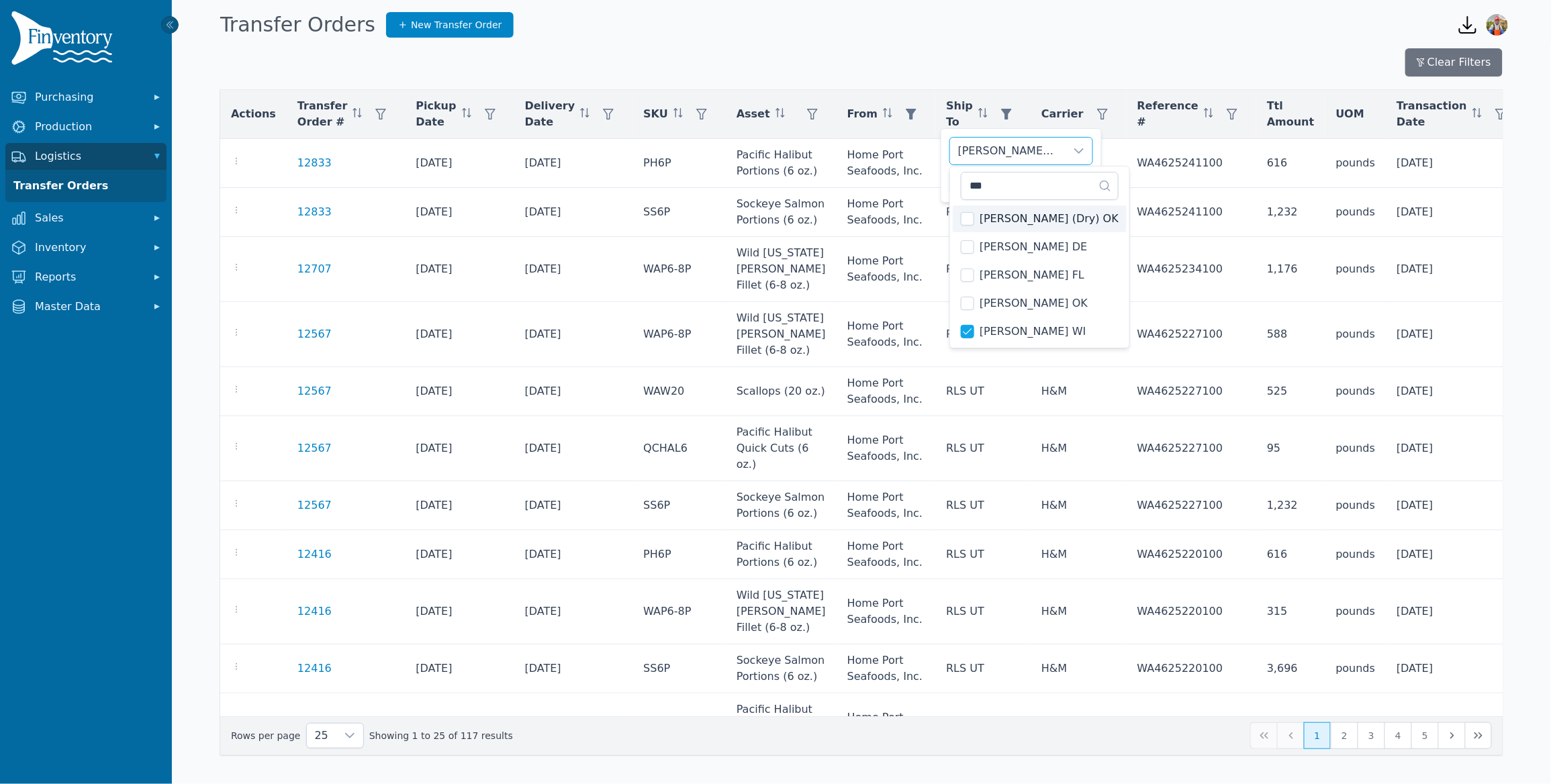
click at [945, 163] on div "Burris WI Clear Apply" at bounding box center [1021, 166] width 161 height 75
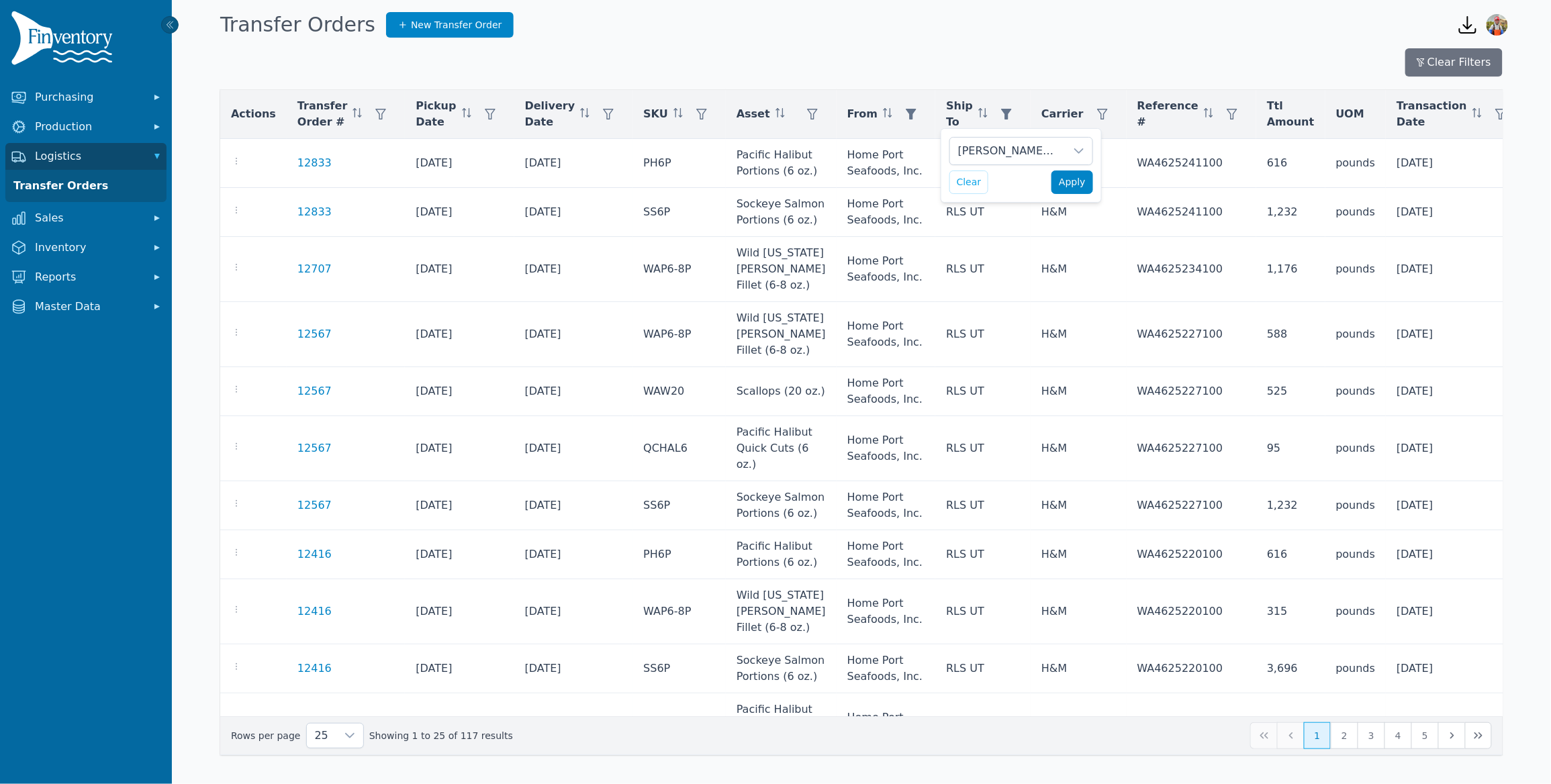
click at [1084, 182] on span "Apply" at bounding box center [1073, 182] width 27 height 14
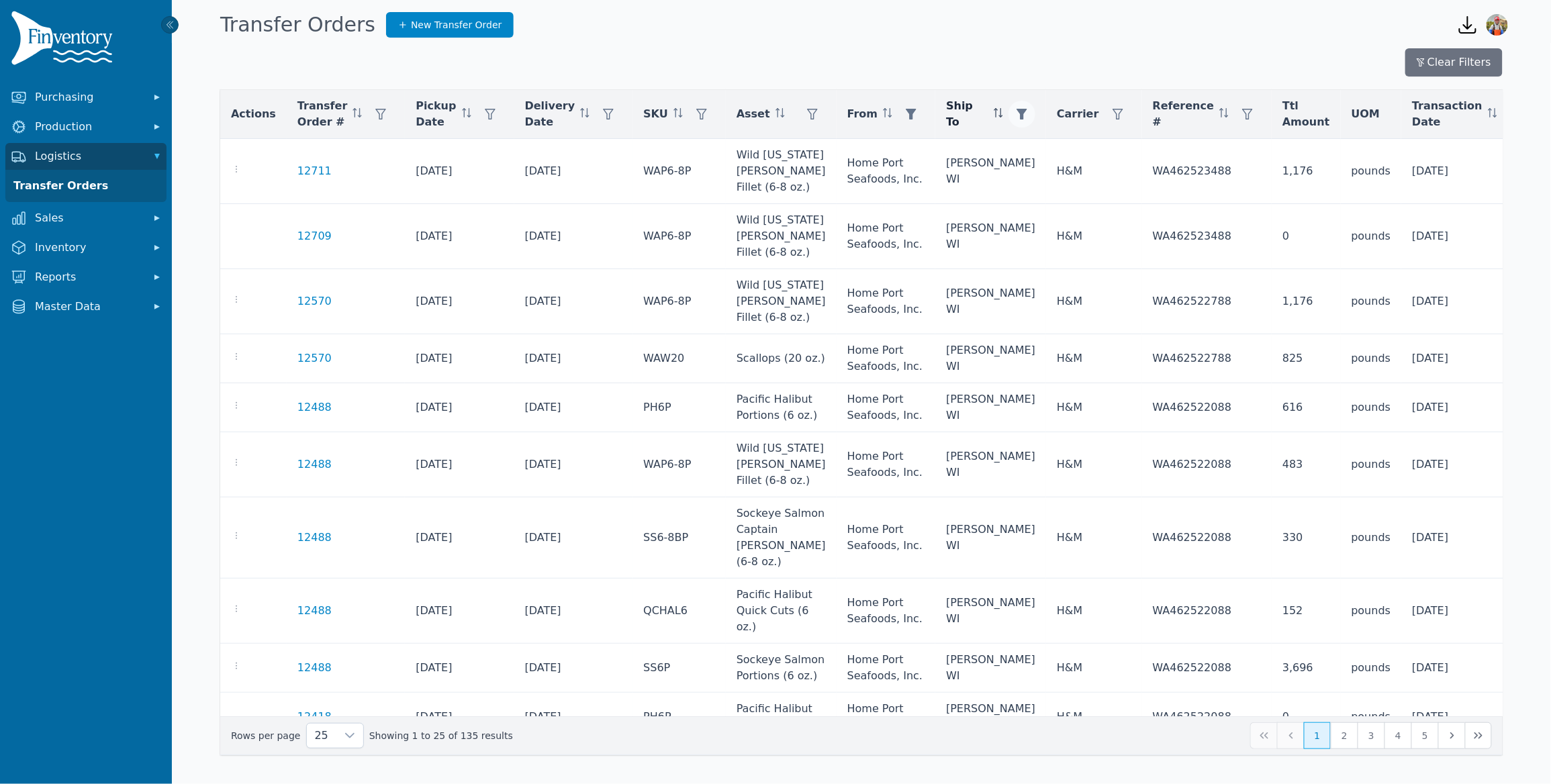
click at [1016, 113] on icon "button" at bounding box center [1022, 115] width 11 height 11
click at [998, 142] on div "[PERSON_NAME] WI" at bounding box center [1007, 151] width 116 height 27
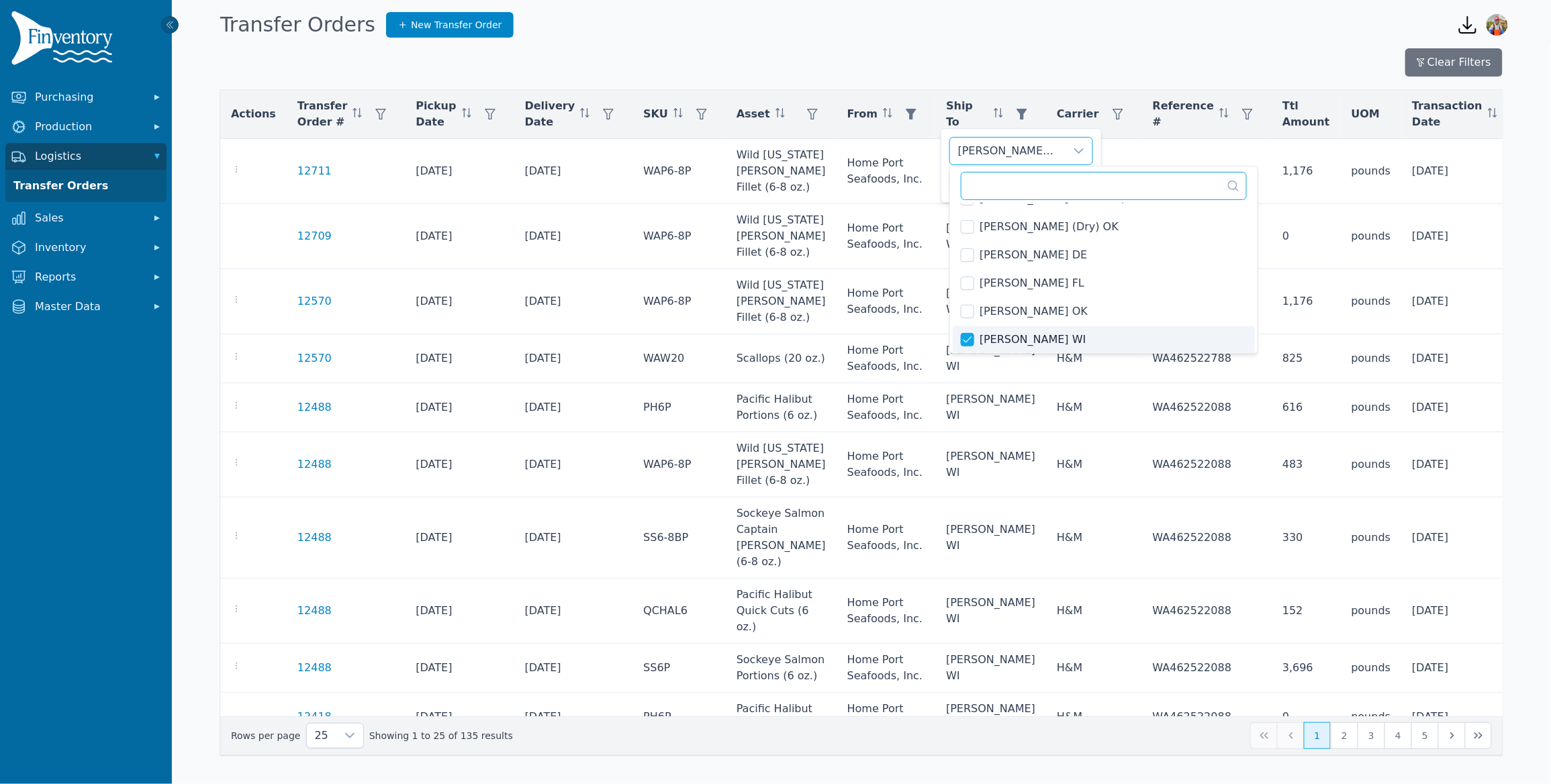
click at [1008, 189] on input "text" at bounding box center [1103, 186] width 286 height 28
click at [982, 333] on span "[PERSON_NAME] WI" at bounding box center [1032, 340] width 106 height 16
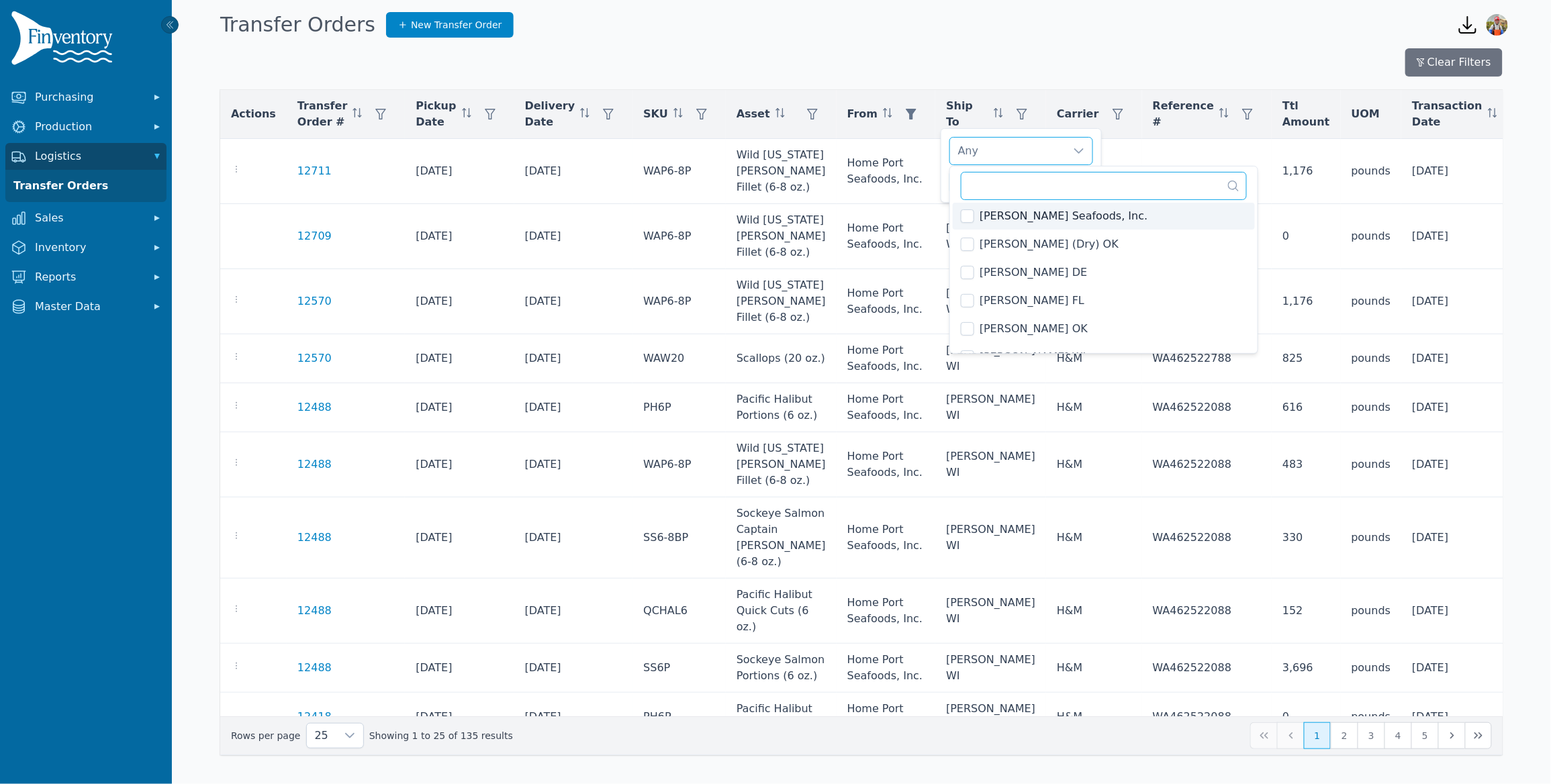
click at [1041, 186] on input "text" at bounding box center [1103, 186] width 286 height 28
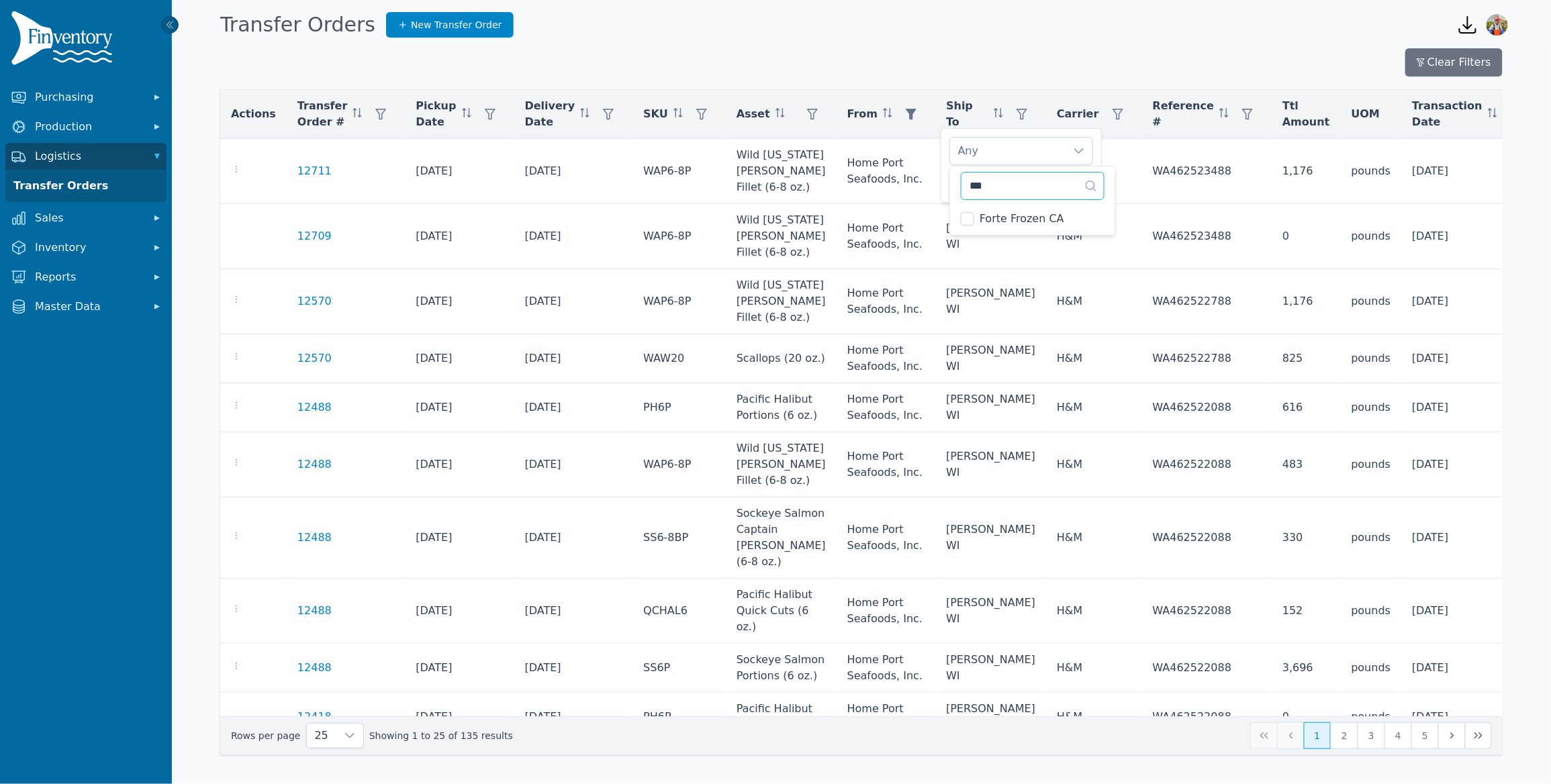
scroll to position [0, 0]
type input "***"
click at [944, 170] on div "Forte Frozen CA Clear Apply" at bounding box center [1021, 166] width 161 height 75
click at [1065, 180] on span "Apply" at bounding box center [1073, 182] width 27 height 14
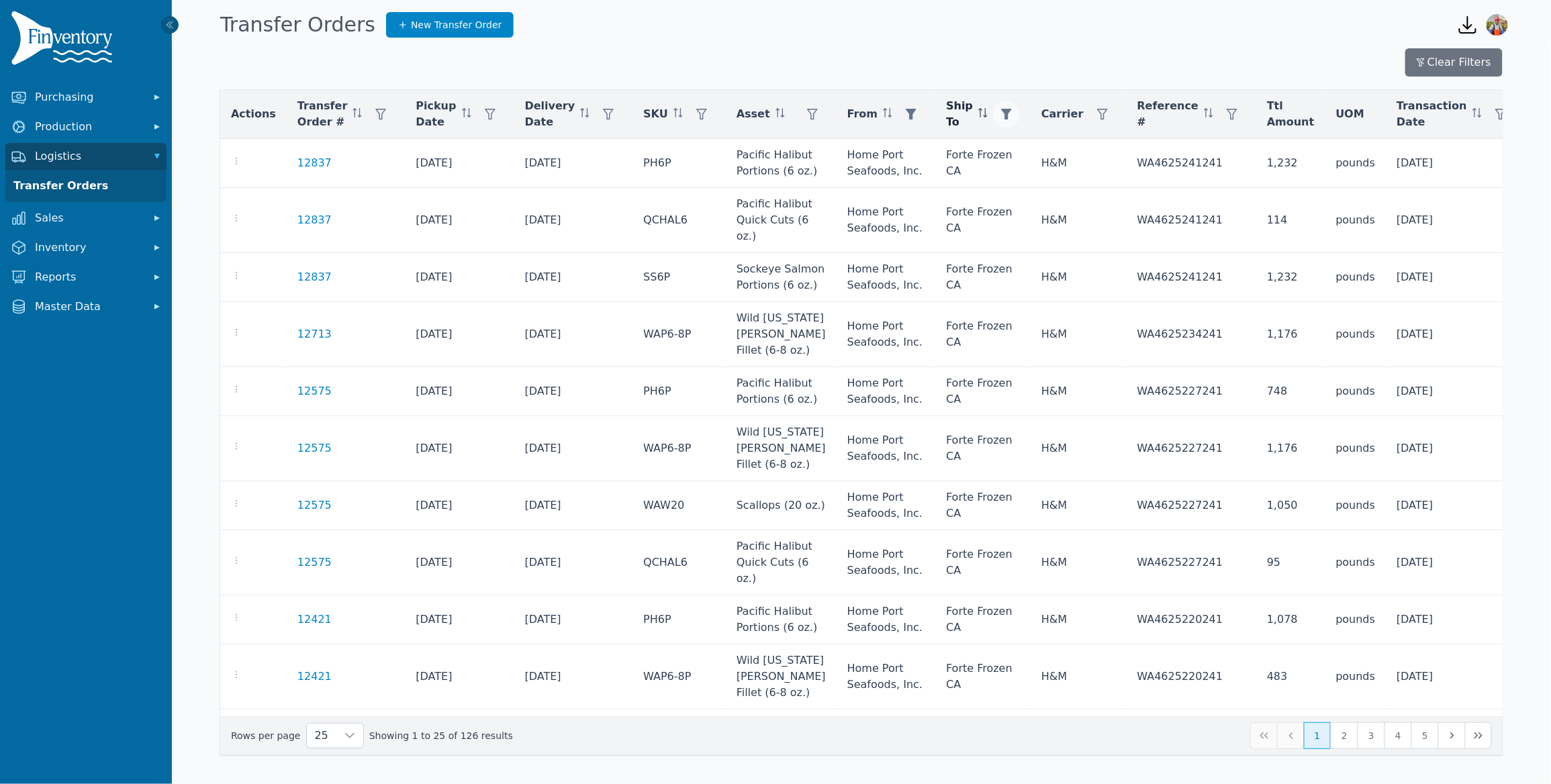
drag, startPoint x: 958, startPoint y: 111, endPoint x: 957, endPoint y: 126, distance: 15.0
click at [1001, 112] on icon "button" at bounding box center [1006, 115] width 11 height 11
click at [1042, 146] on div "Forte Frozen CA" at bounding box center [1007, 151] width 116 height 27
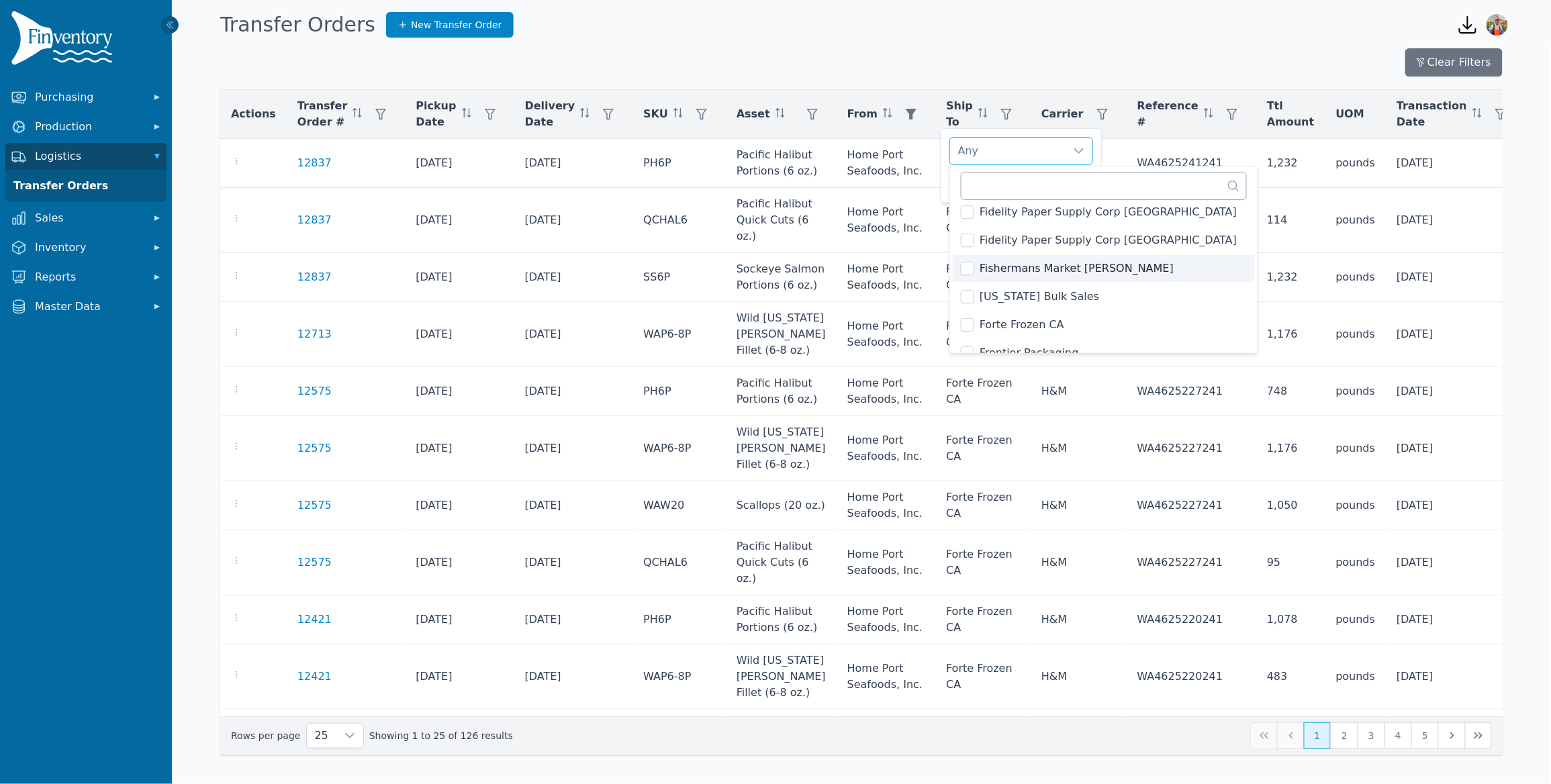
scroll to position [764, 0]
click at [1034, 191] on input "text" at bounding box center [1103, 186] width 286 height 28
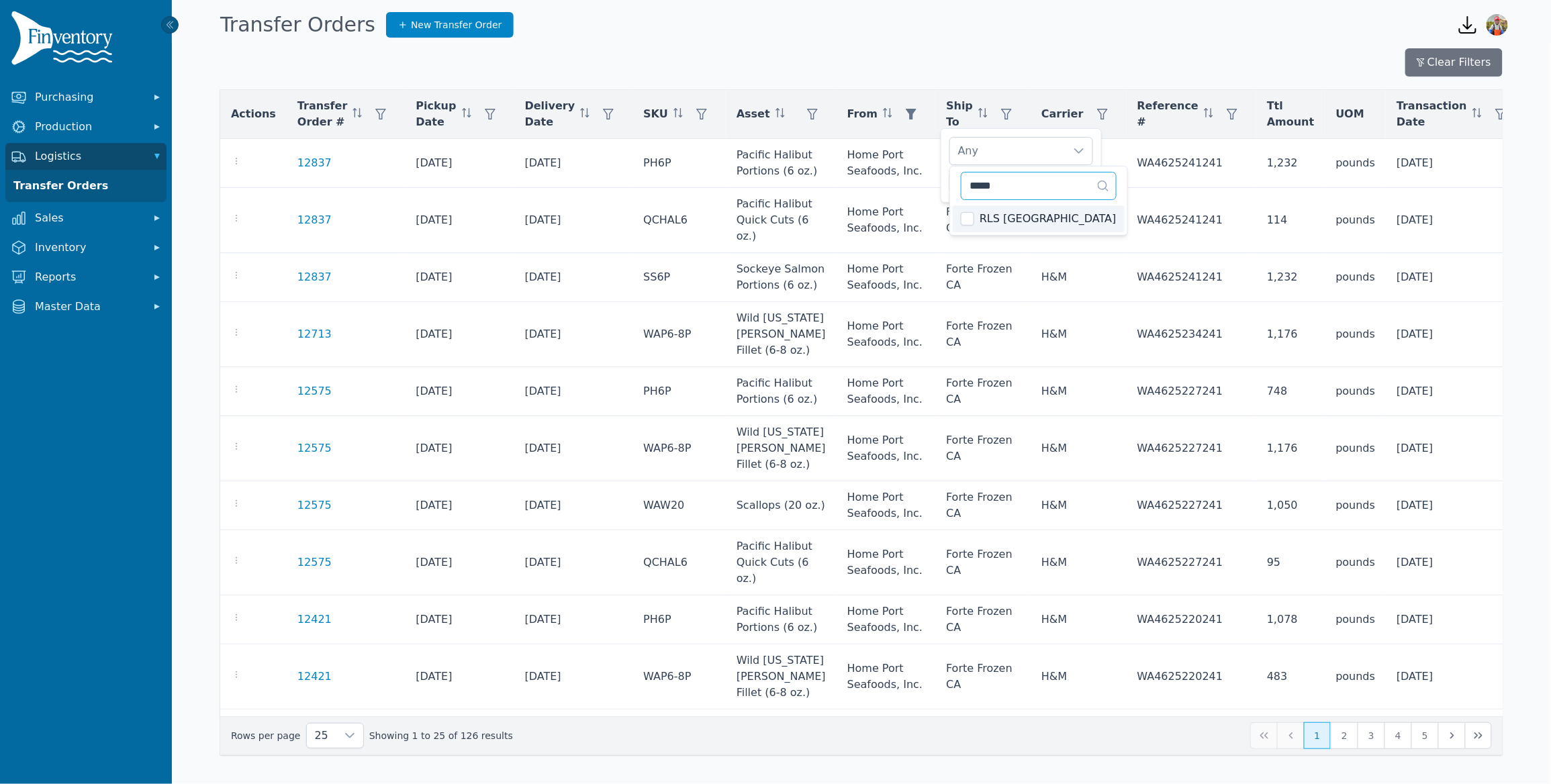
type input "*****"
click at [946, 173] on div "RLS NJ Clear Apply" at bounding box center [1021, 166] width 161 height 75
click at [1088, 180] on button "Apply" at bounding box center [1073, 182] width 42 height 24
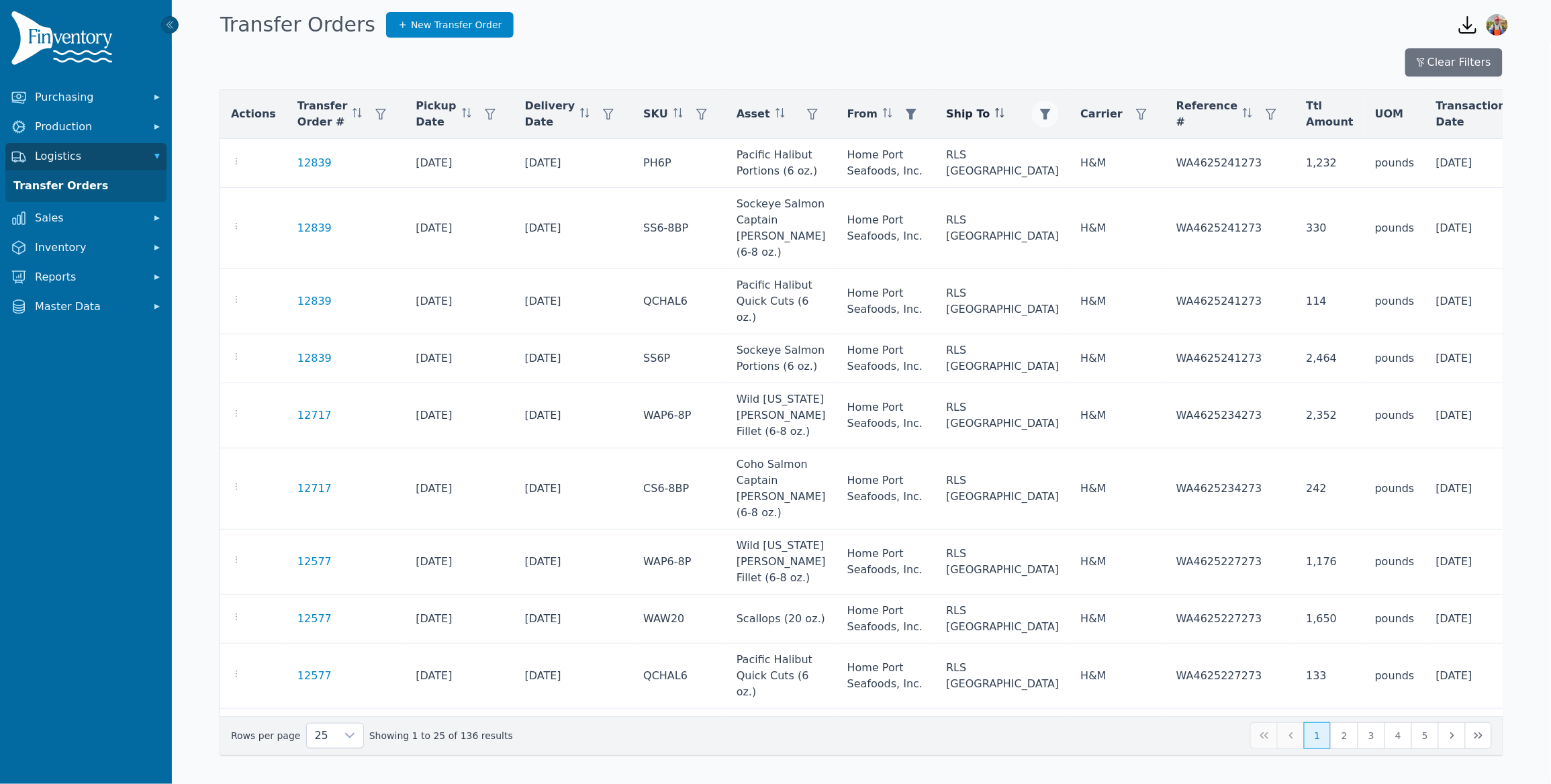
click at [1032, 111] on button "button" at bounding box center [1045, 115] width 27 height 27
click at [985, 148] on div "RLS [GEOGRAPHIC_DATA]" at bounding box center [1007, 151] width 116 height 27
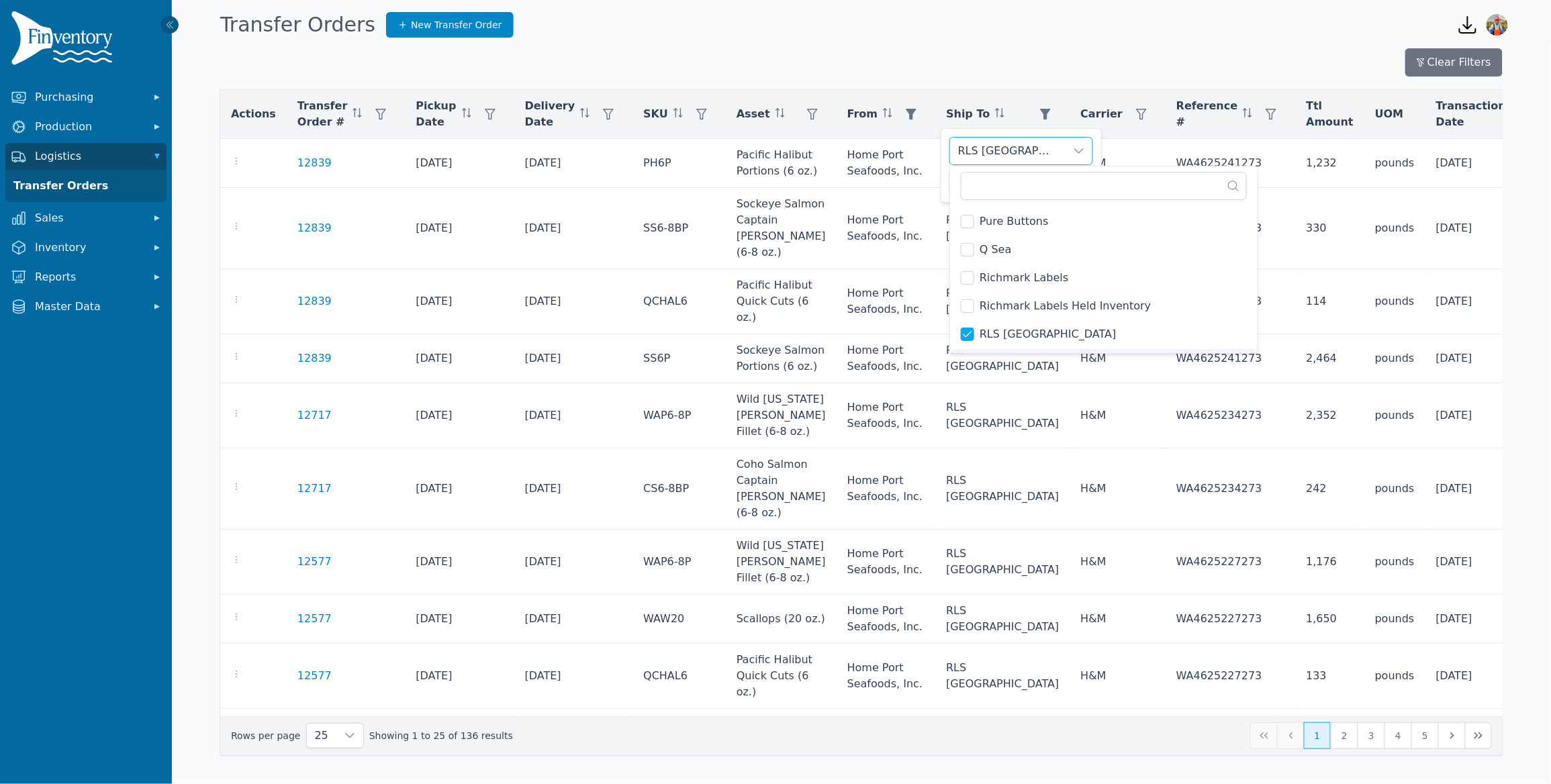
scroll to position [1965, 0]
click at [977, 333] on li "RLS UT" at bounding box center [1103, 340] width 302 height 27
click at [982, 312] on span "RLS [GEOGRAPHIC_DATA]" at bounding box center [1048, 312] width 136 height 16
click at [985, 337] on span "RLS UT" at bounding box center [999, 340] width 38 height 16
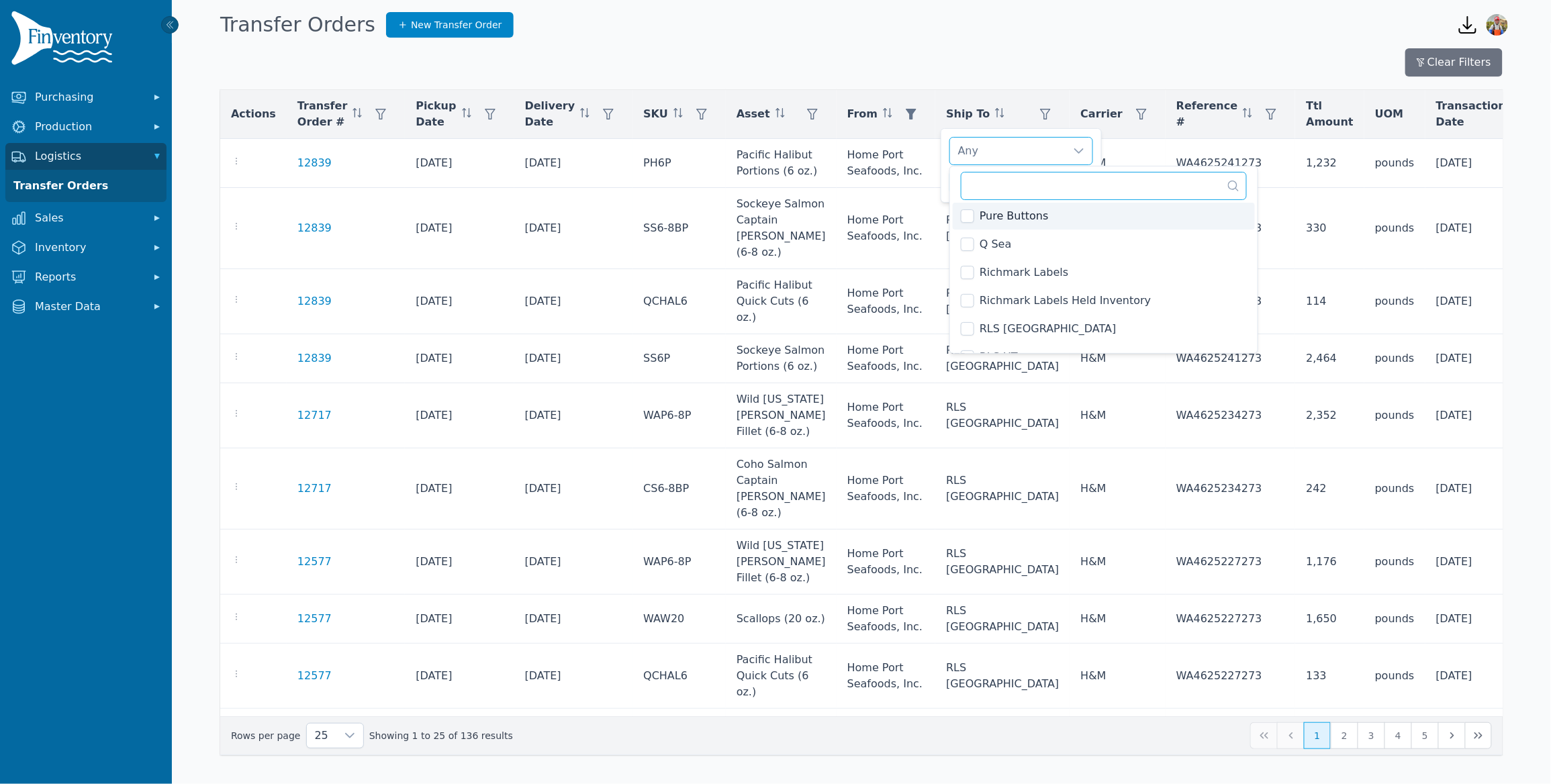
click at [1018, 180] on input "text" at bounding box center [1103, 186] width 286 height 28
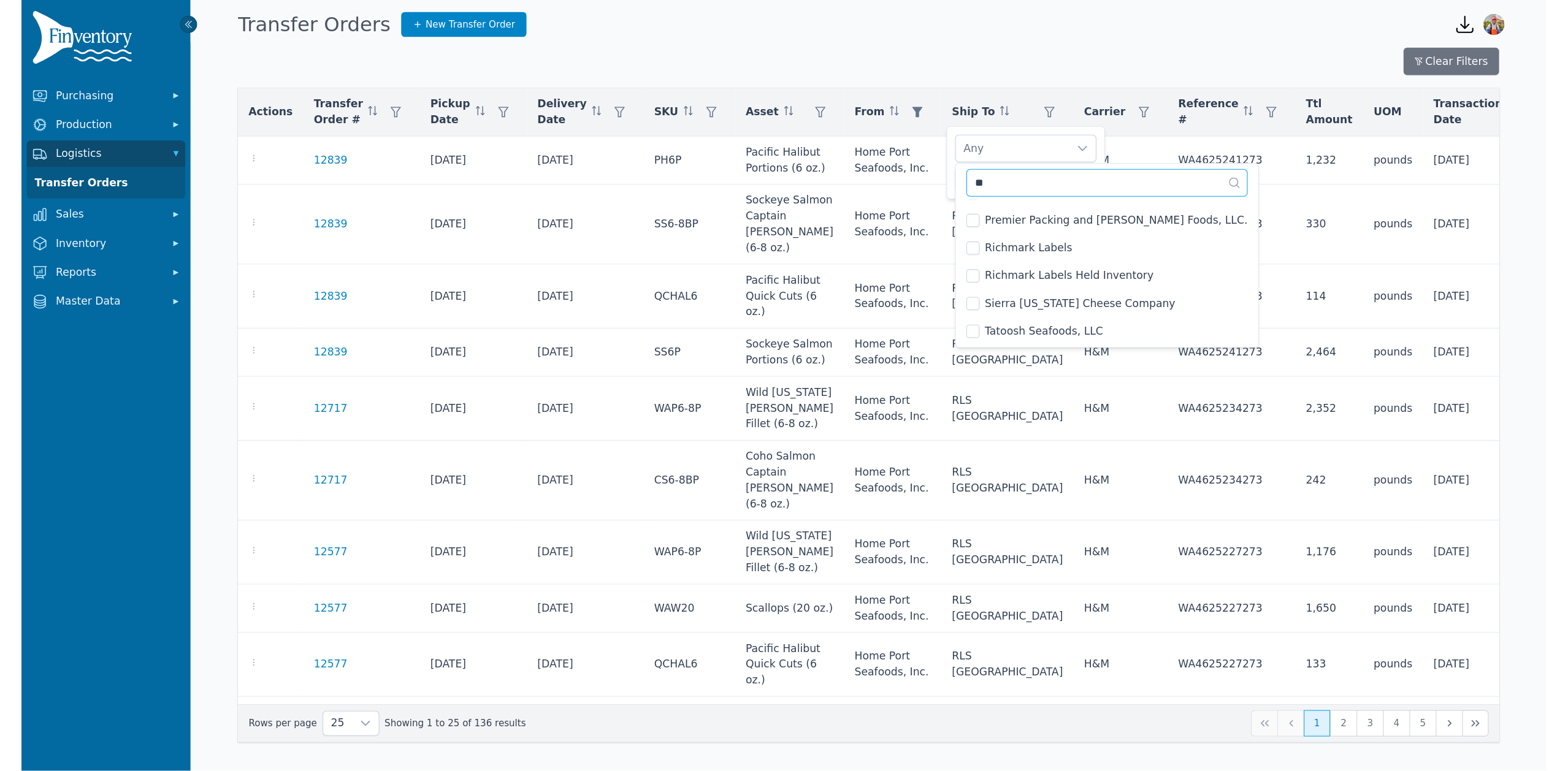
scroll to position [0, 0]
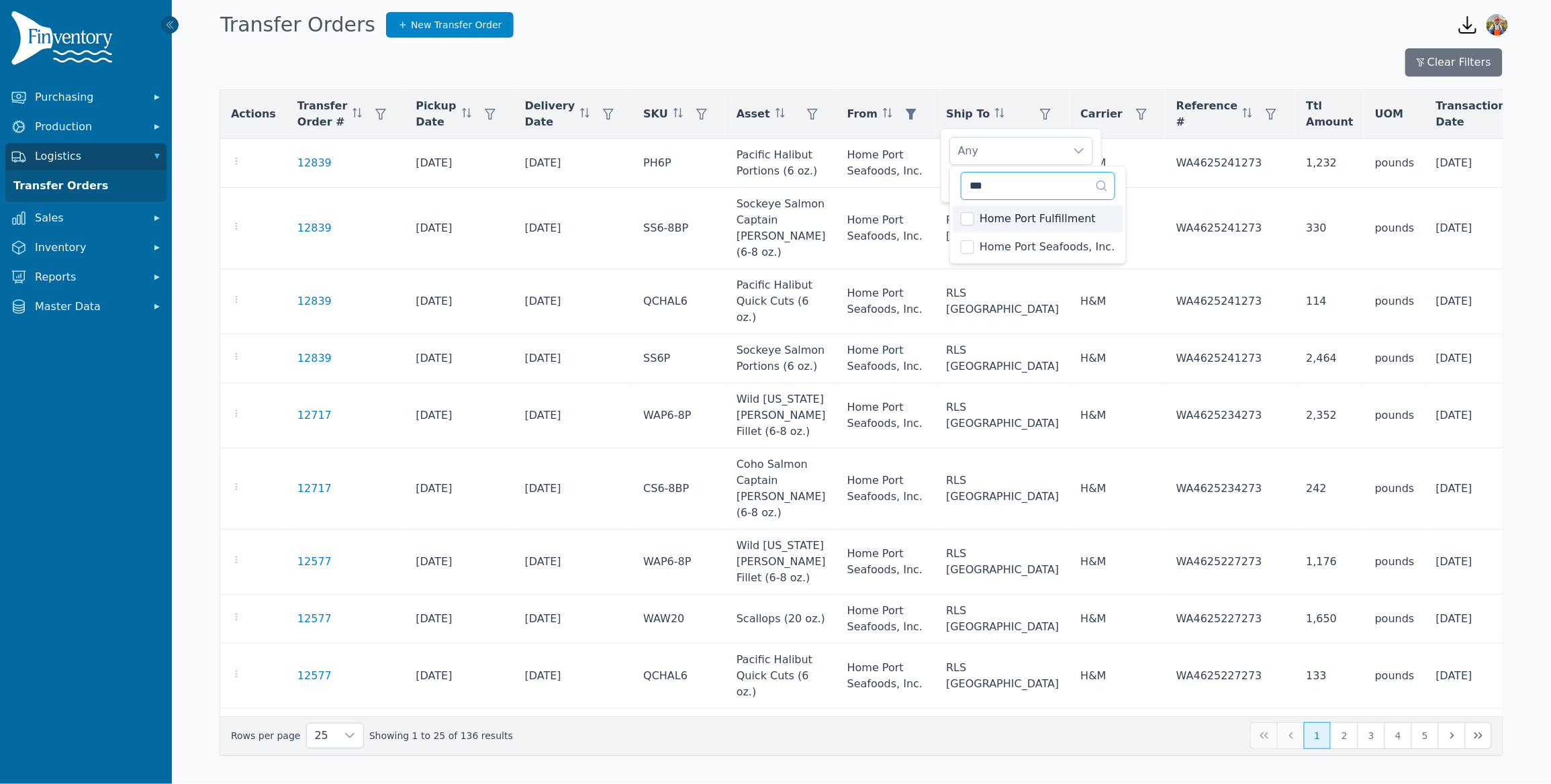
type input "***"
click at [959, 222] on li "Home Port Fulfillment" at bounding box center [1037, 219] width 170 height 27
click at [948, 168] on div "Home Port Fulfillment Clear Apply" at bounding box center [1021, 166] width 161 height 75
click at [1082, 188] on span "Apply" at bounding box center [1073, 182] width 27 height 14
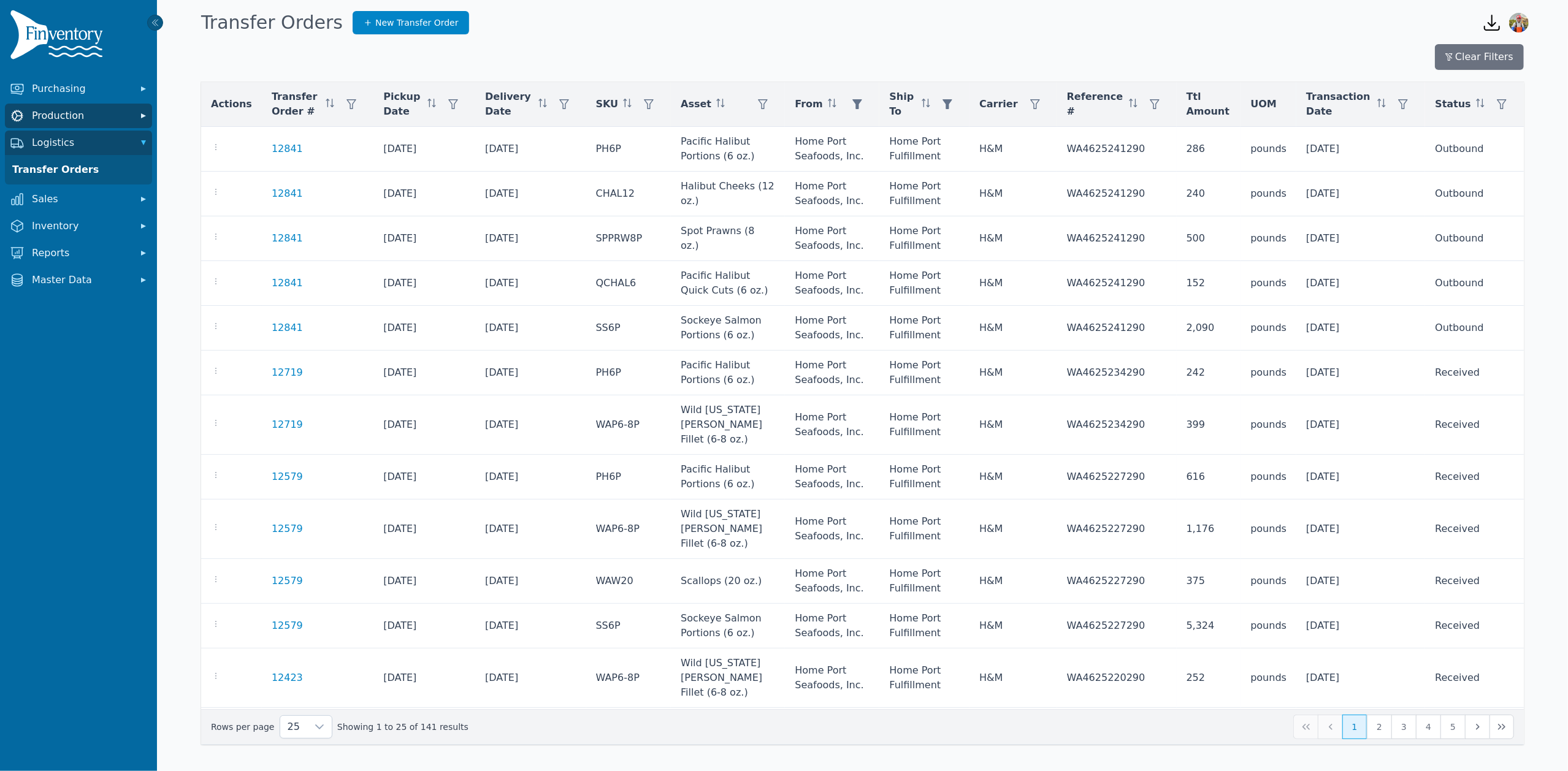
click at [85, 120] on span "Production" at bounding box center [81, 116] width 98 height 15
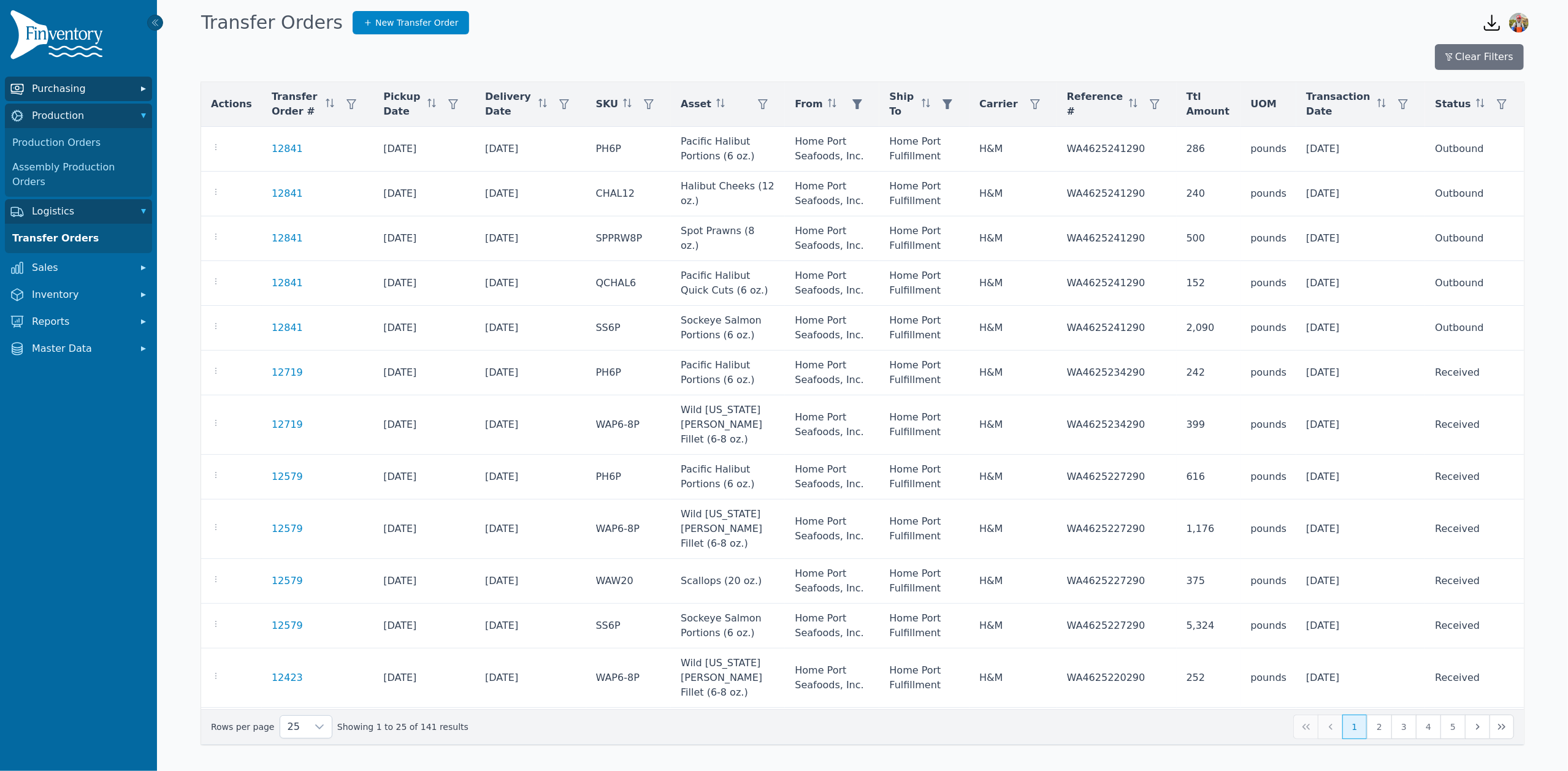
drag, startPoint x: 81, startPoint y: 72, endPoint x: 84, endPoint y: 82, distance: 10.4
click at [81, 72] on div "Purchasing Production Production Orders Assembly Production Orders Logistics Tr…" at bounding box center [78, 386] width 157 height 771
click at [89, 101] on nav "Purchasing Production Production Orders Assembly Production Orders Logistics Tr…" at bounding box center [78, 424] width 157 height 695
click at [87, 85] on span "Purchasing" at bounding box center [81, 89] width 98 height 15
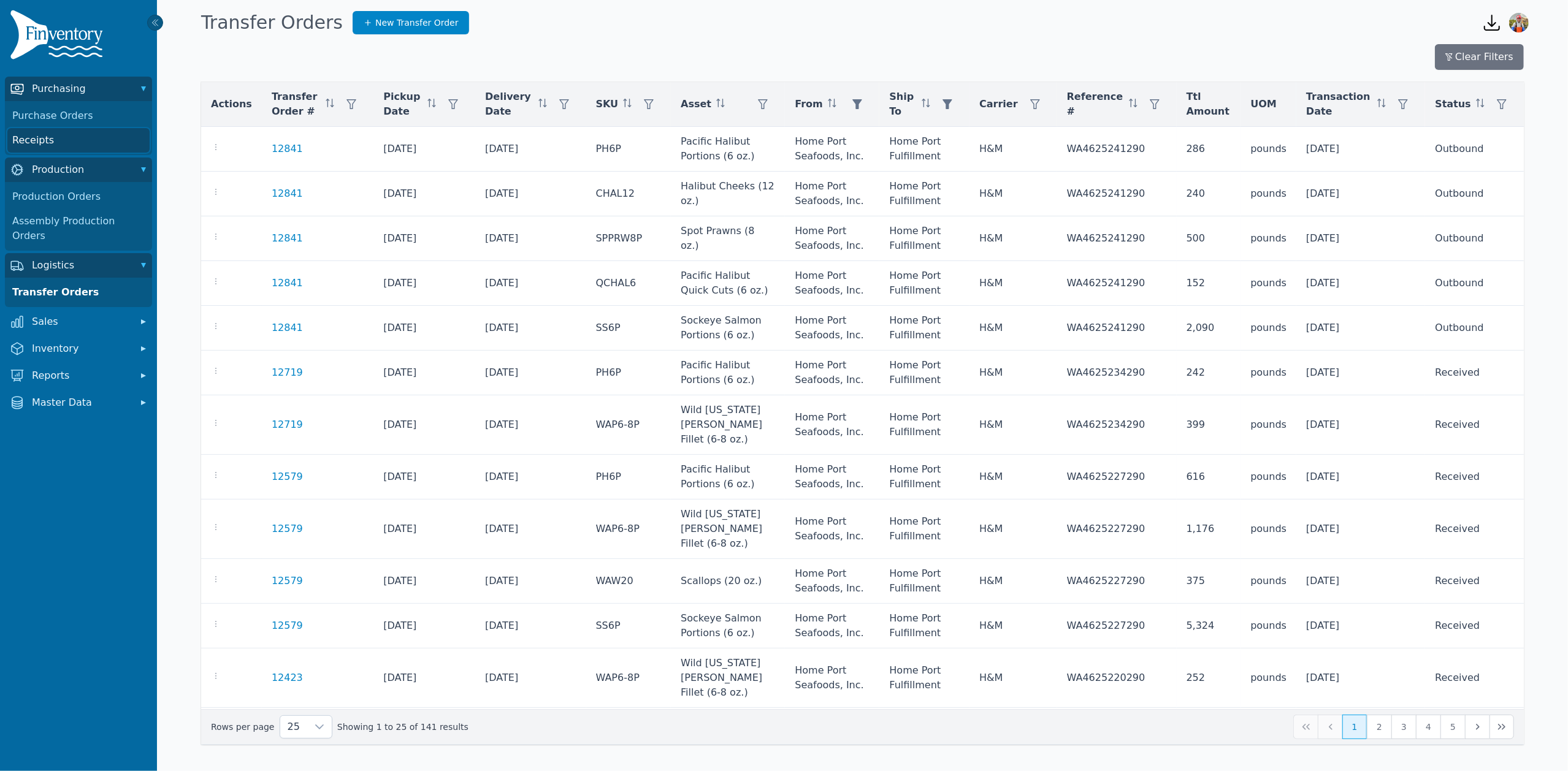
click at [52, 137] on link "Receipts" at bounding box center [78, 140] width 142 height 25
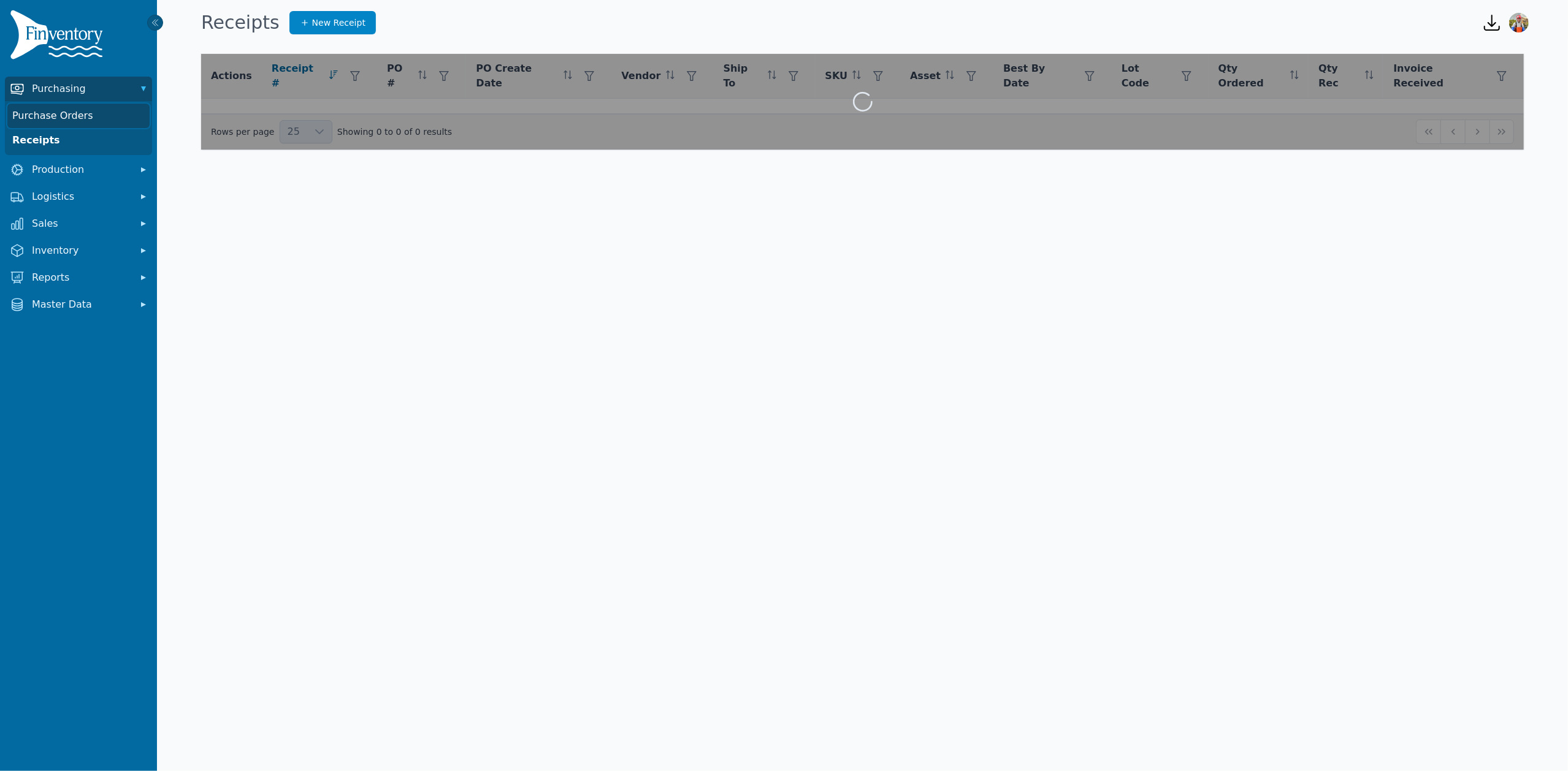
click at [63, 116] on link "Purchase Orders" at bounding box center [78, 116] width 142 height 25
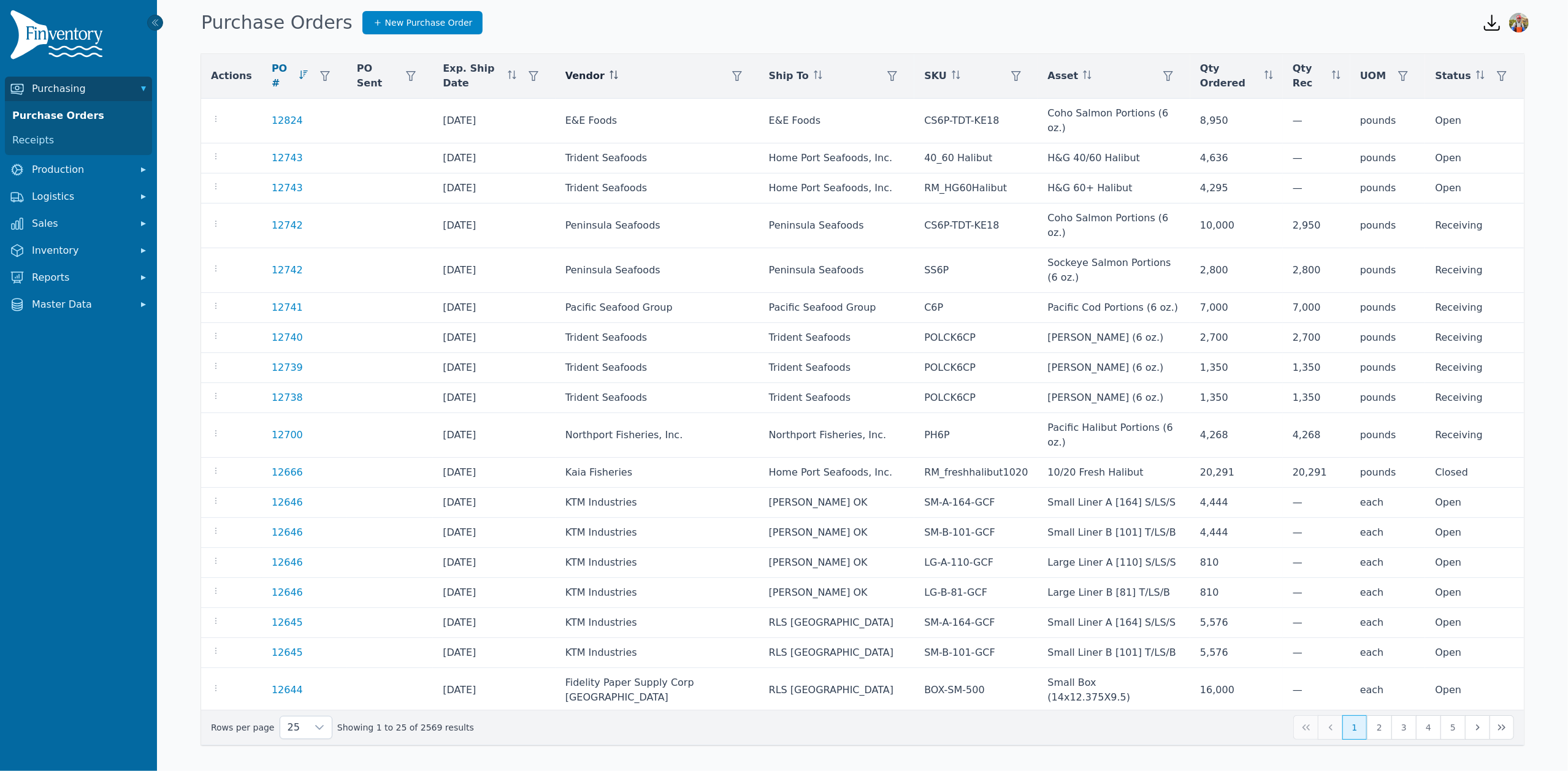
click at [725, 80] on div at bounding box center [737, 76] width 25 height 25
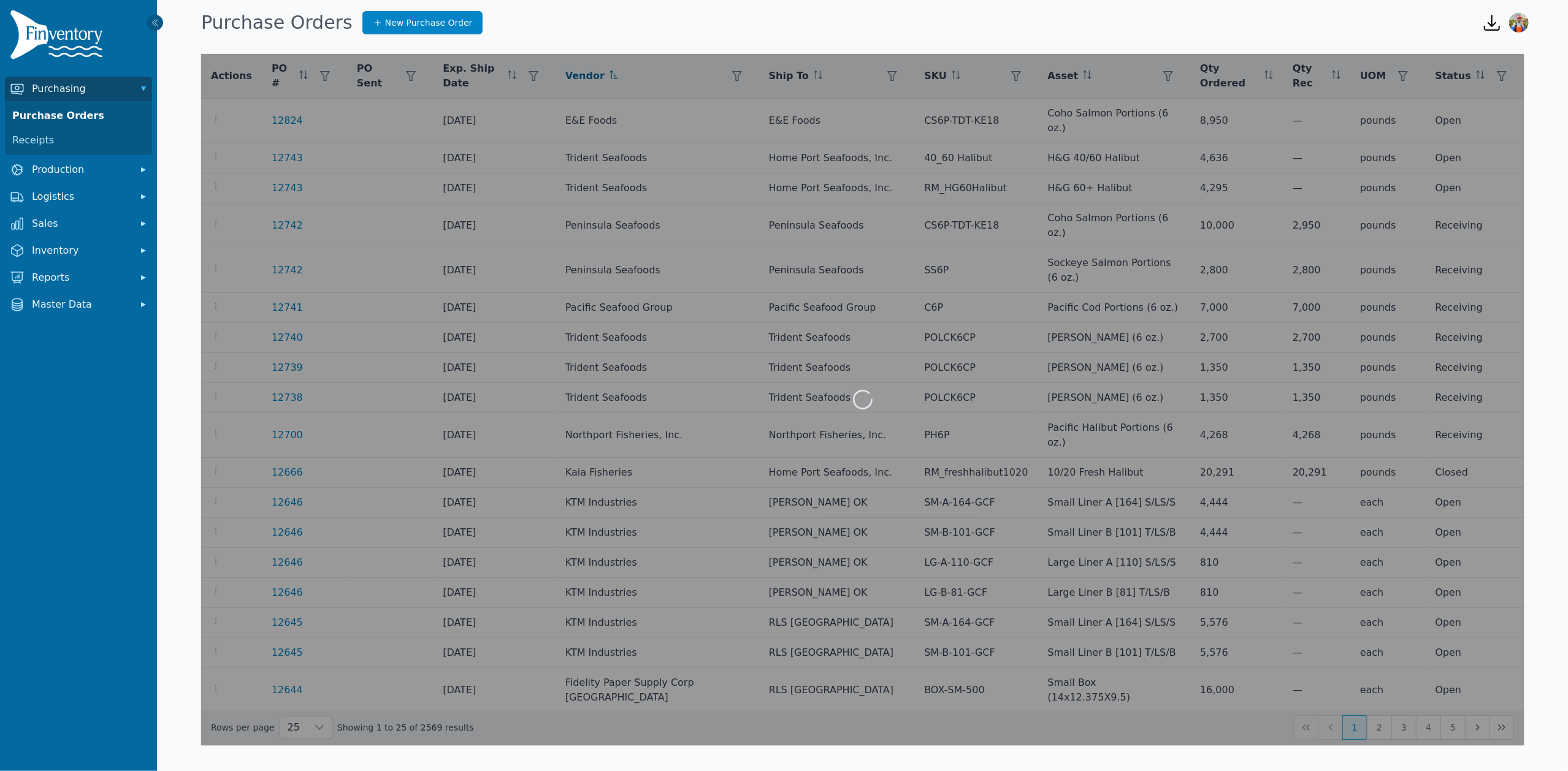
click at [699, 77] on div at bounding box center [863, 400] width 1323 height 691
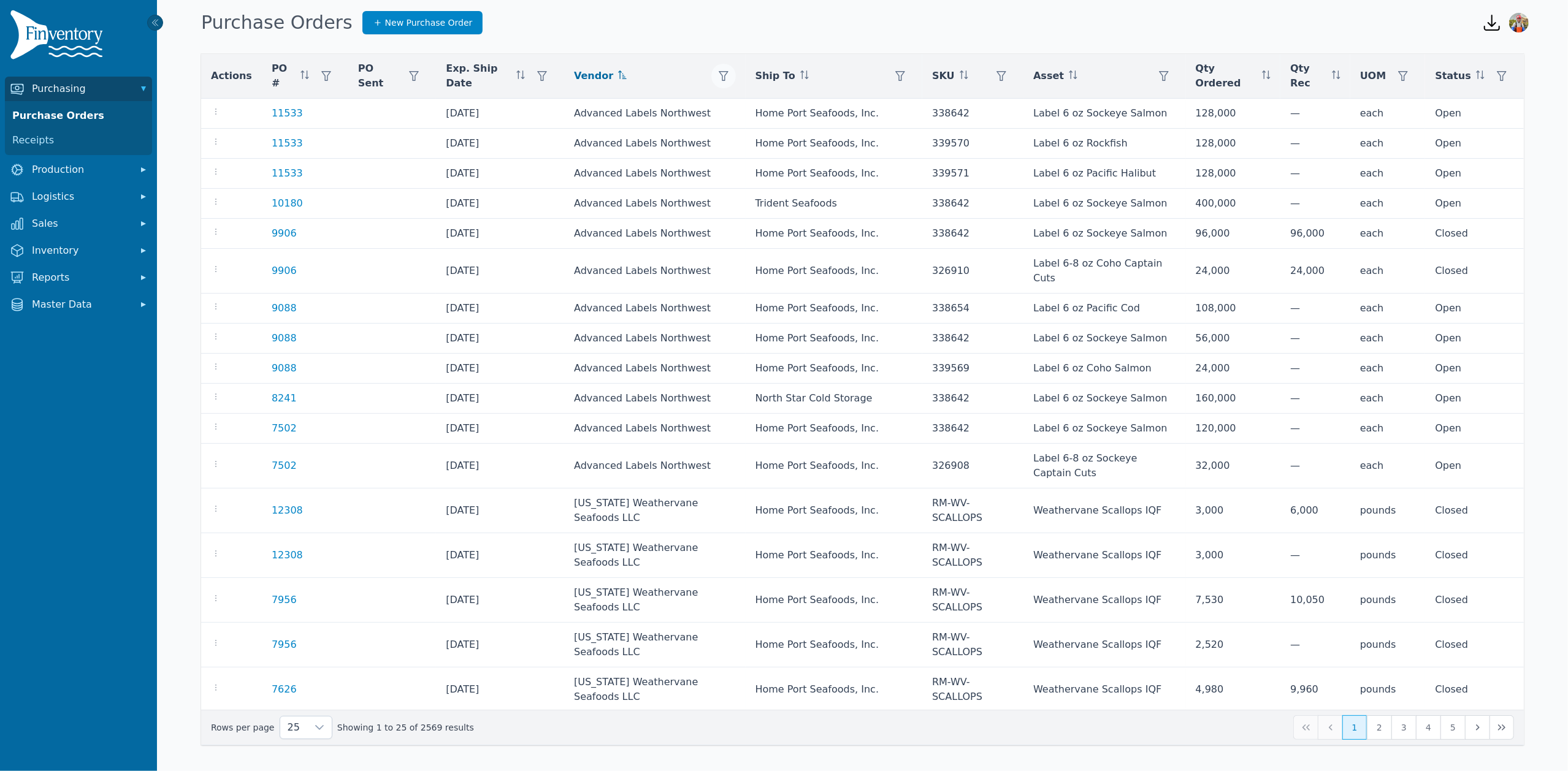
click at [719, 76] on icon "button" at bounding box center [724, 76] width 10 height 10
click at [755, 111] on div "Any" at bounding box center [758, 110] width 106 height 25
click at [764, 144] on input "text" at bounding box center [854, 140] width 244 height 26
type input "******"
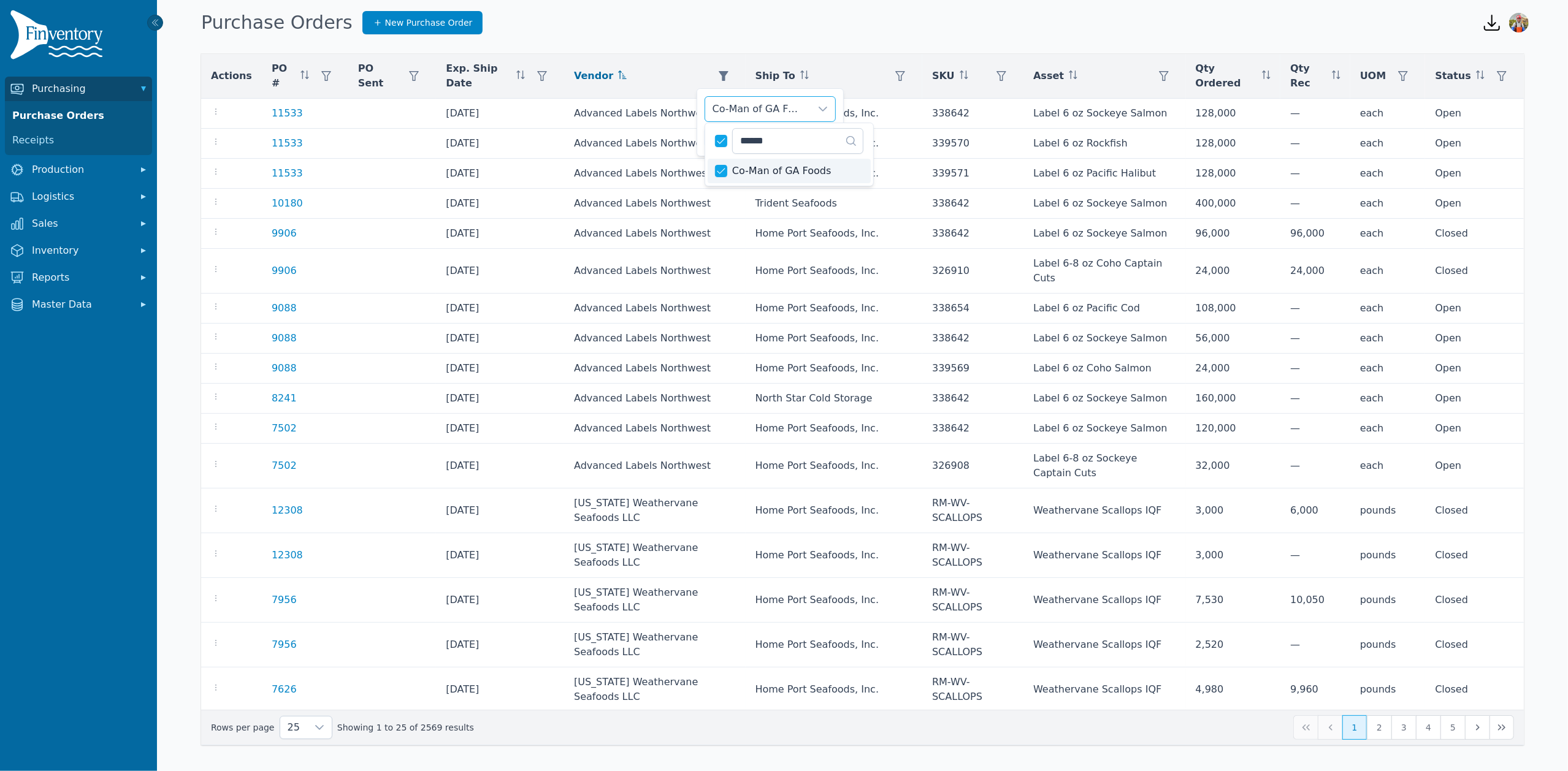
click at [698, 128] on div "Co-Man of GA Foods Clear Apply" at bounding box center [769, 122] width 147 height 68
click at [825, 135] on span "Apply" at bounding box center [817, 137] width 25 height 12
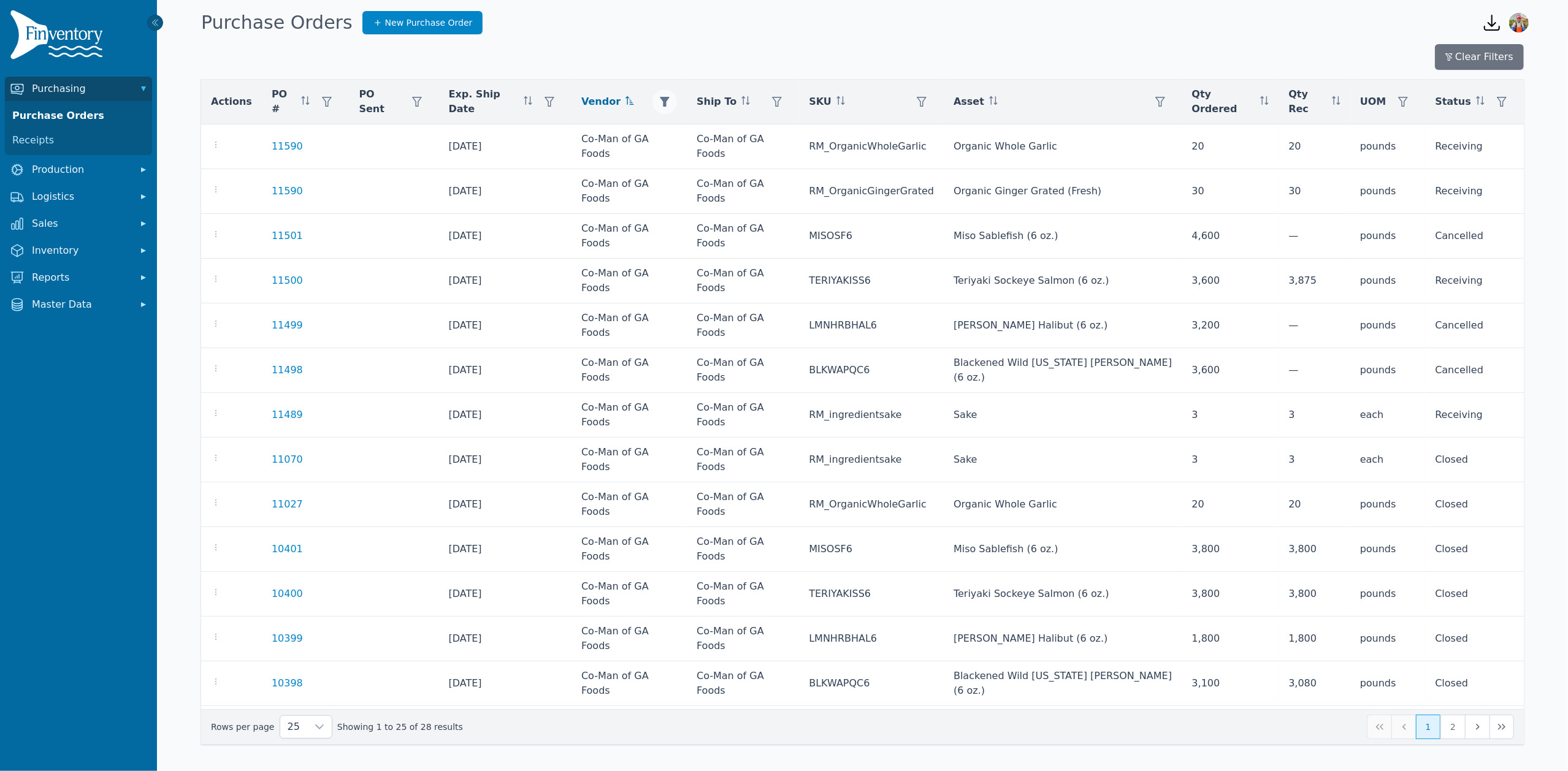
click at [670, 101] on icon "button" at bounding box center [665, 102] width 10 height 10
click at [768, 132] on div "Co-Man of GA Foods" at bounding box center [729, 133] width 106 height 25
click at [737, 162] on input "text" at bounding box center [825, 165] width 244 height 26
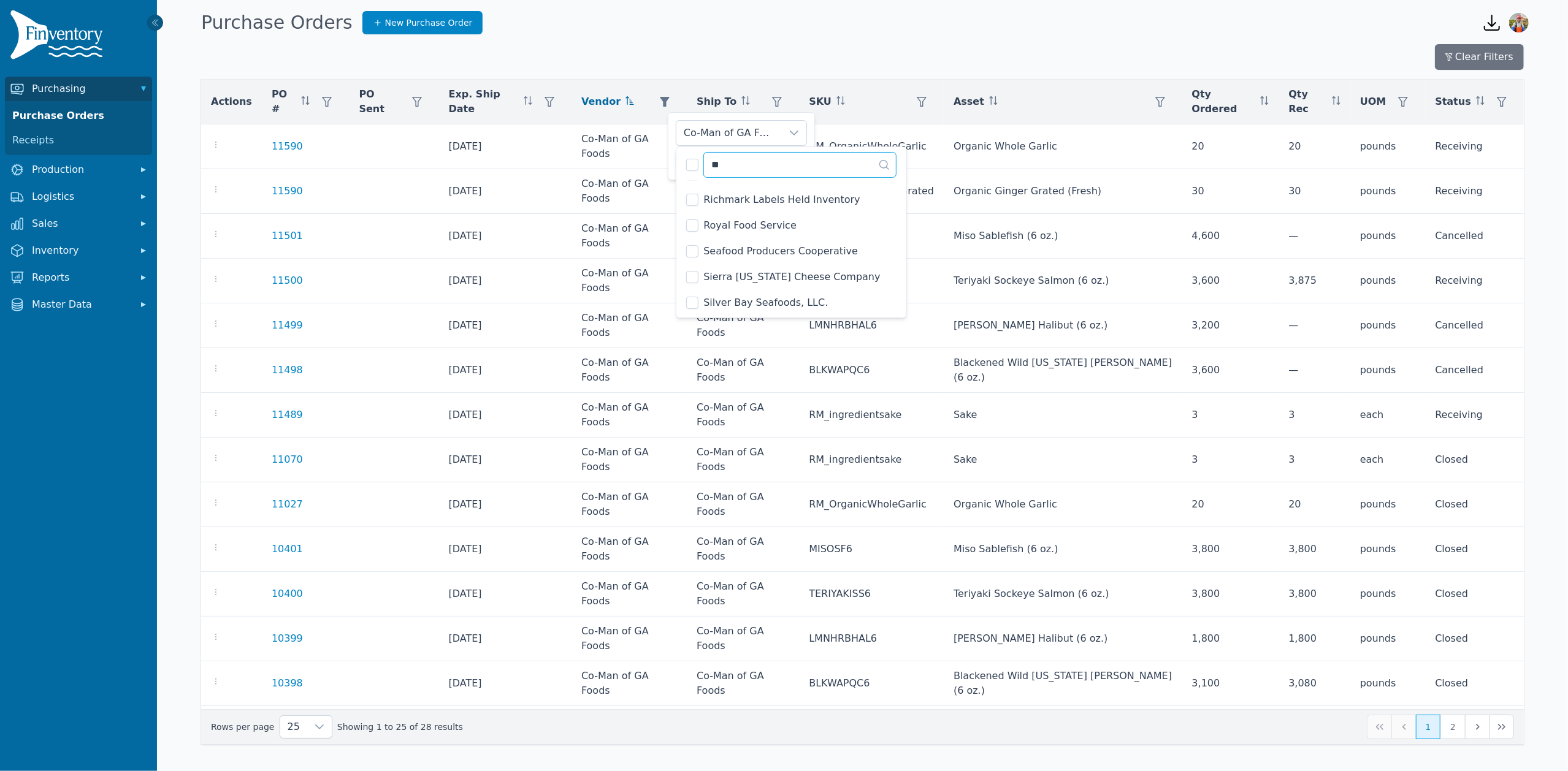
scroll to position [0, 0]
type input "*"
type input "***"
click at [727, 216] on span "Cedarlane Natural Foods, LLC" at bounding box center [775, 221] width 145 height 15
click at [672, 165] on div "Co-Man of GA Foods, Cedarlane Natural Foods, LLC Clear Apply" at bounding box center [741, 146] width 147 height 68
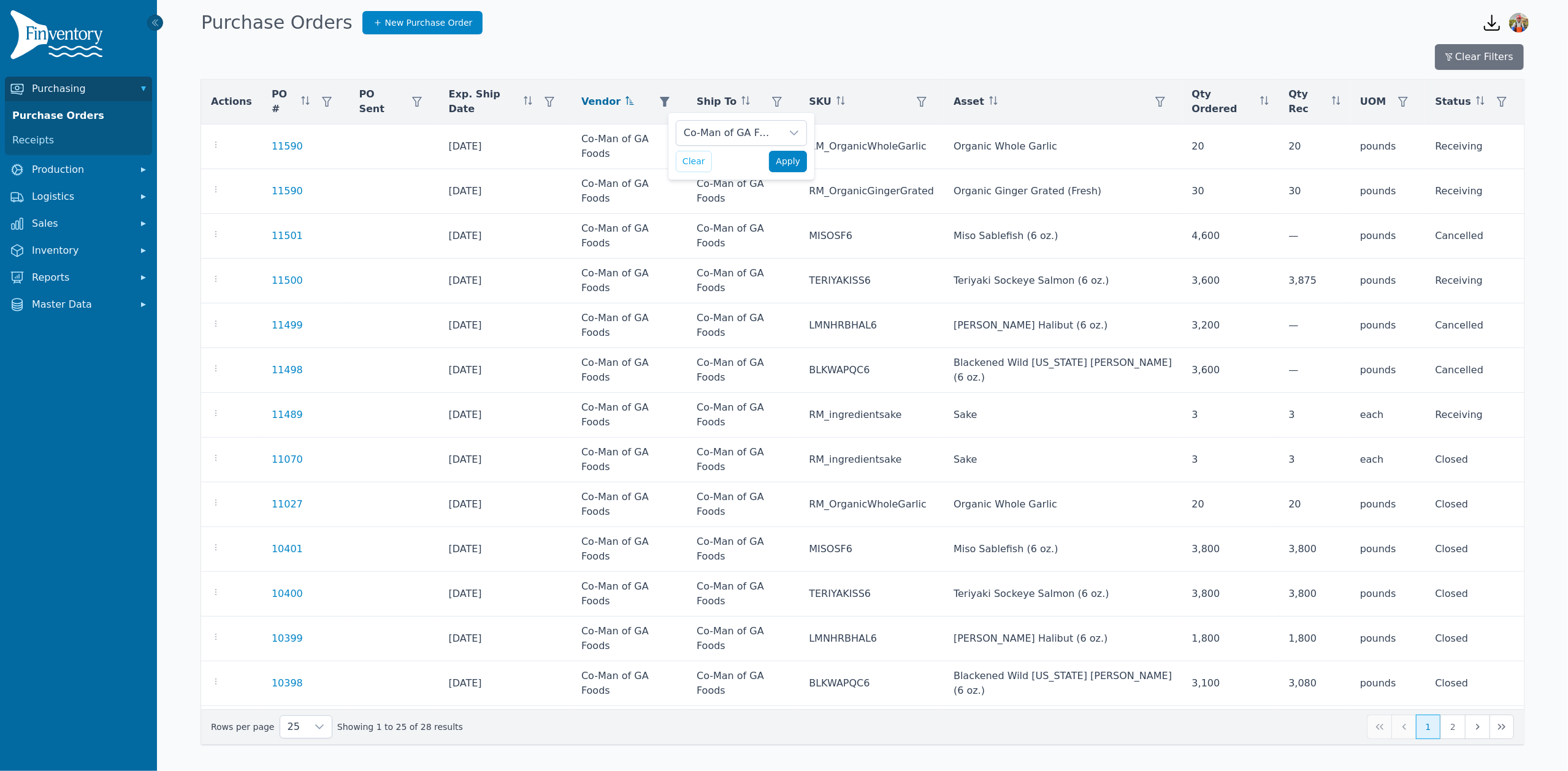
click at [792, 165] on span "Apply" at bounding box center [788, 161] width 25 height 12
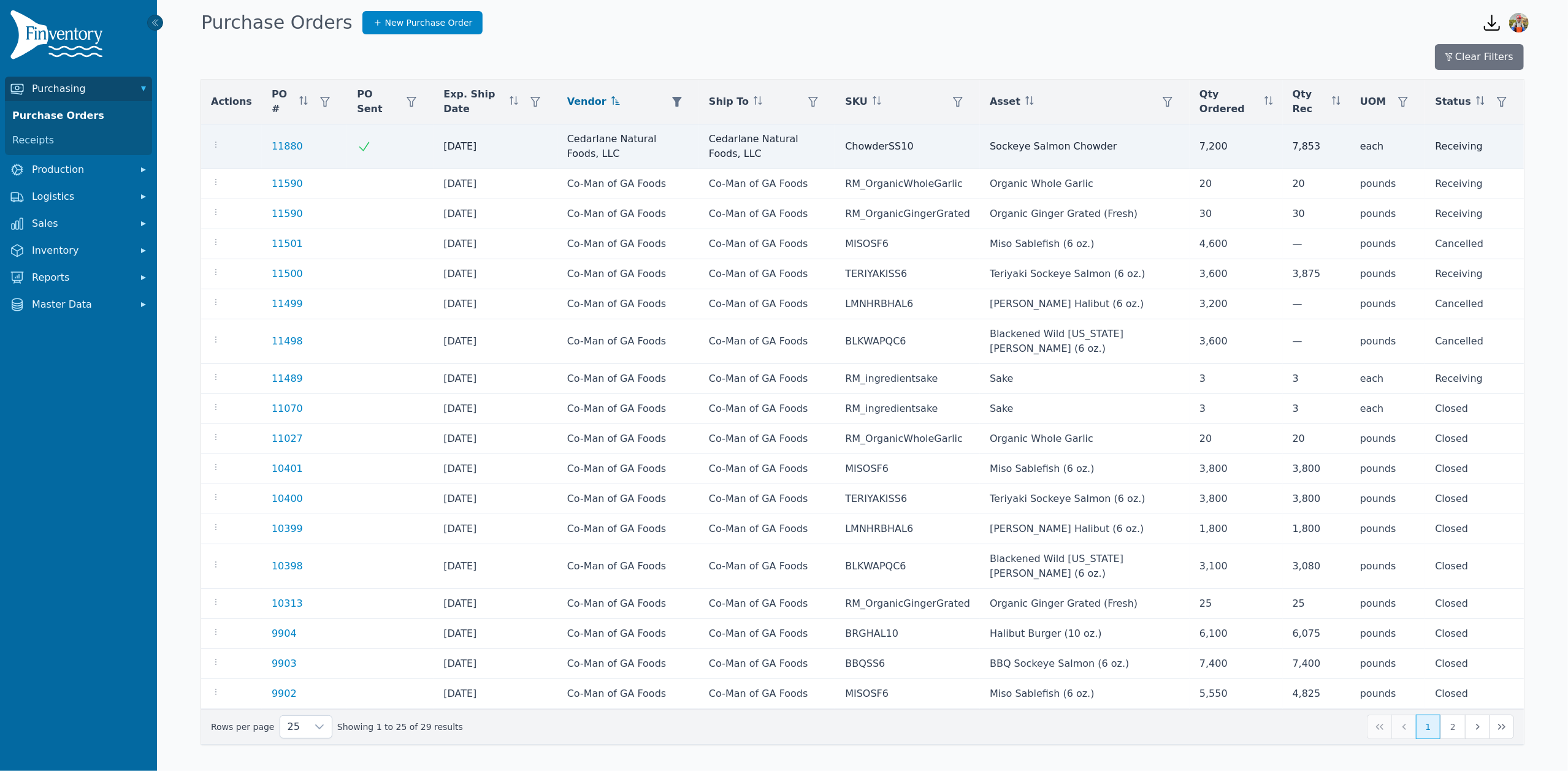
click at [1269, 137] on td "7,200" at bounding box center [1236, 147] width 93 height 45
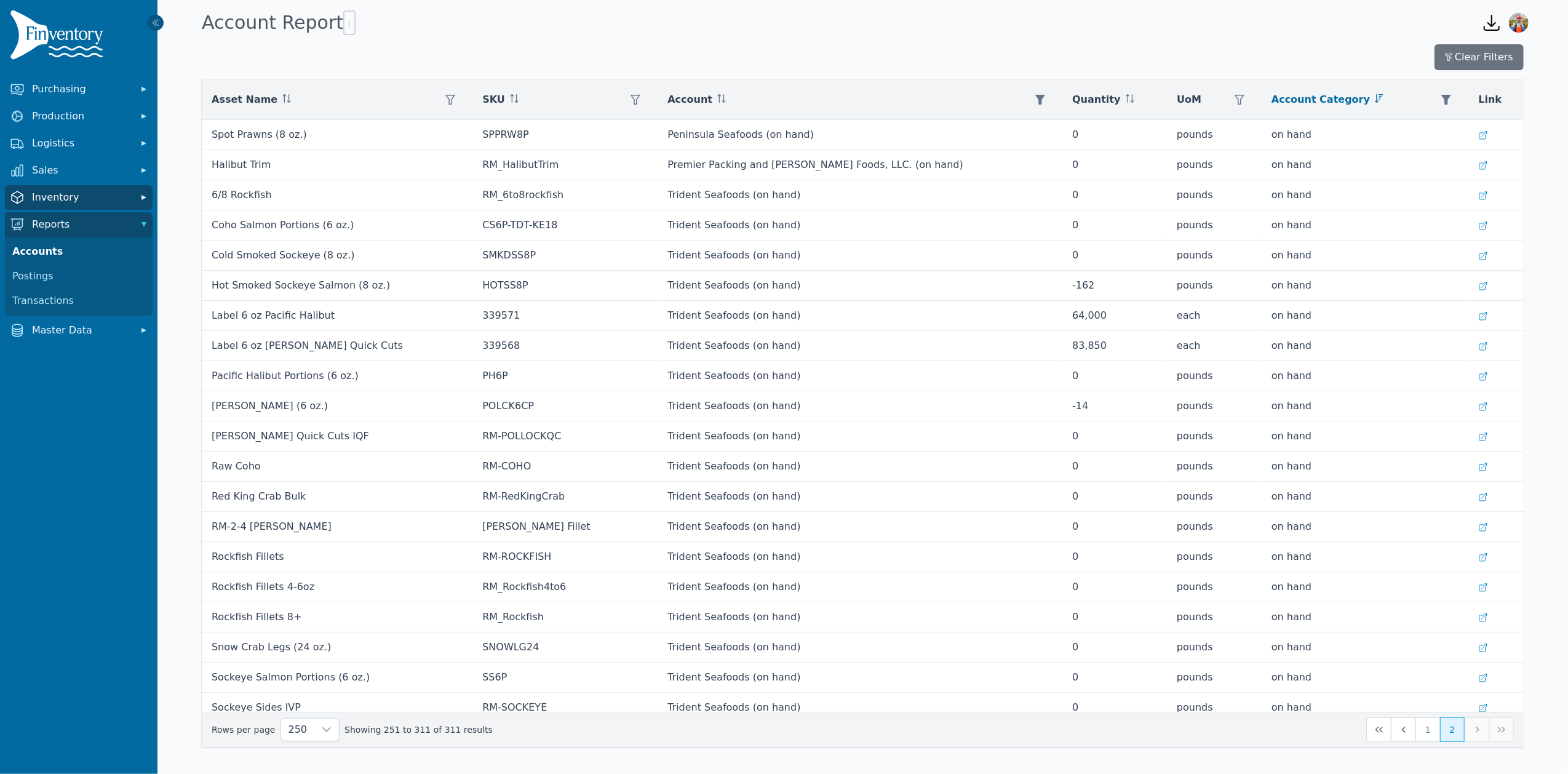
click at [77, 204] on span "Inventory" at bounding box center [81, 198] width 98 height 15
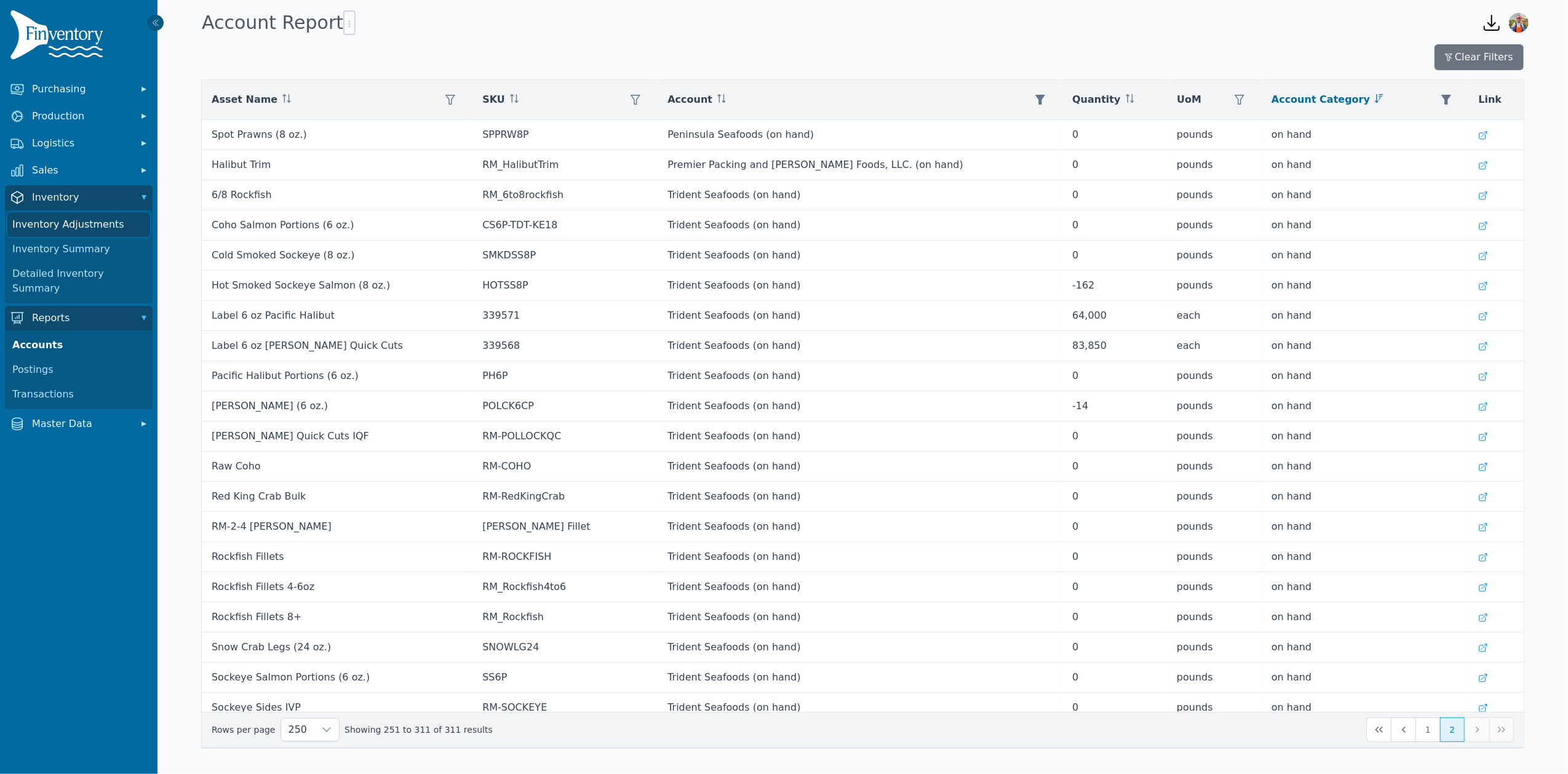
click at [76, 226] on link "Inventory Adjustments" at bounding box center [78, 225] width 143 height 25
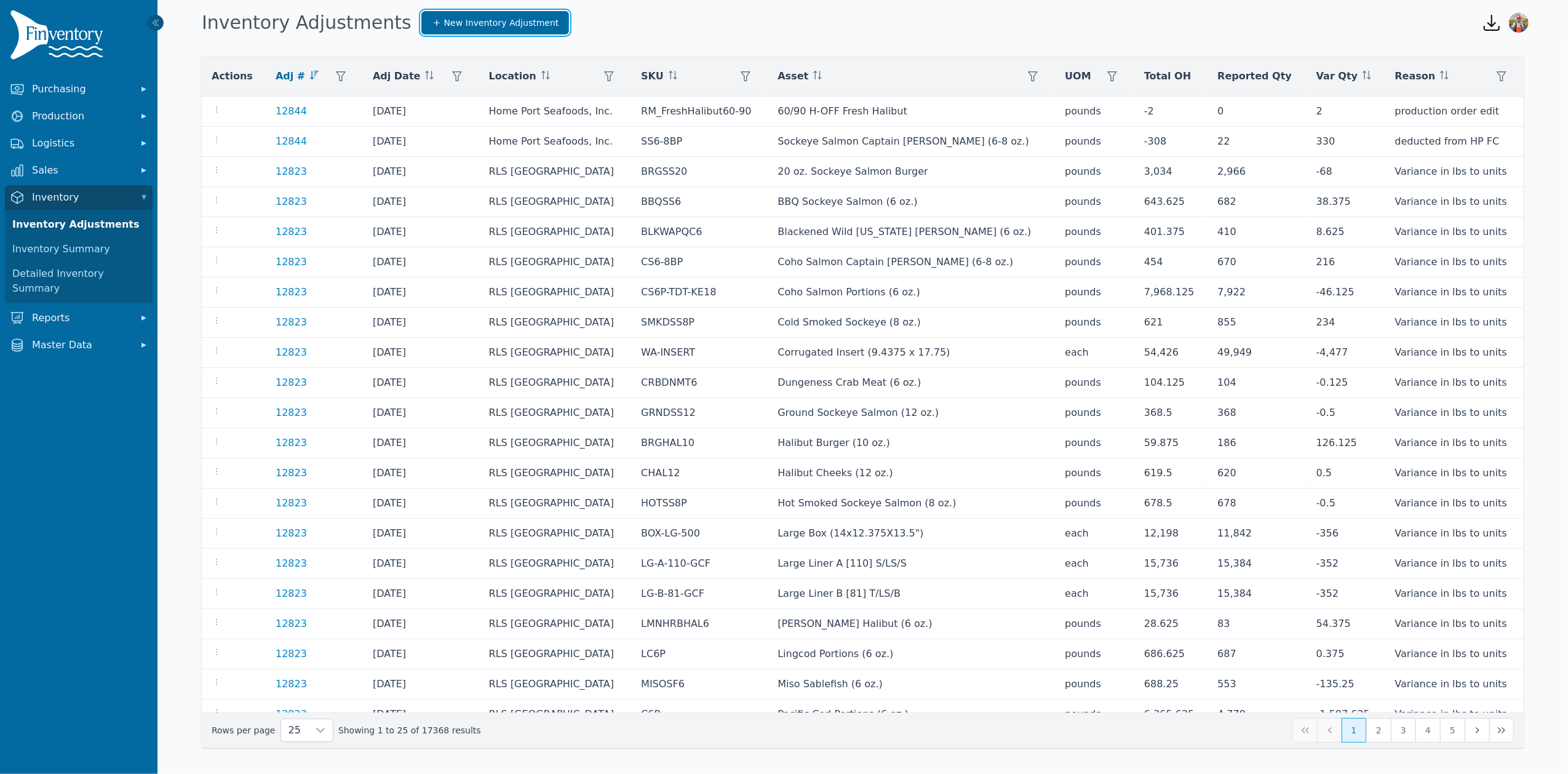
click at [501, 22] on span "New Inventory Adjustment" at bounding box center [502, 23] width 115 height 13
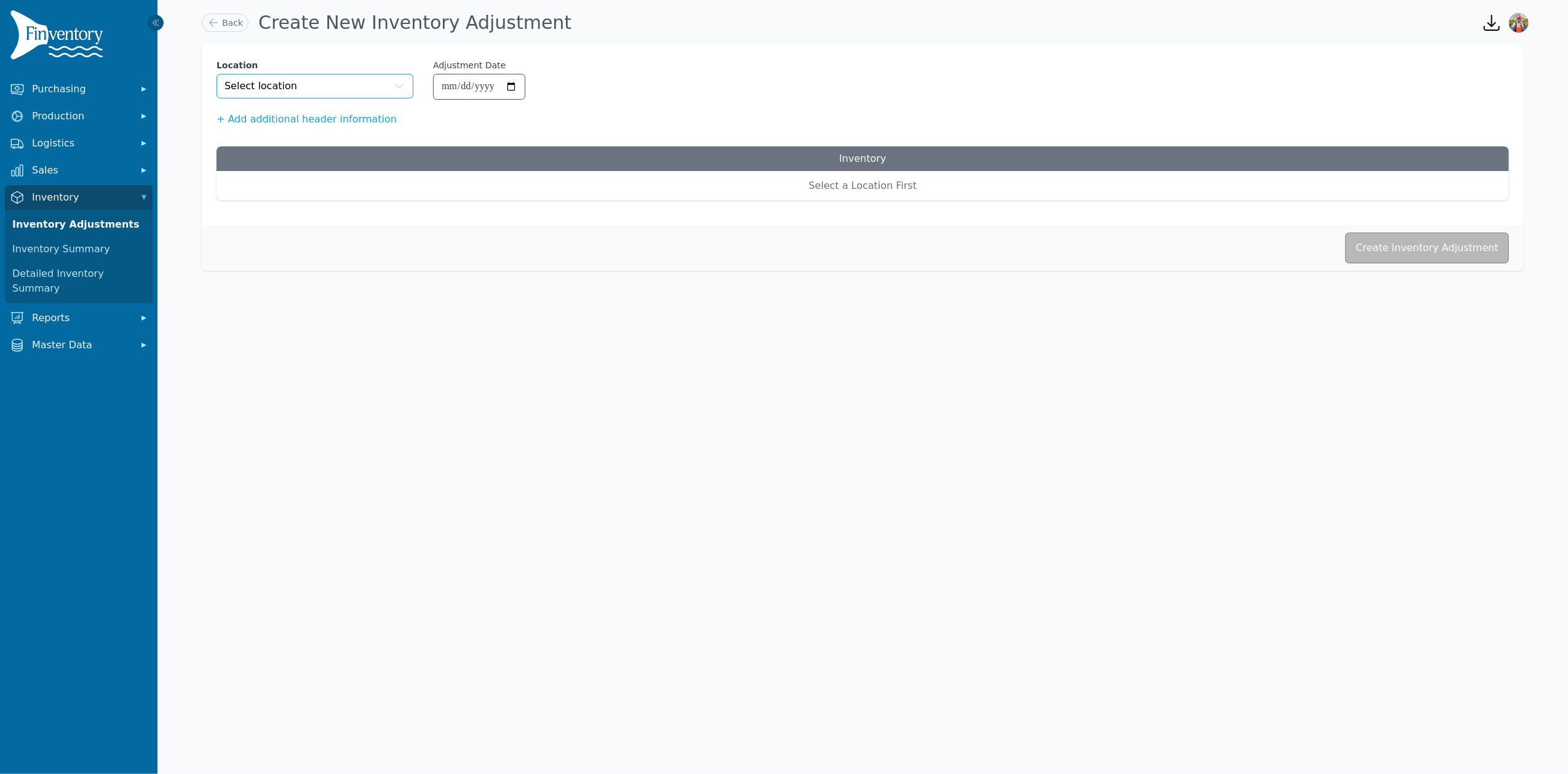
click at [375, 86] on button "Select location" at bounding box center [315, 87] width 197 height 25
type input "*****"
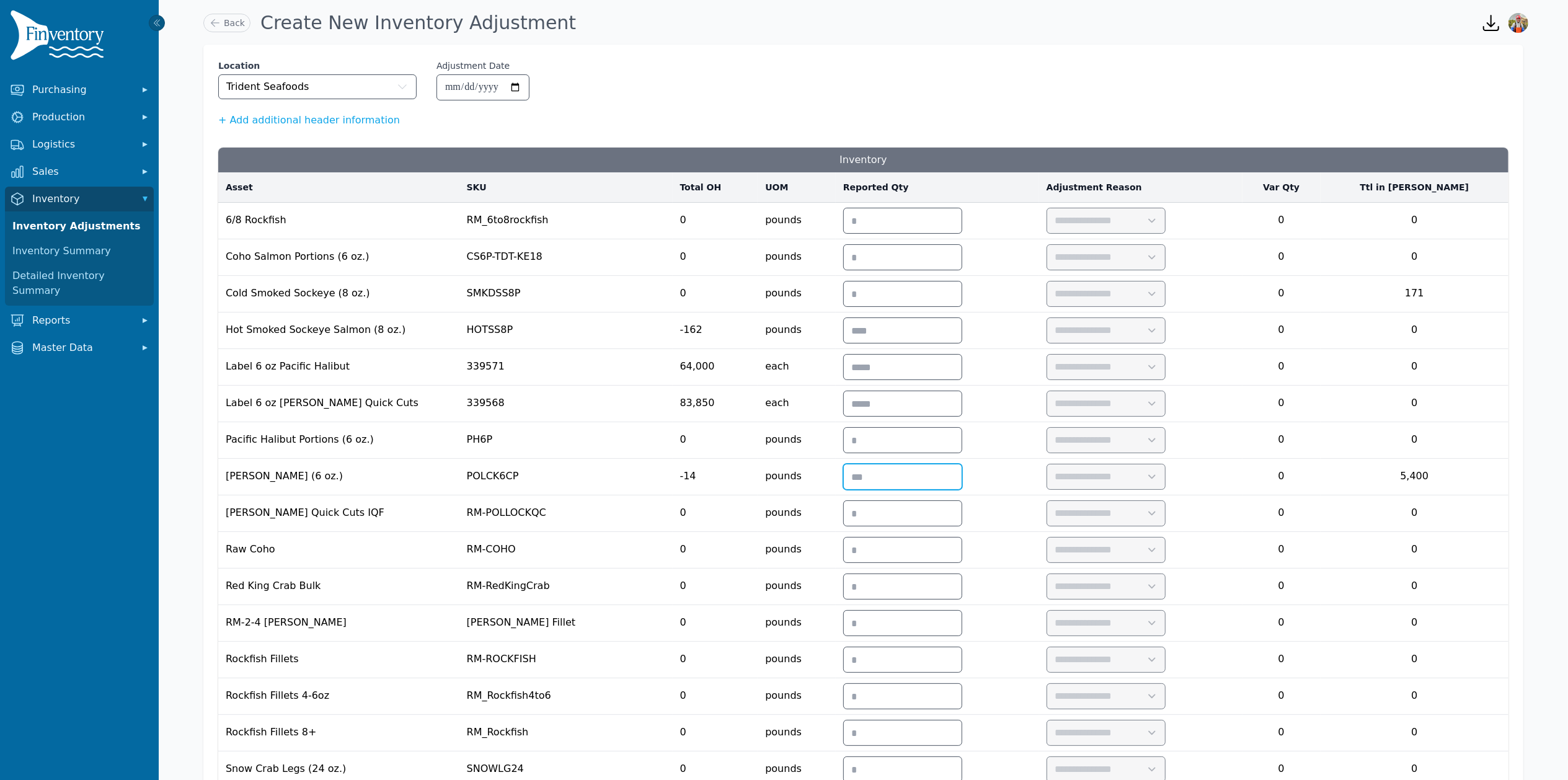
click at [961, 484] on input "number" at bounding box center [902, 477] width 118 height 25
type input "*"
click at [1160, 484] on select "**********" at bounding box center [1105, 477] width 117 height 25
click at [1115, 470] on select "**********" at bounding box center [1105, 477] width 117 height 25
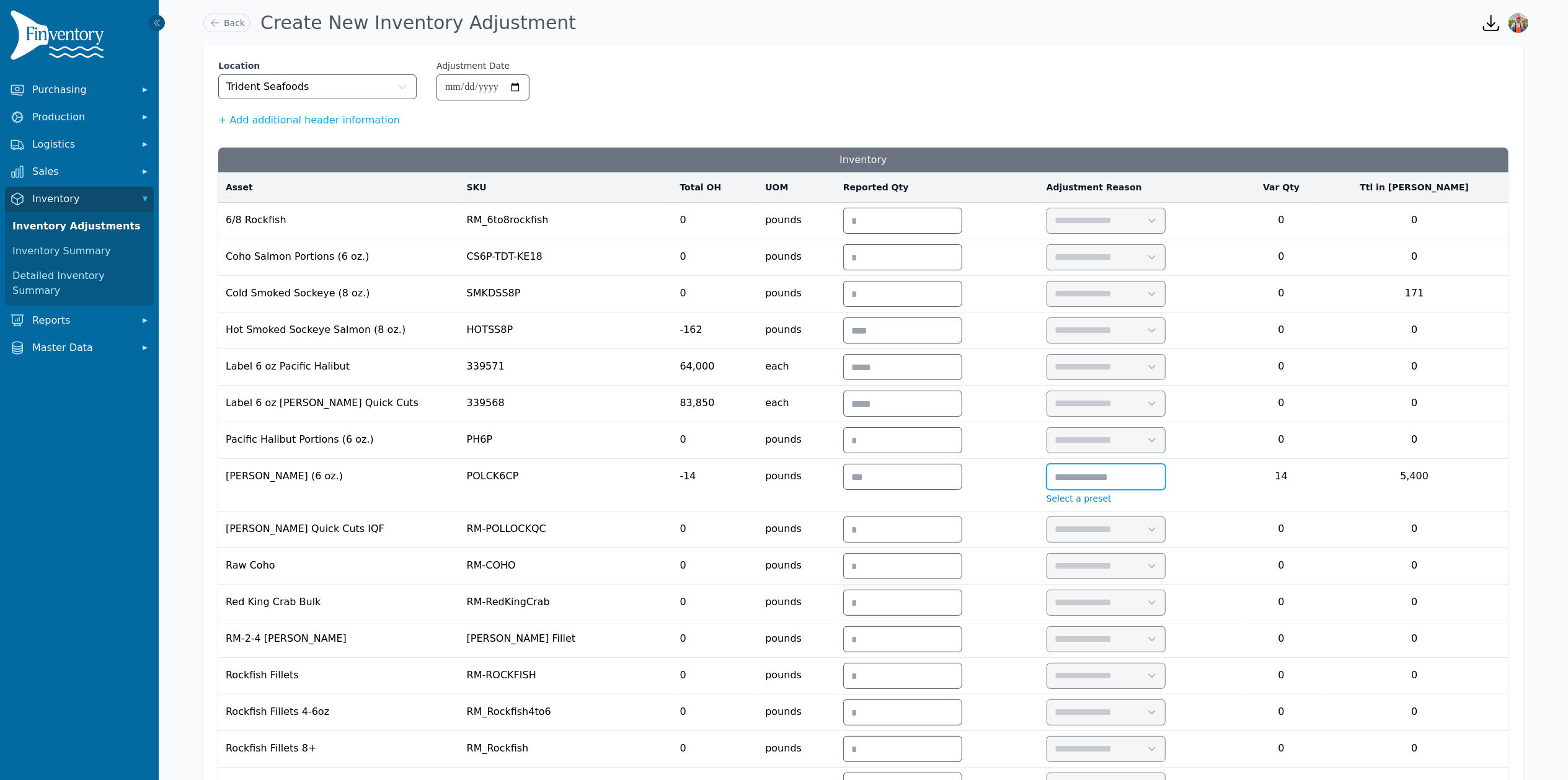
click at [1165, 482] on input "text" at bounding box center [1106, 477] width 118 height 25
type input "*********"
click at [944, 337] on input "number" at bounding box center [902, 331] width 118 height 25
click at [925, 340] on input "number" at bounding box center [902, 331] width 118 height 25
type input "*"
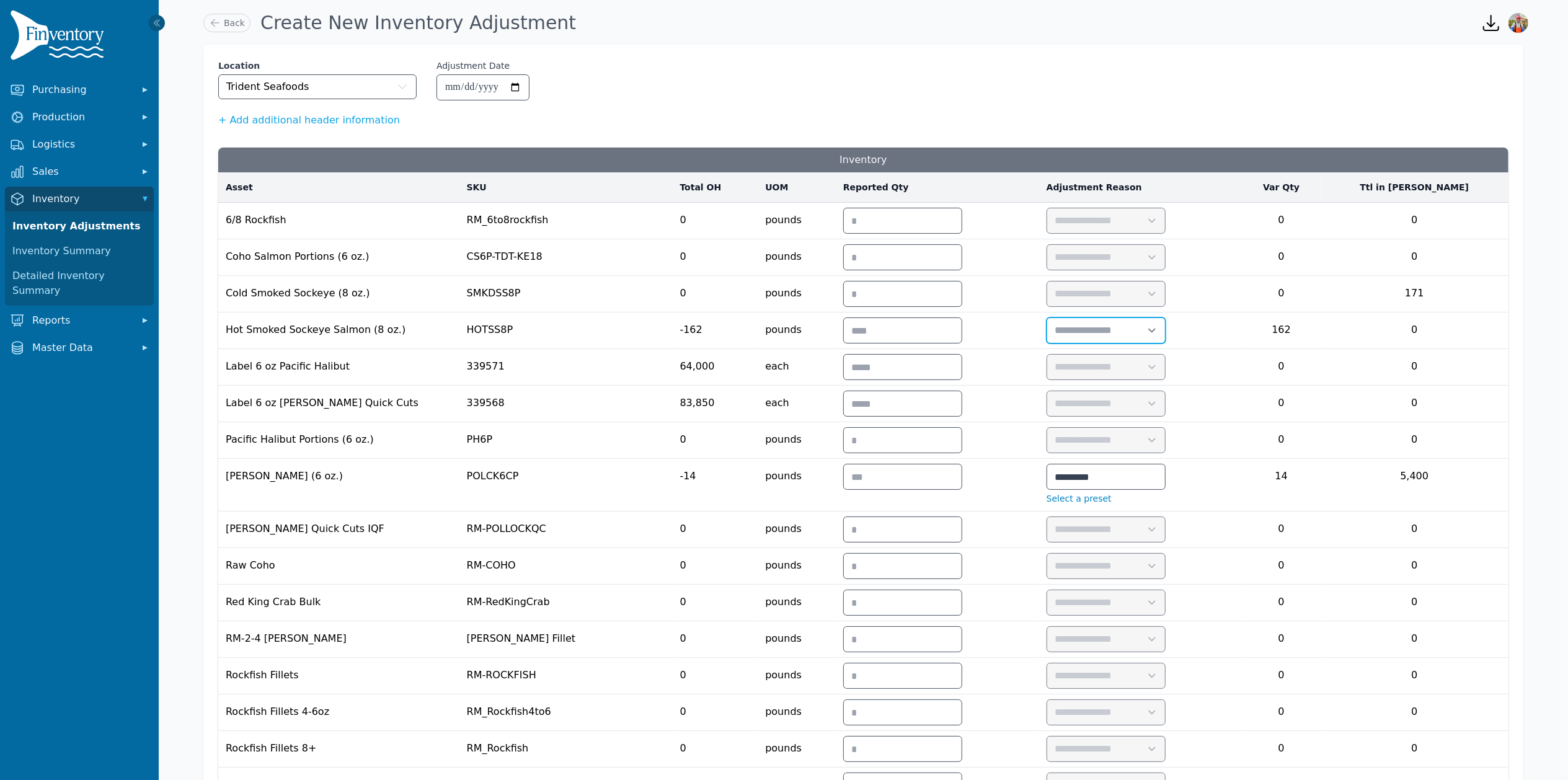
click at [1165, 320] on select "**********" at bounding box center [1105, 331] width 117 height 25
click at [1115, 320] on select "**********" at bounding box center [1105, 331] width 117 height 25
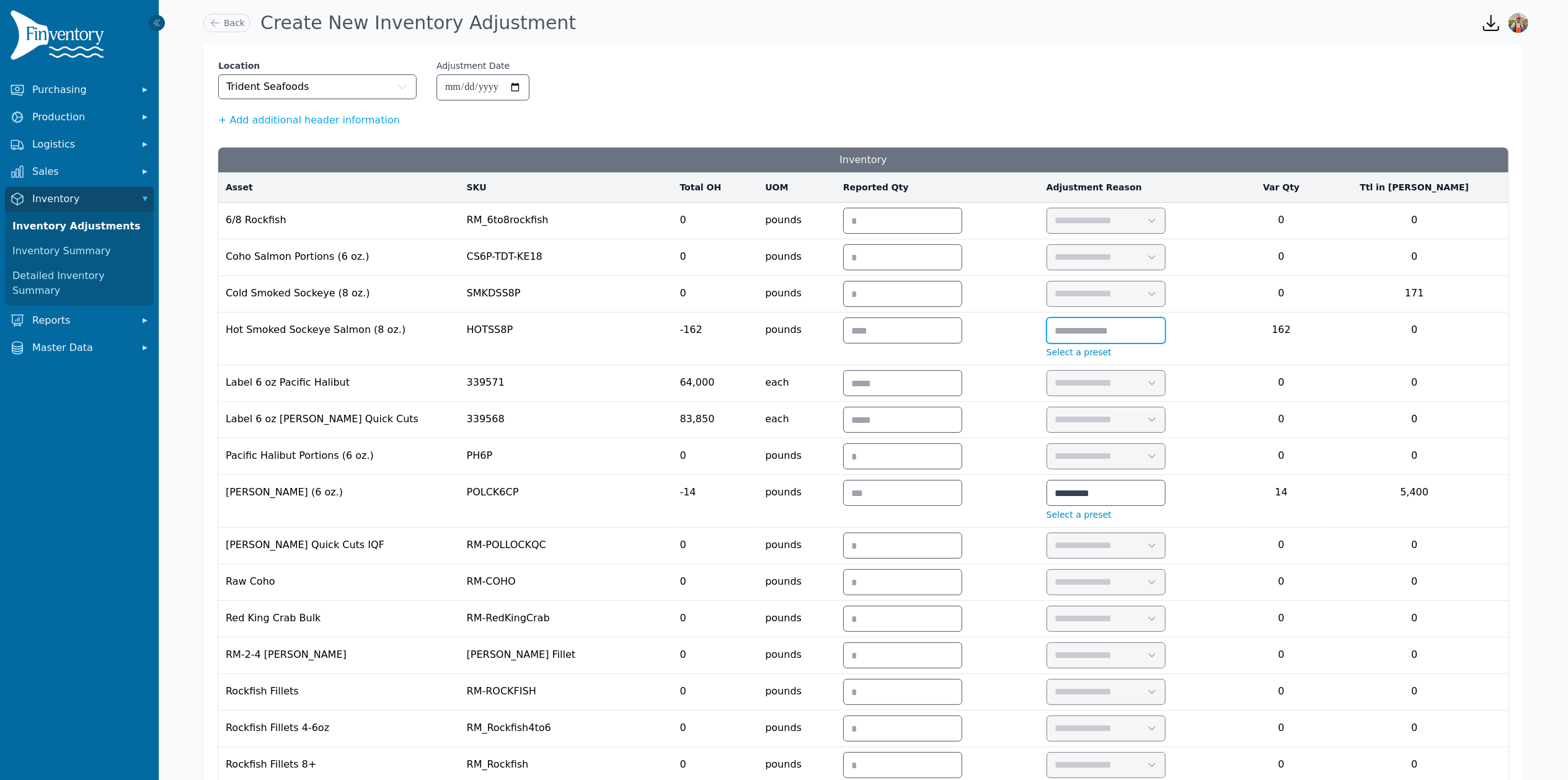
click at [1165, 335] on input "text" at bounding box center [1106, 331] width 118 height 25
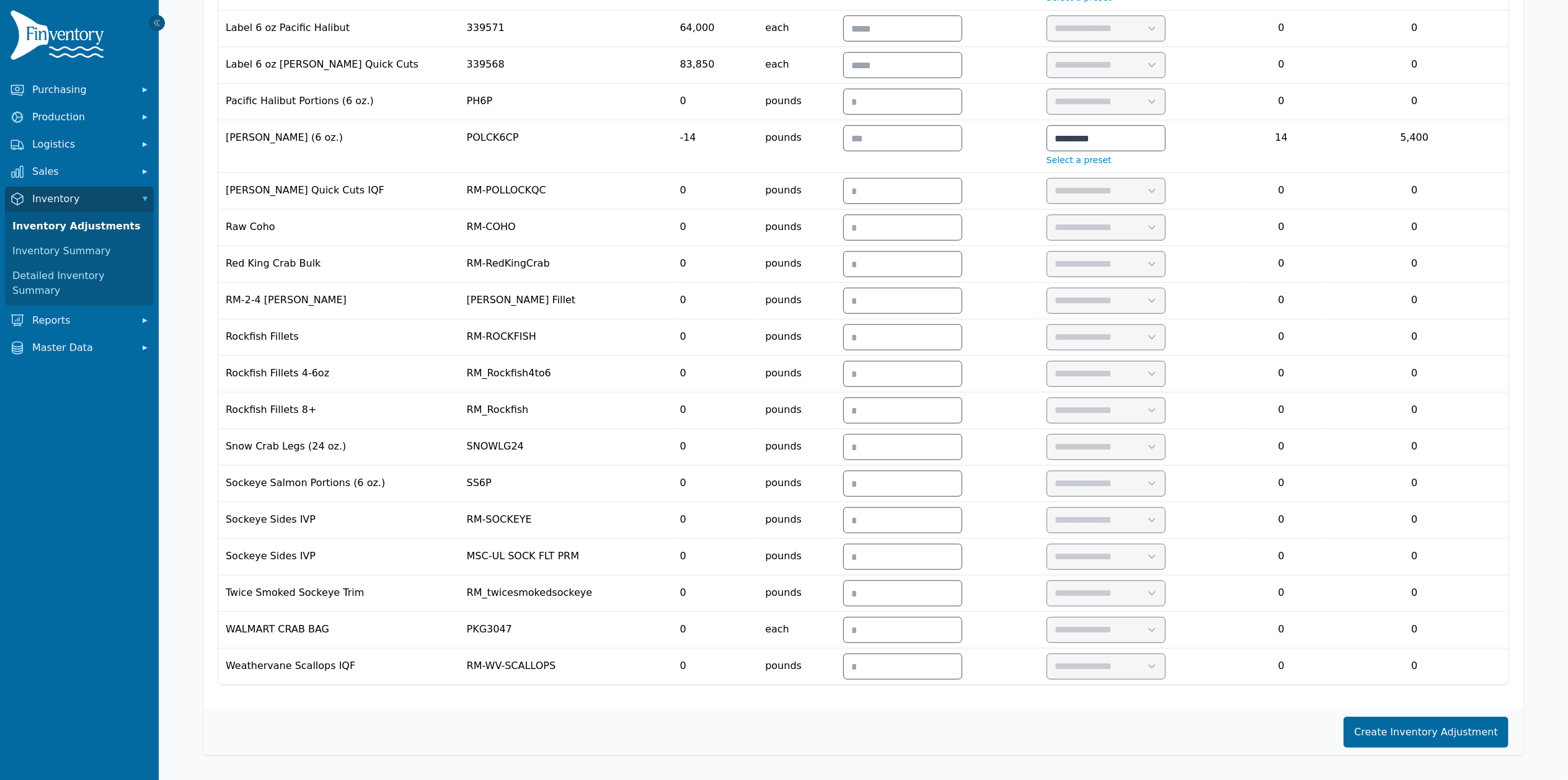
type input "*********"
click at [1440, 725] on button "Create Inventory Adjustment" at bounding box center [1426, 732] width 165 height 31
click at [1439, 730] on div "Saving..." at bounding box center [863, 733] width 1320 height 45
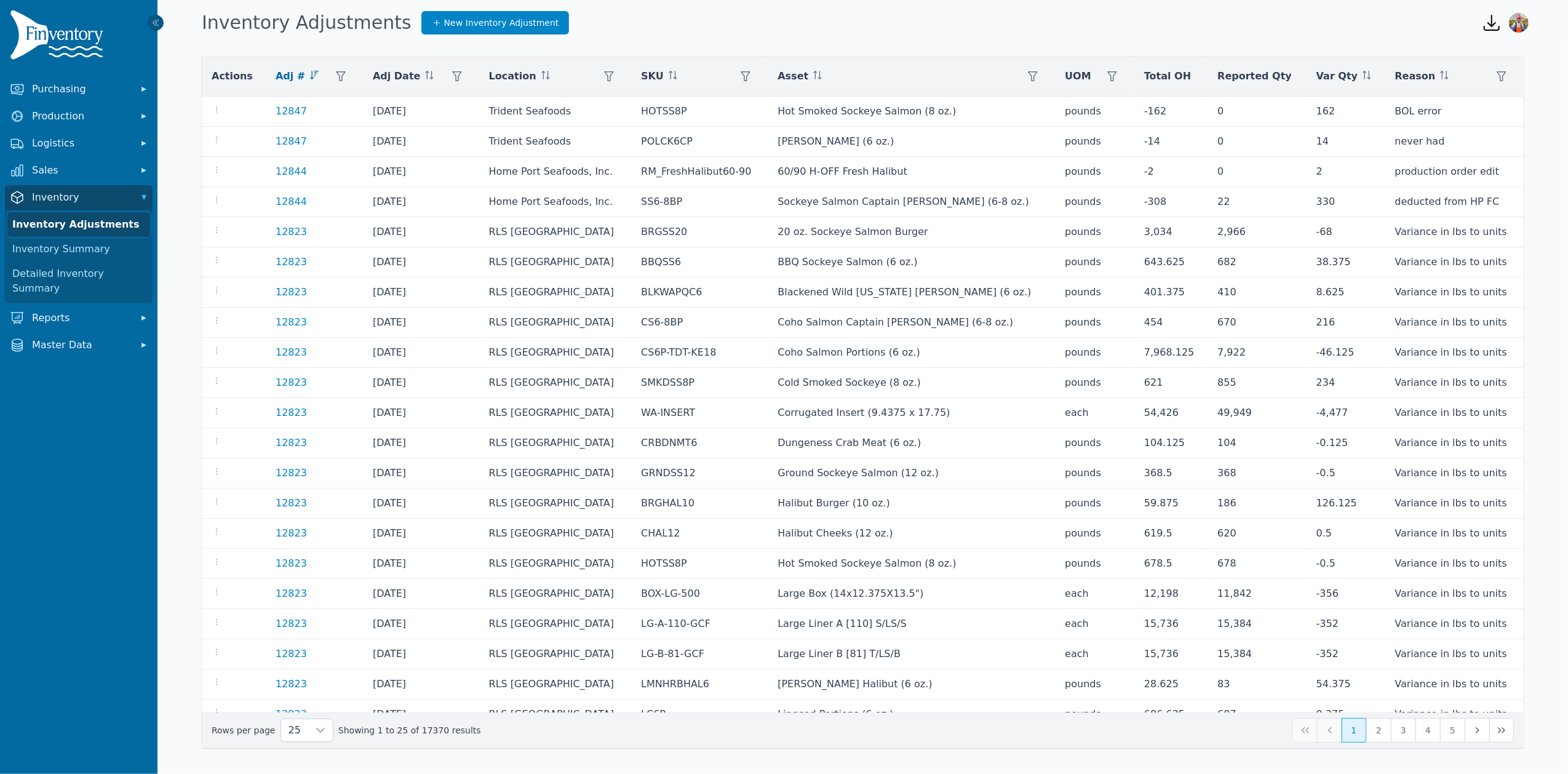
click at [72, 222] on link "Inventory Adjustments" at bounding box center [78, 225] width 143 height 25
